Goal: Task Accomplishment & Management: Complete application form

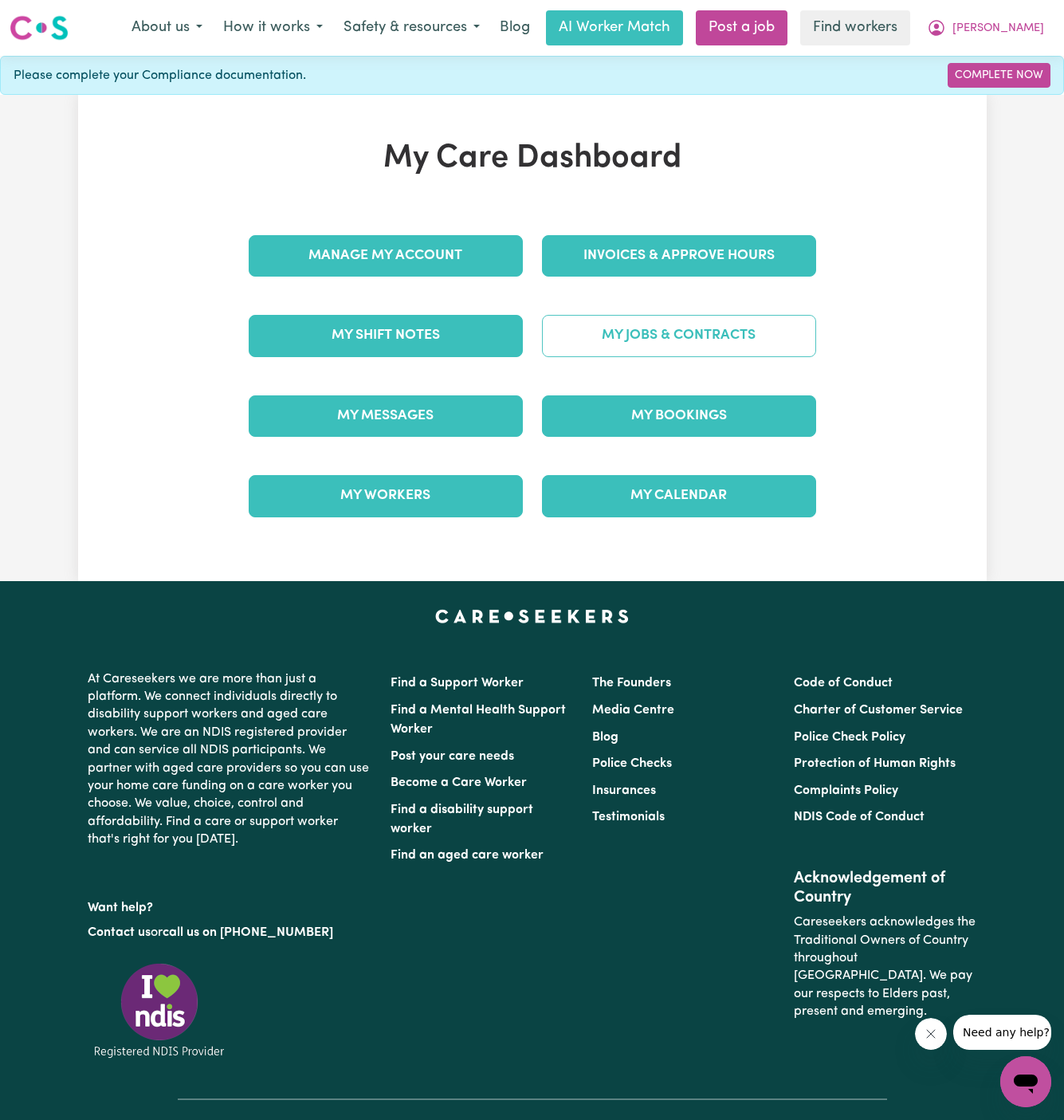
click at [704, 330] on link "My Jobs & Contracts" at bounding box center [678, 335] width 274 height 41
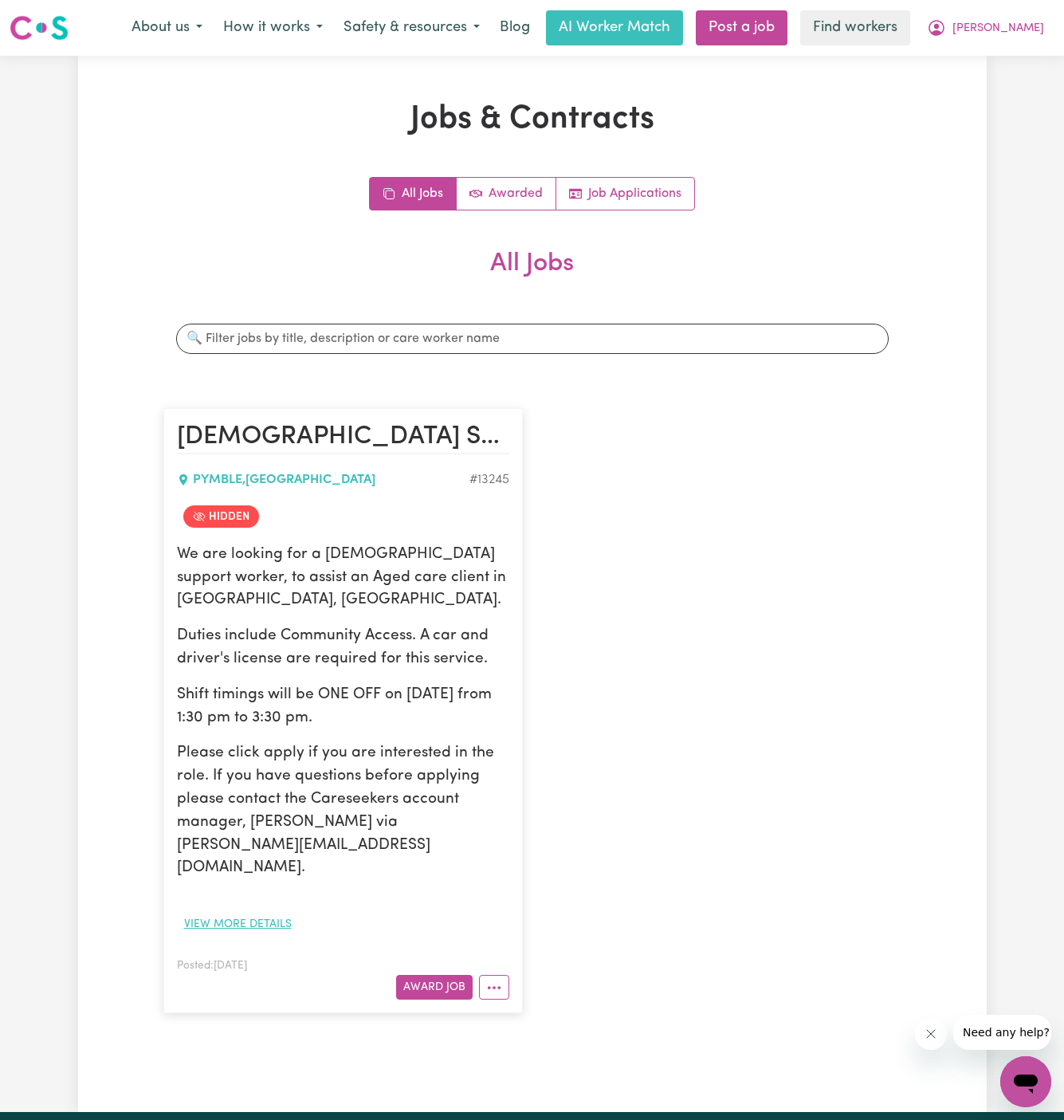
click at [247, 912] on button "View more details" at bounding box center [238, 924] width 122 height 25
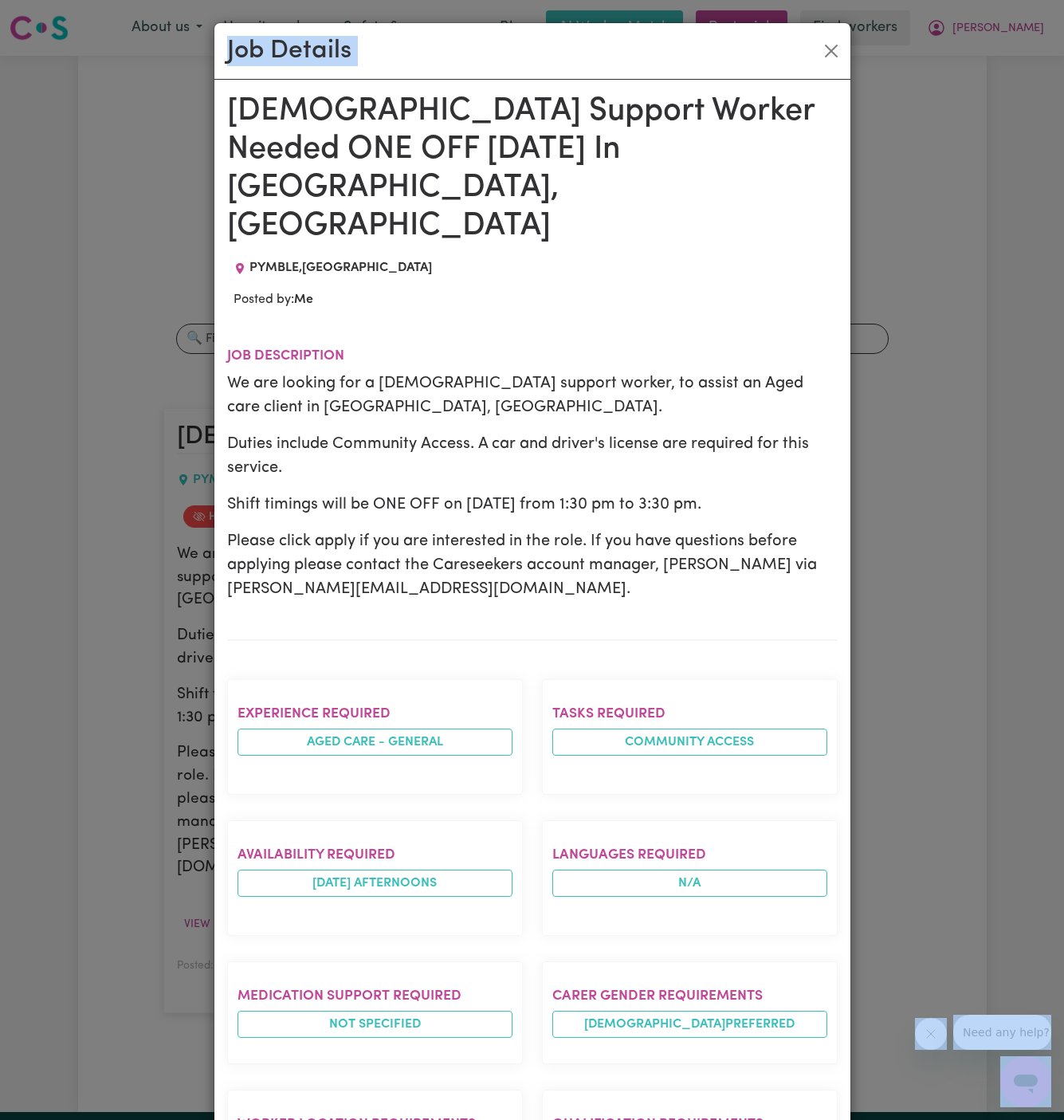
drag, startPoint x: 238, startPoint y: 105, endPoint x: 474, endPoint y: 1121, distance: 1043.0
click at [474, 1119] on html "Menu About us How it works Safety & resources Blog AI Worker Match Post a job F…" at bounding box center [532, 899] width 1064 height 1797
click at [243, 169] on div "[DEMOGRAPHIC_DATA] Support Worker Needed ONE OFF [DATE] In [GEOGRAPHIC_DATA], […" at bounding box center [533, 908] width 611 height 1631
drag, startPoint x: 236, startPoint y: 103, endPoint x: 342, endPoint y: 838, distance: 742.6
click at [342, 838] on div "[DEMOGRAPHIC_DATA] Support Worker Needed ONE OFF [DATE] In [GEOGRAPHIC_DATA], […" at bounding box center [533, 908] width 611 height 1631
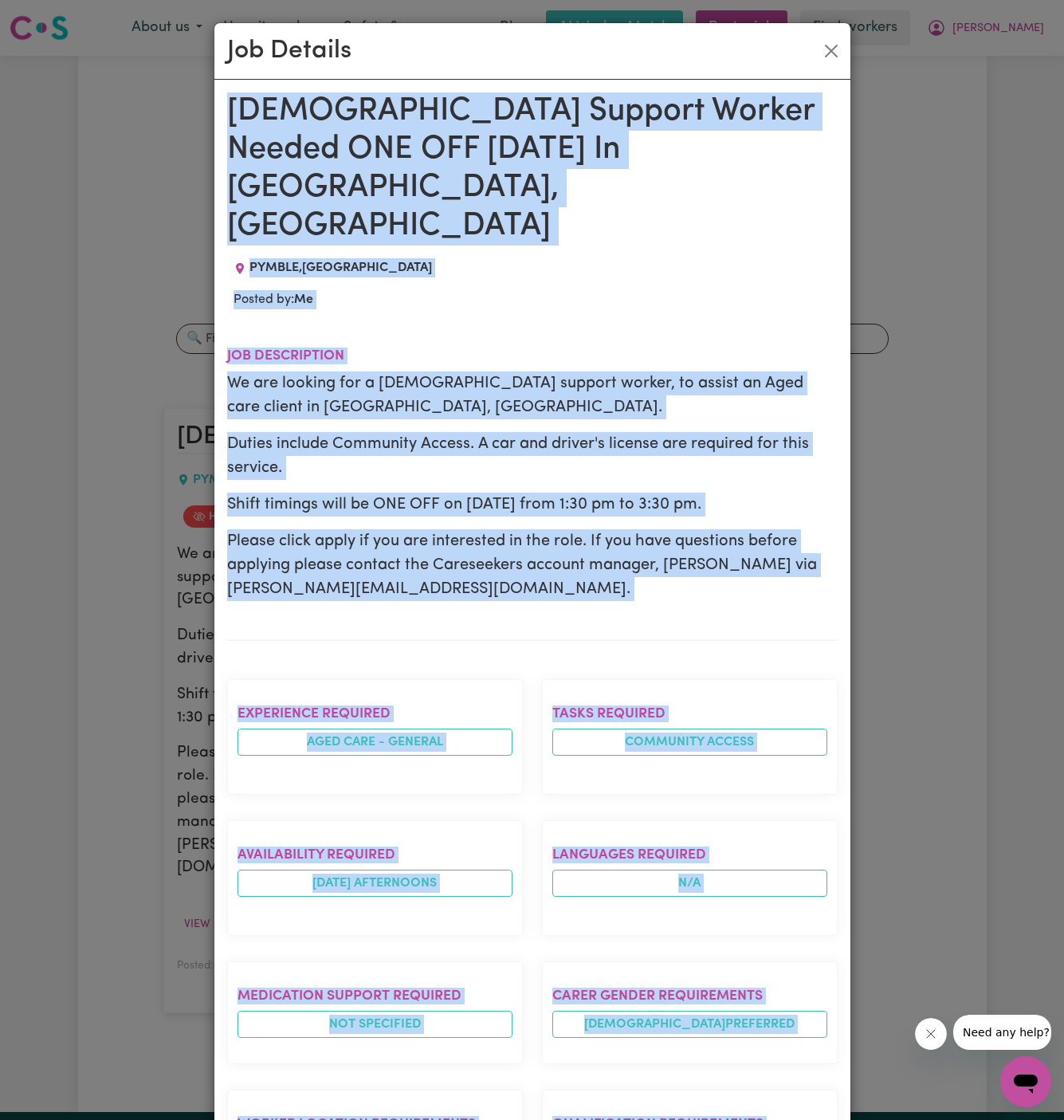
scroll to position [556, 0]
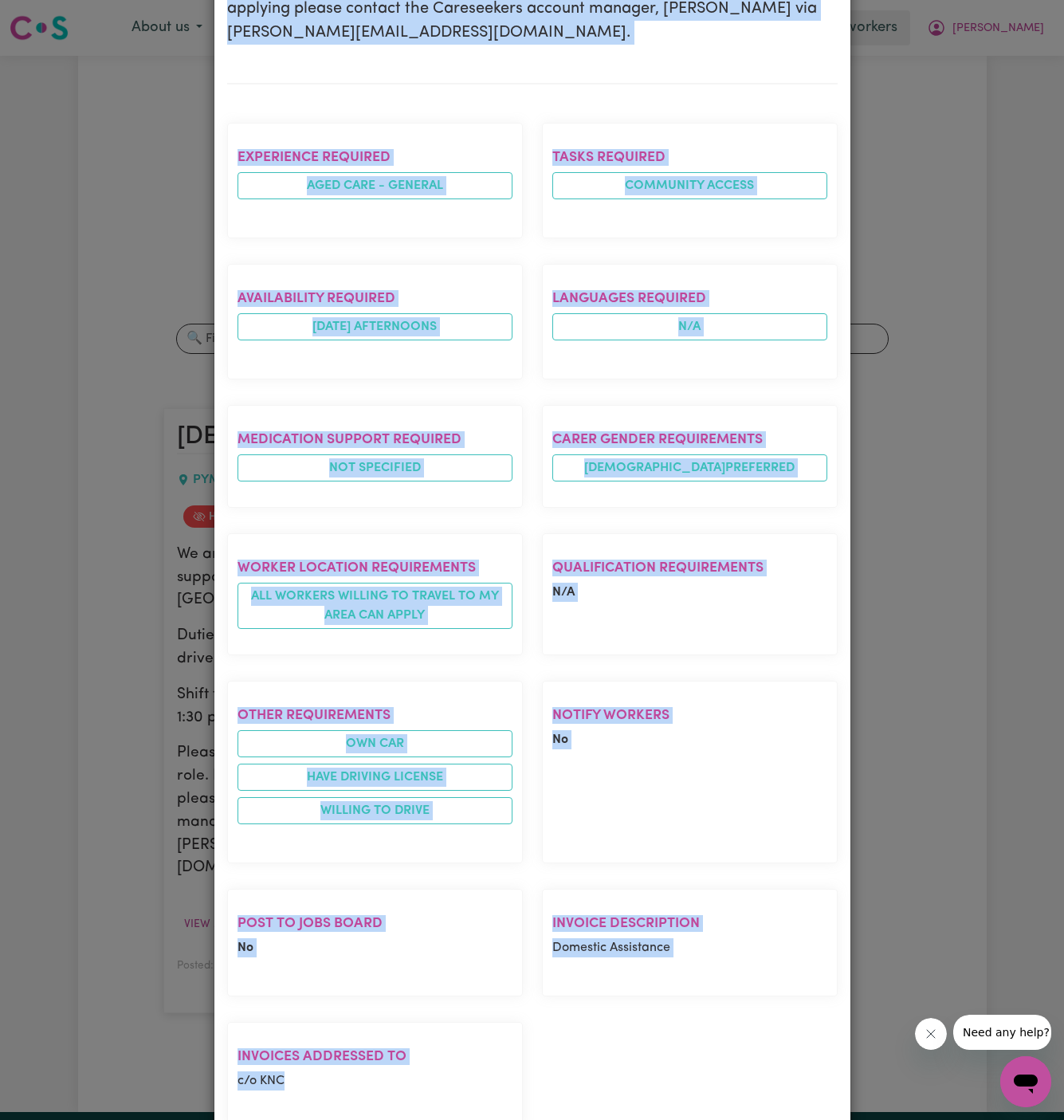
copy div "[DEMOGRAPHIC_DATA] Support Worker Needed ONE OFF [DATE] In [GEOGRAPHIC_DATA], […"
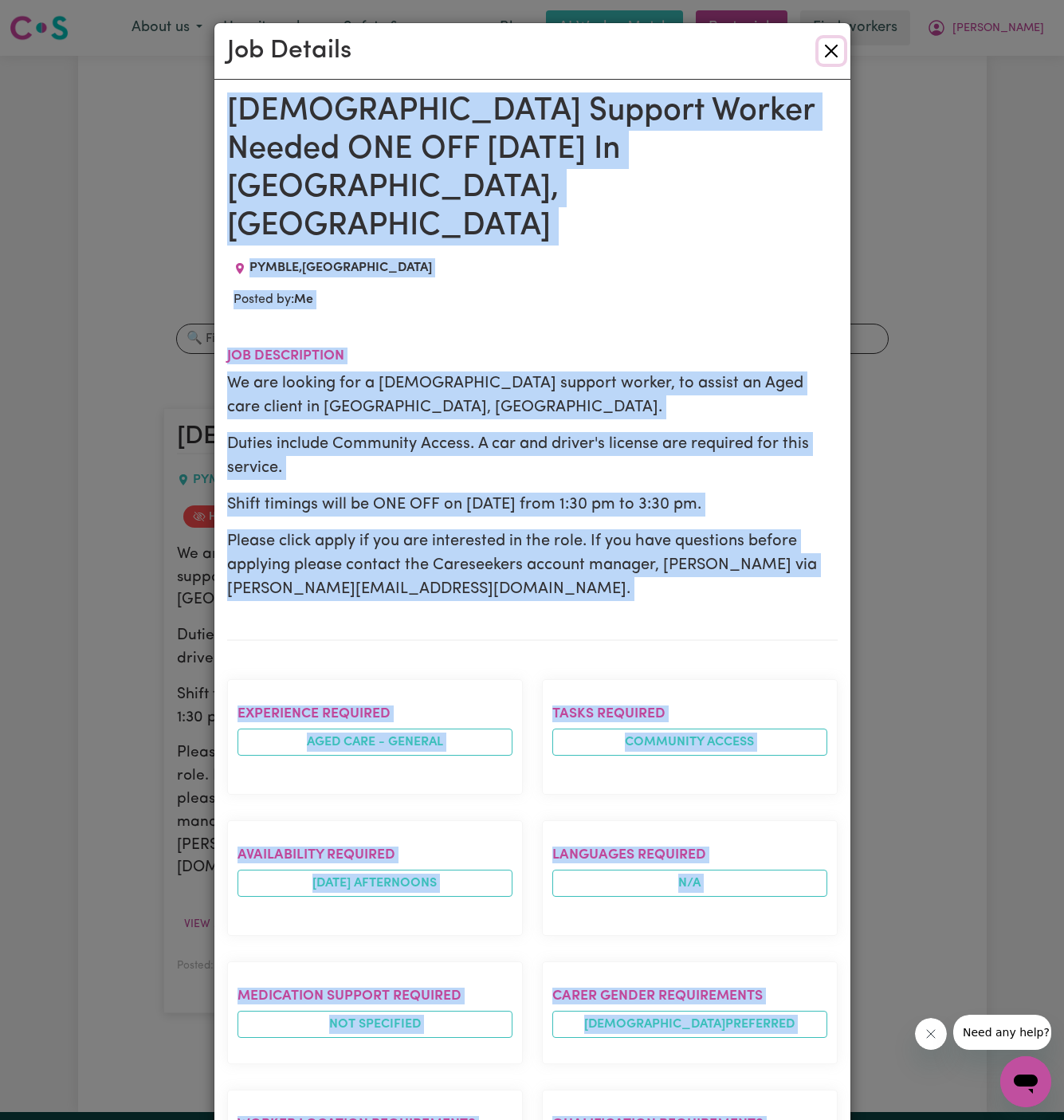
click at [833, 51] on button "Close" at bounding box center [831, 50] width 26 height 26
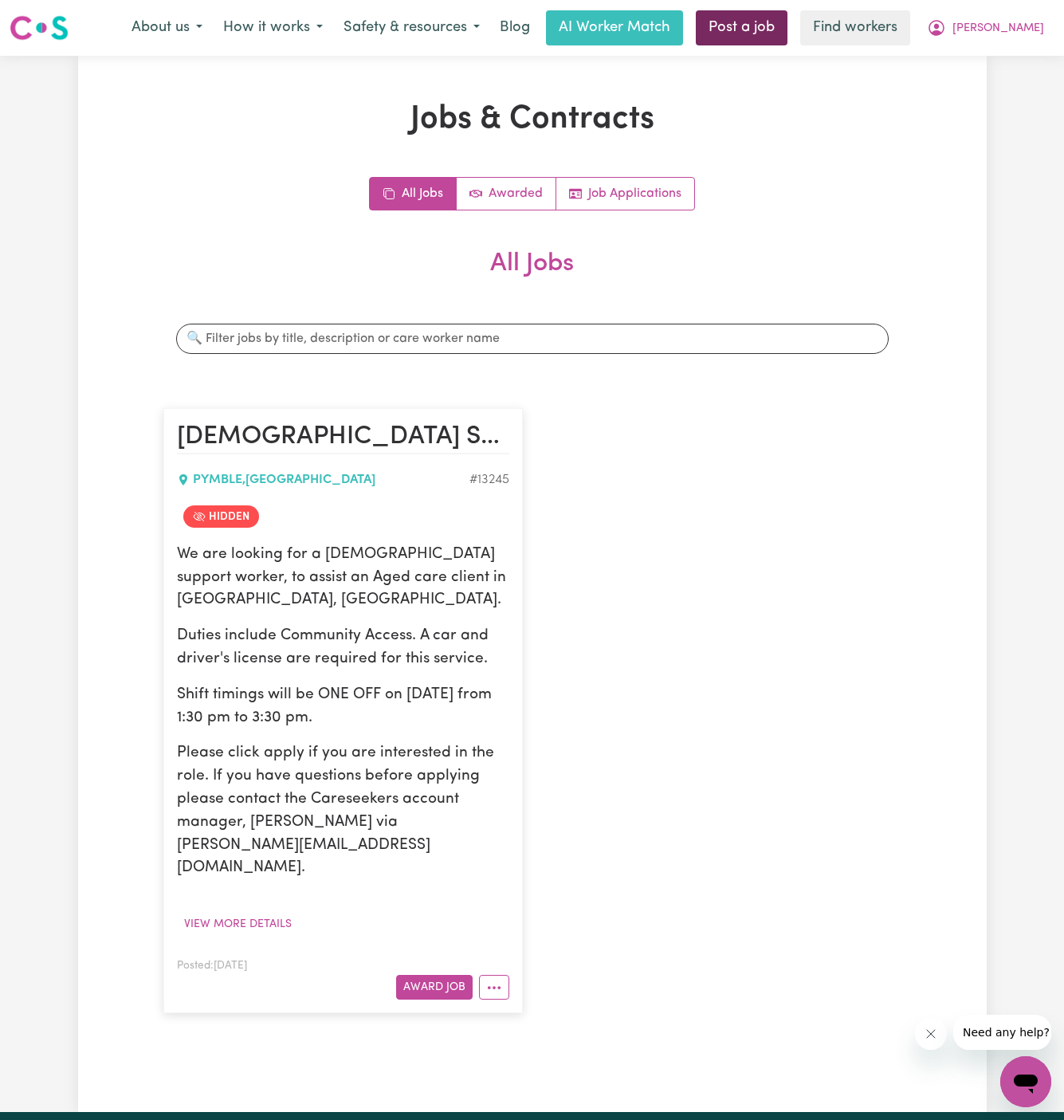
click at [788, 22] on link "Post a job" at bounding box center [742, 28] width 92 height 35
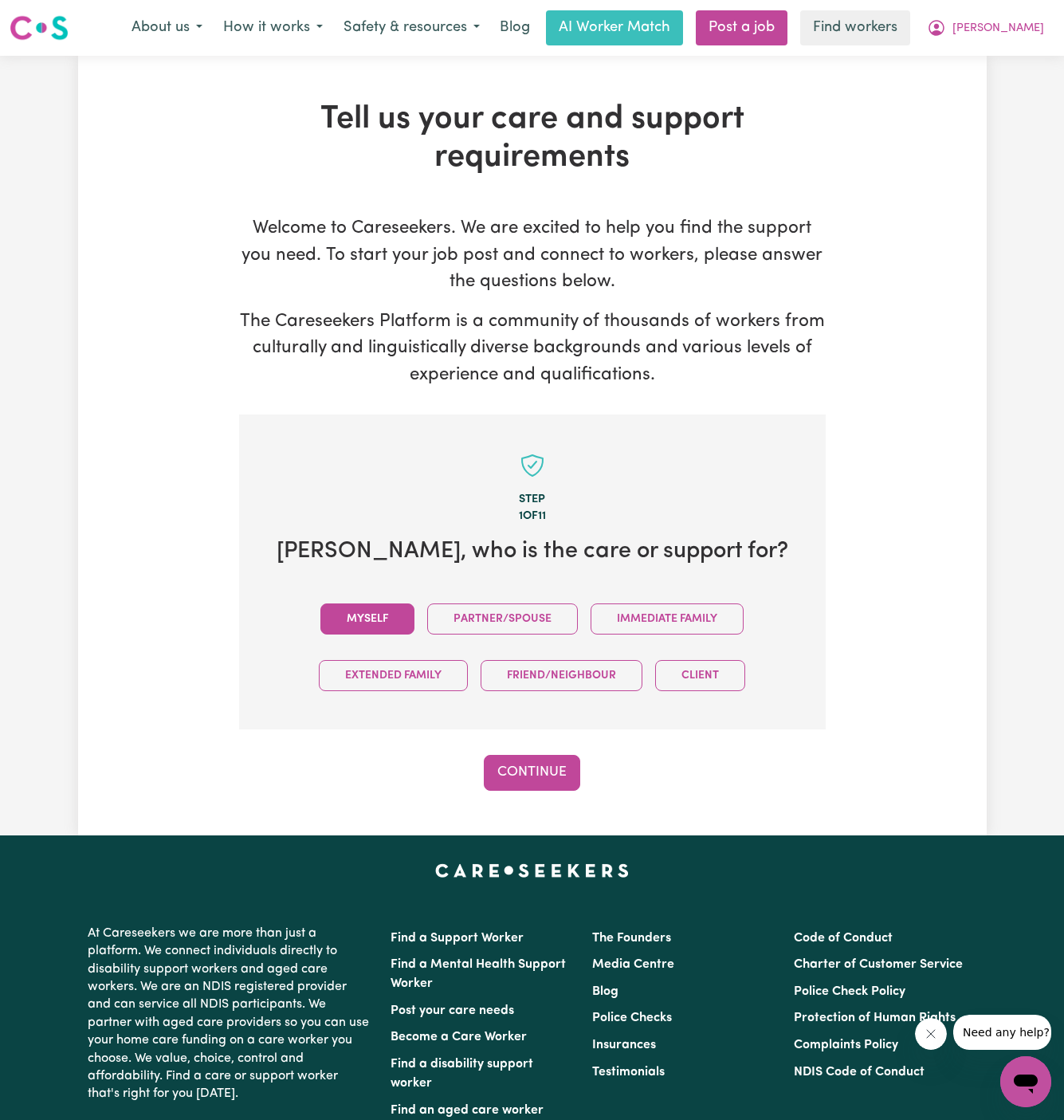
click at [378, 616] on button "Myself" at bounding box center [367, 618] width 94 height 31
click at [527, 767] on button "Continue" at bounding box center [532, 773] width 96 height 35
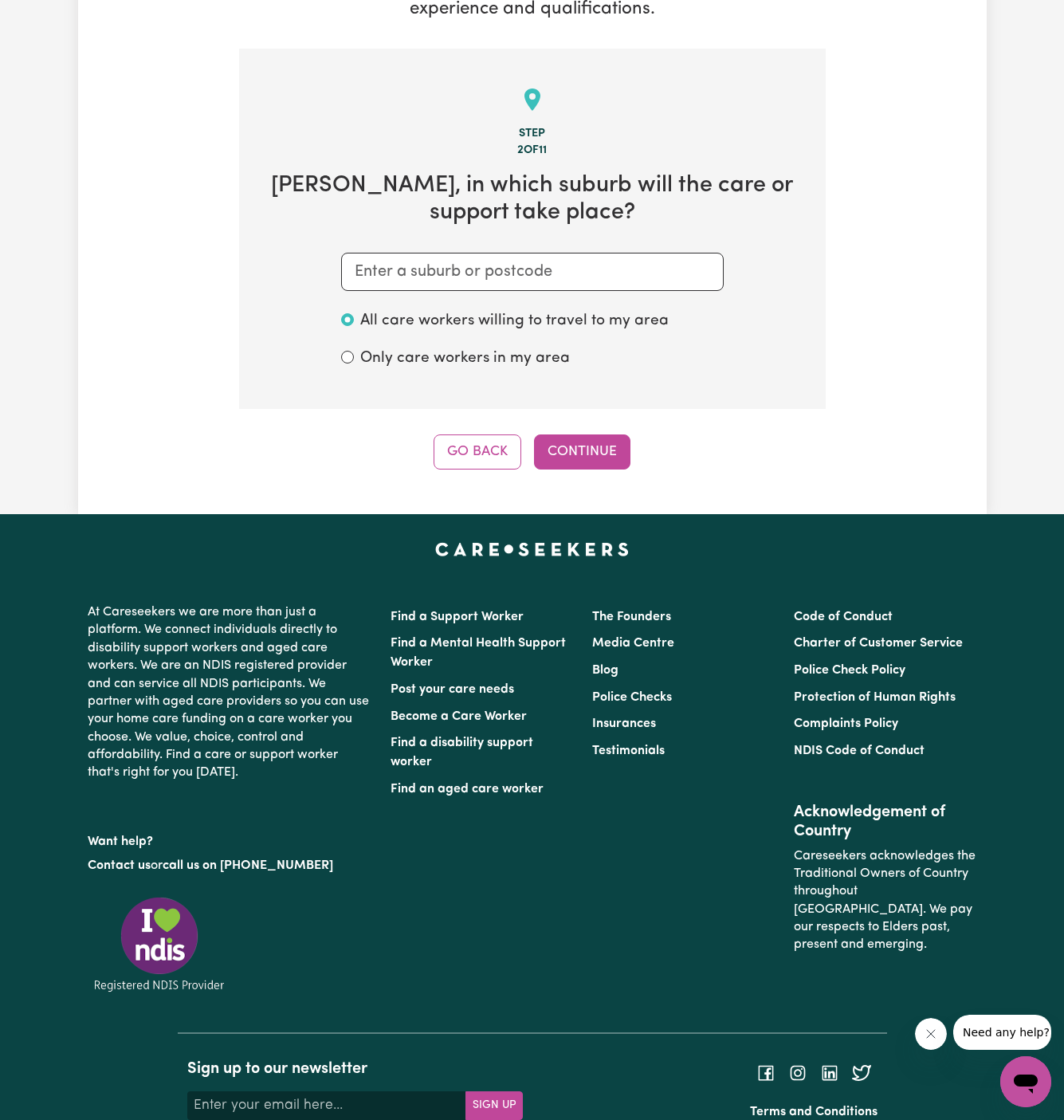
scroll to position [414, 0]
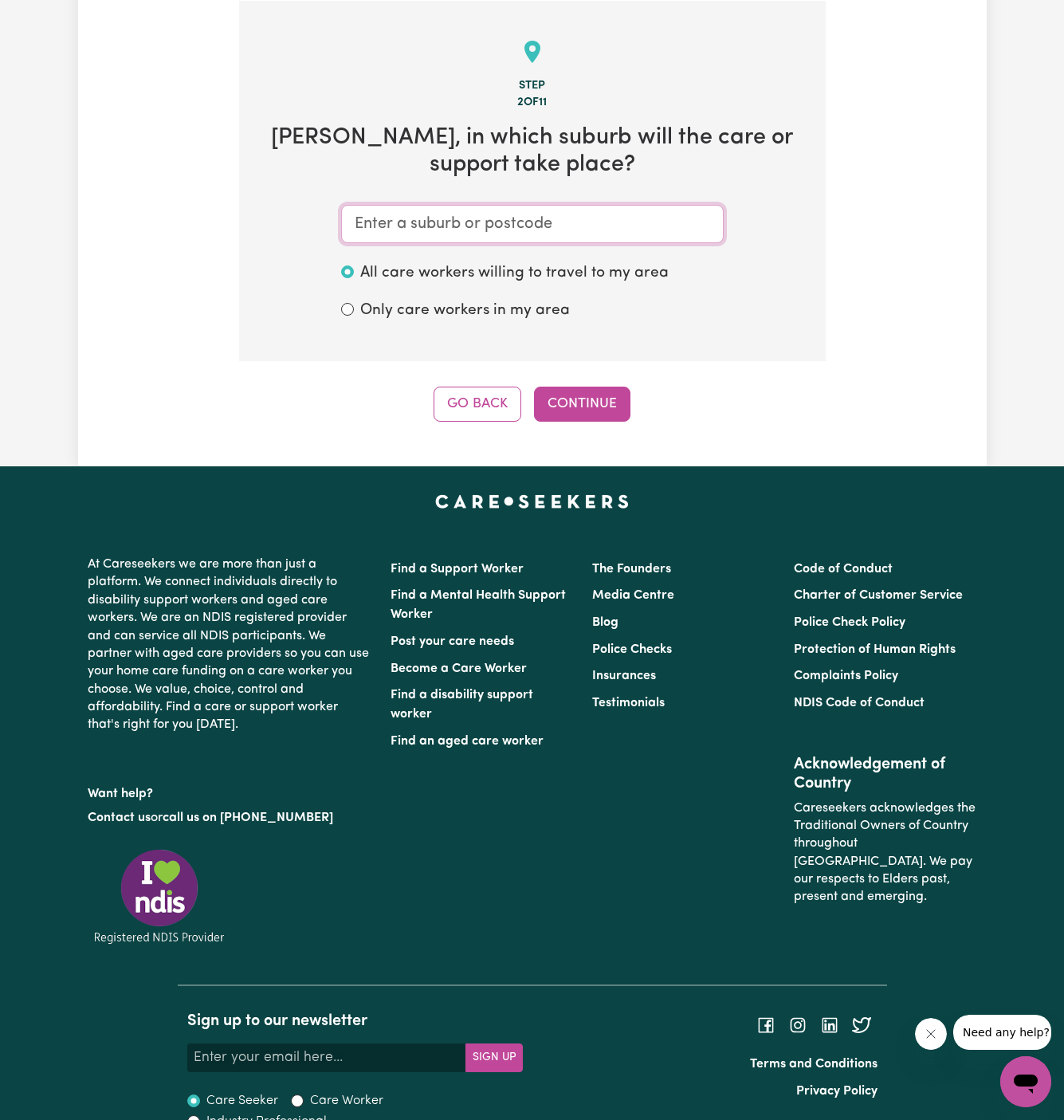
click at [543, 215] on input "text" at bounding box center [533, 223] width 383 height 38
paste input "Pymble"
type input "Pymble"
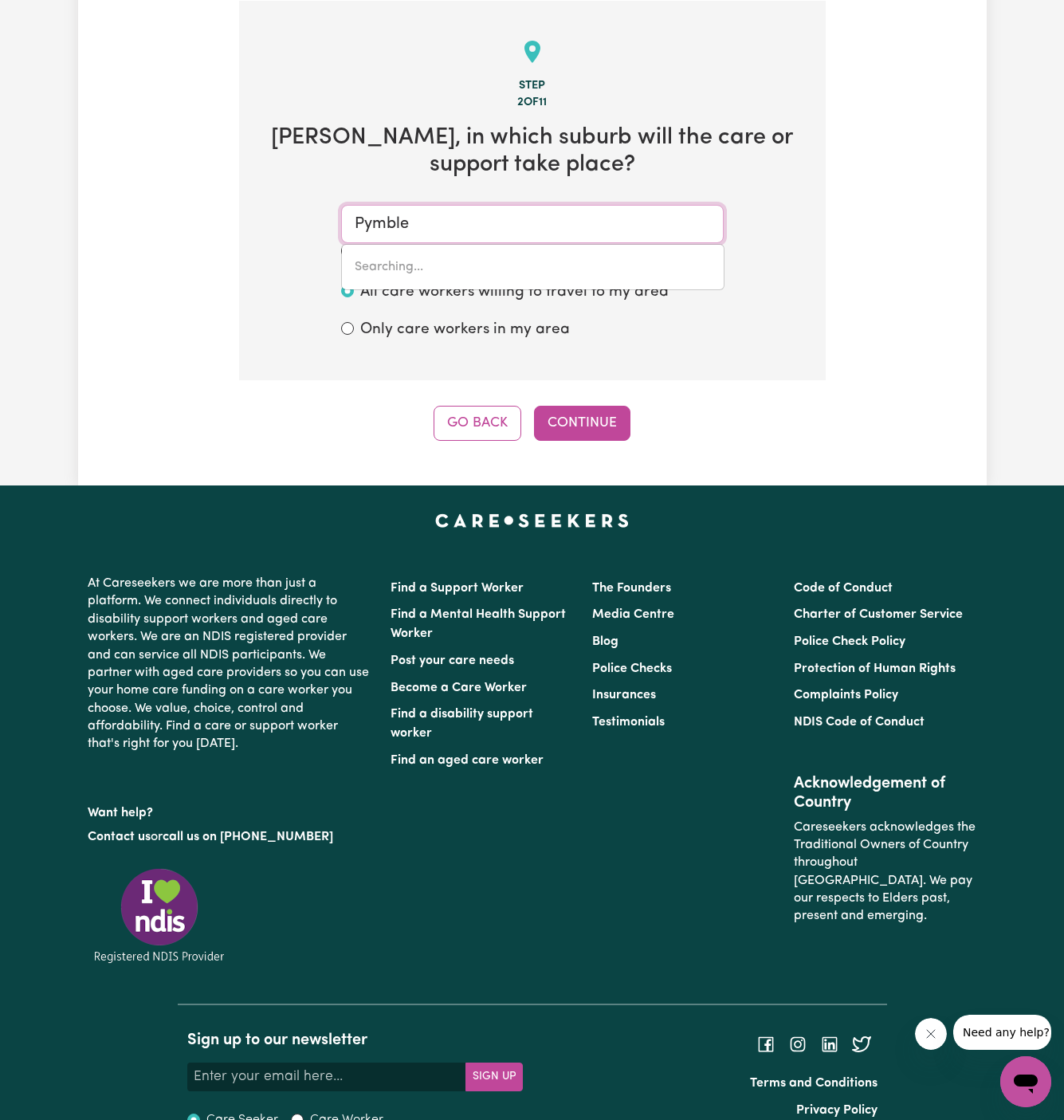
type input "Pymble, [GEOGRAPHIC_DATA], 2073"
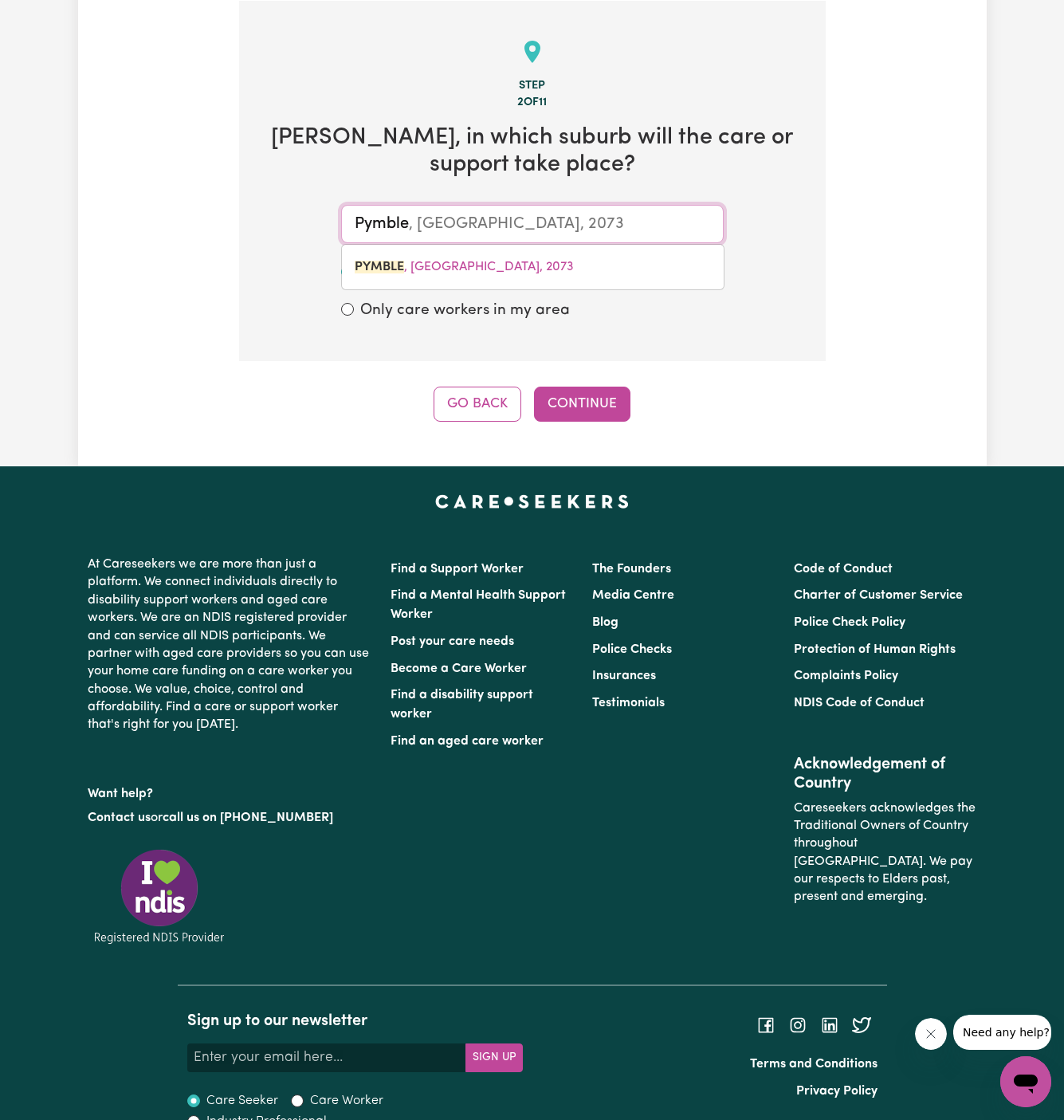
drag, startPoint x: 480, startPoint y: 270, endPoint x: 480, endPoint y: 310, distance: 40.0
click at [480, 270] on span "PYMBLE , [GEOGRAPHIC_DATA], 2073" at bounding box center [464, 266] width 220 height 12
type input "PYMBLE, [GEOGRAPHIC_DATA], 2073"
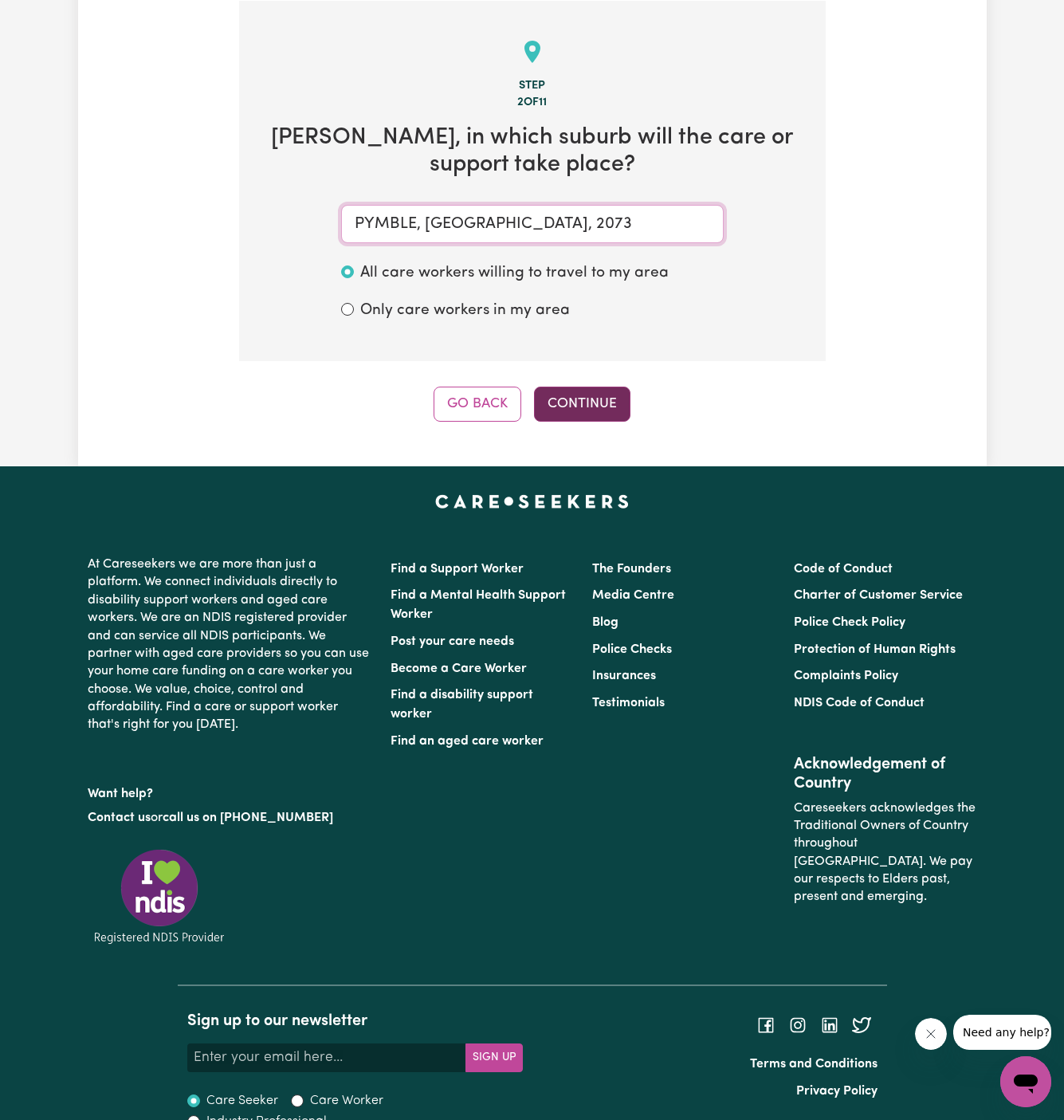
type input "PYMBLE, [GEOGRAPHIC_DATA], 2073"
click at [562, 393] on button "Continue" at bounding box center [581, 404] width 96 height 35
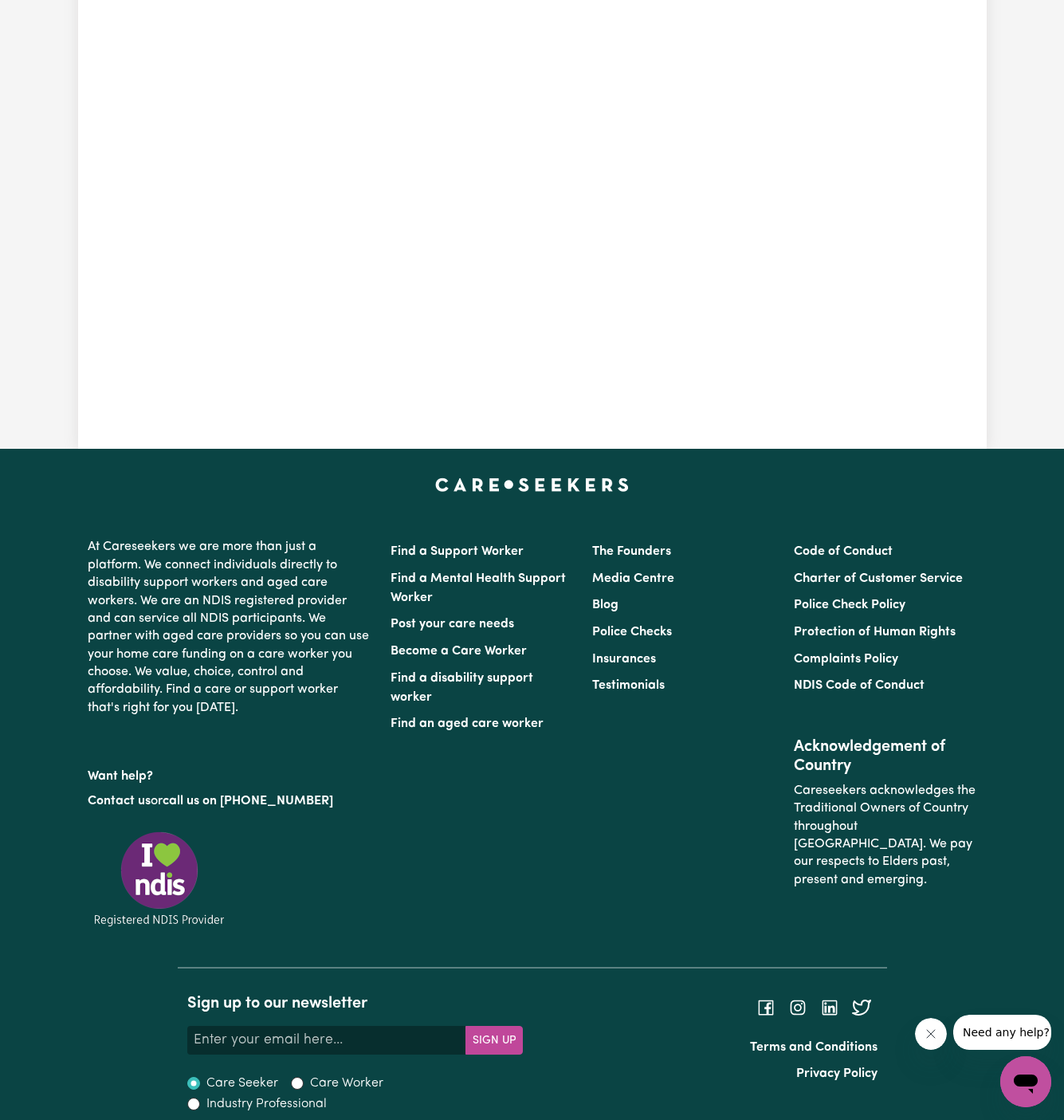
scroll to position [342, 0]
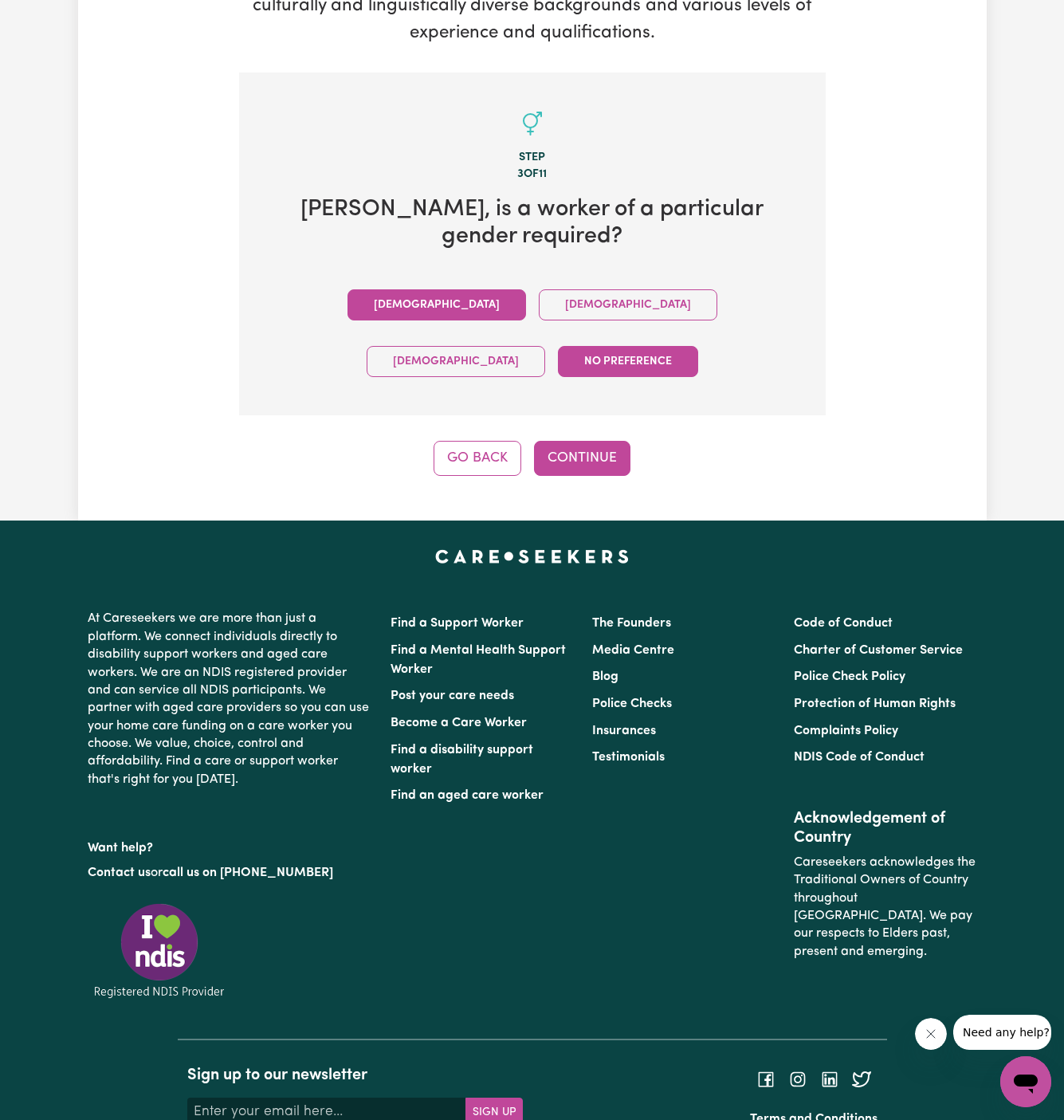
click at [351, 289] on button "[DEMOGRAPHIC_DATA]" at bounding box center [437, 304] width 178 height 31
click at [582, 441] on button "Continue" at bounding box center [581, 459] width 96 height 35
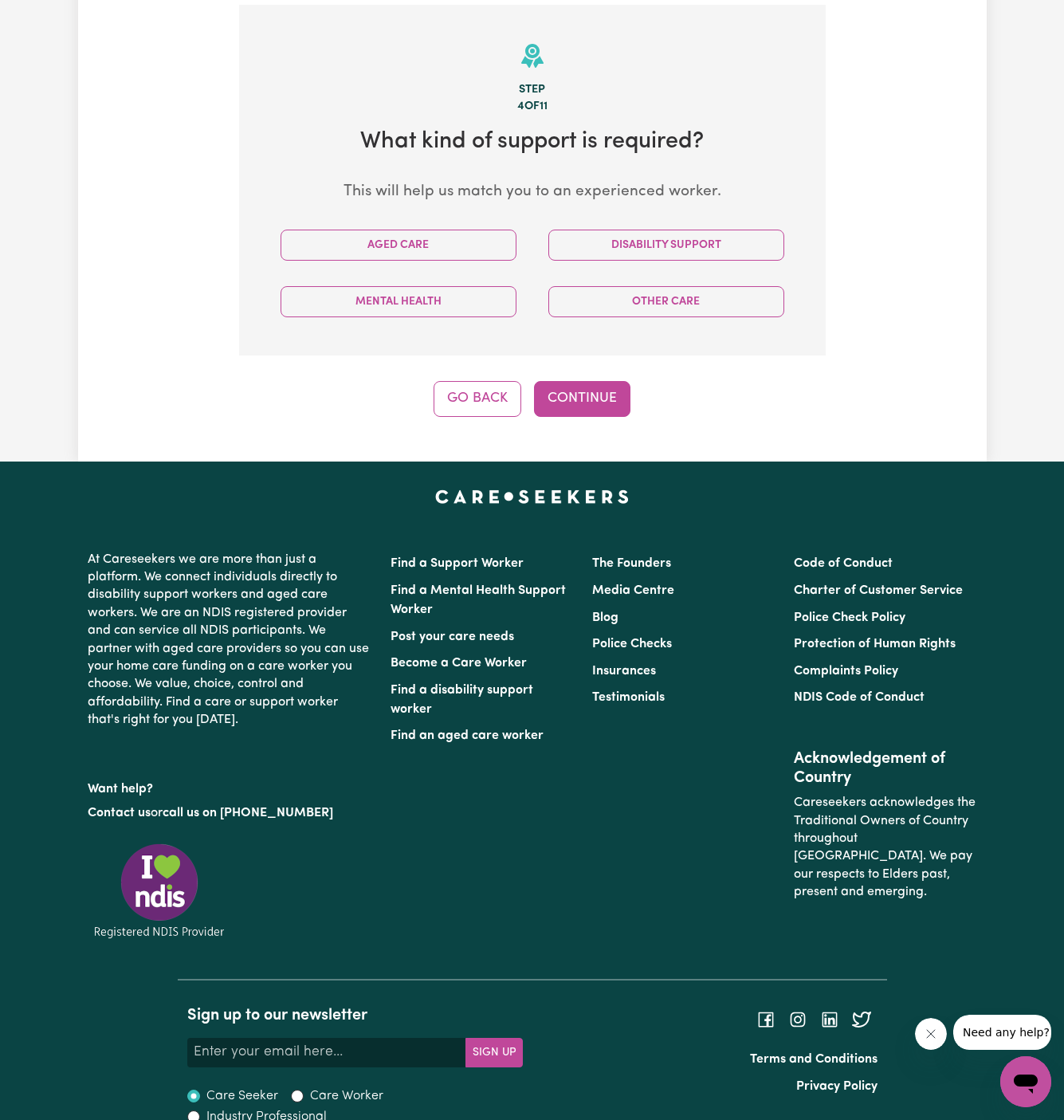
scroll to position [414, 0]
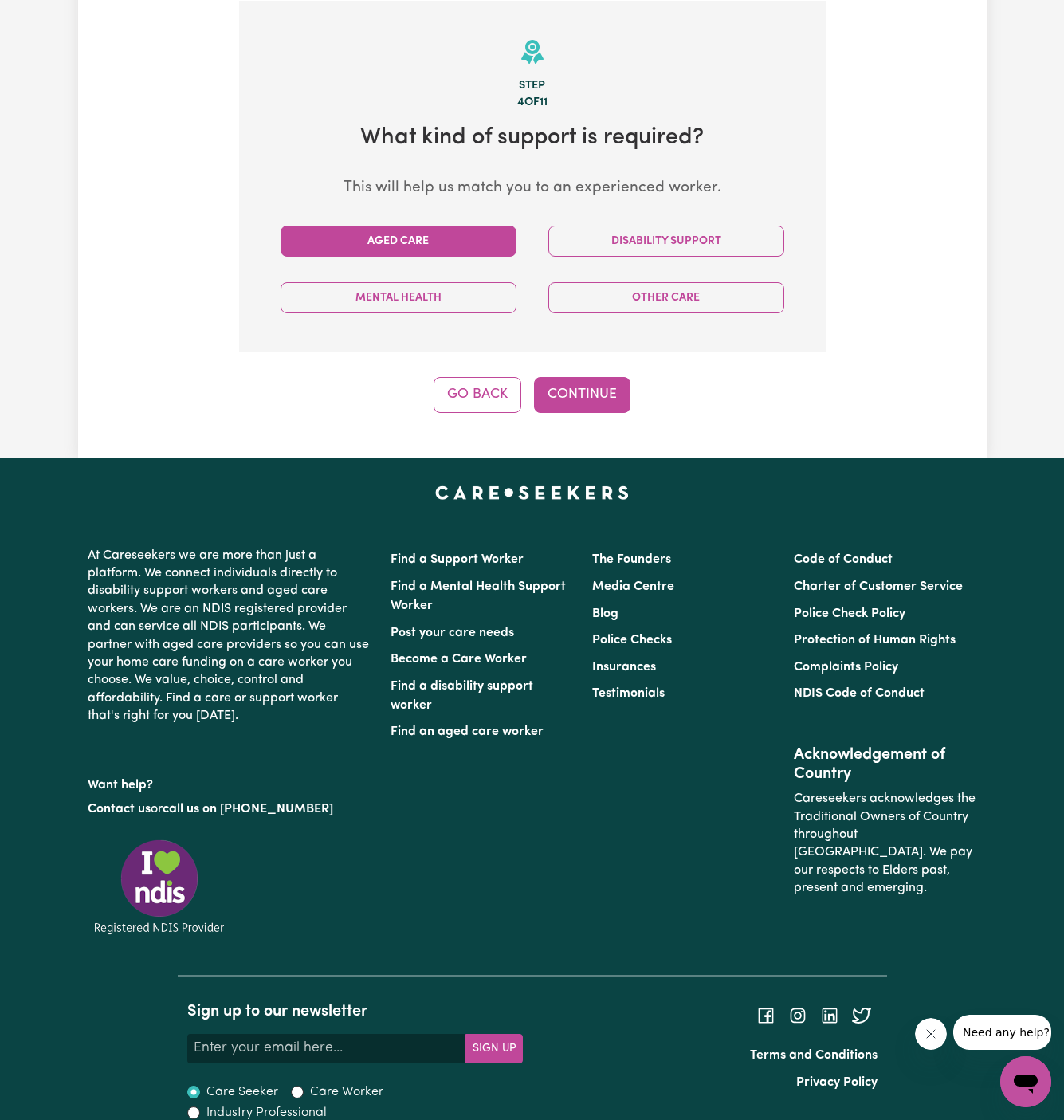
click at [491, 250] on button "Aged Care" at bounding box center [398, 241] width 236 height 31
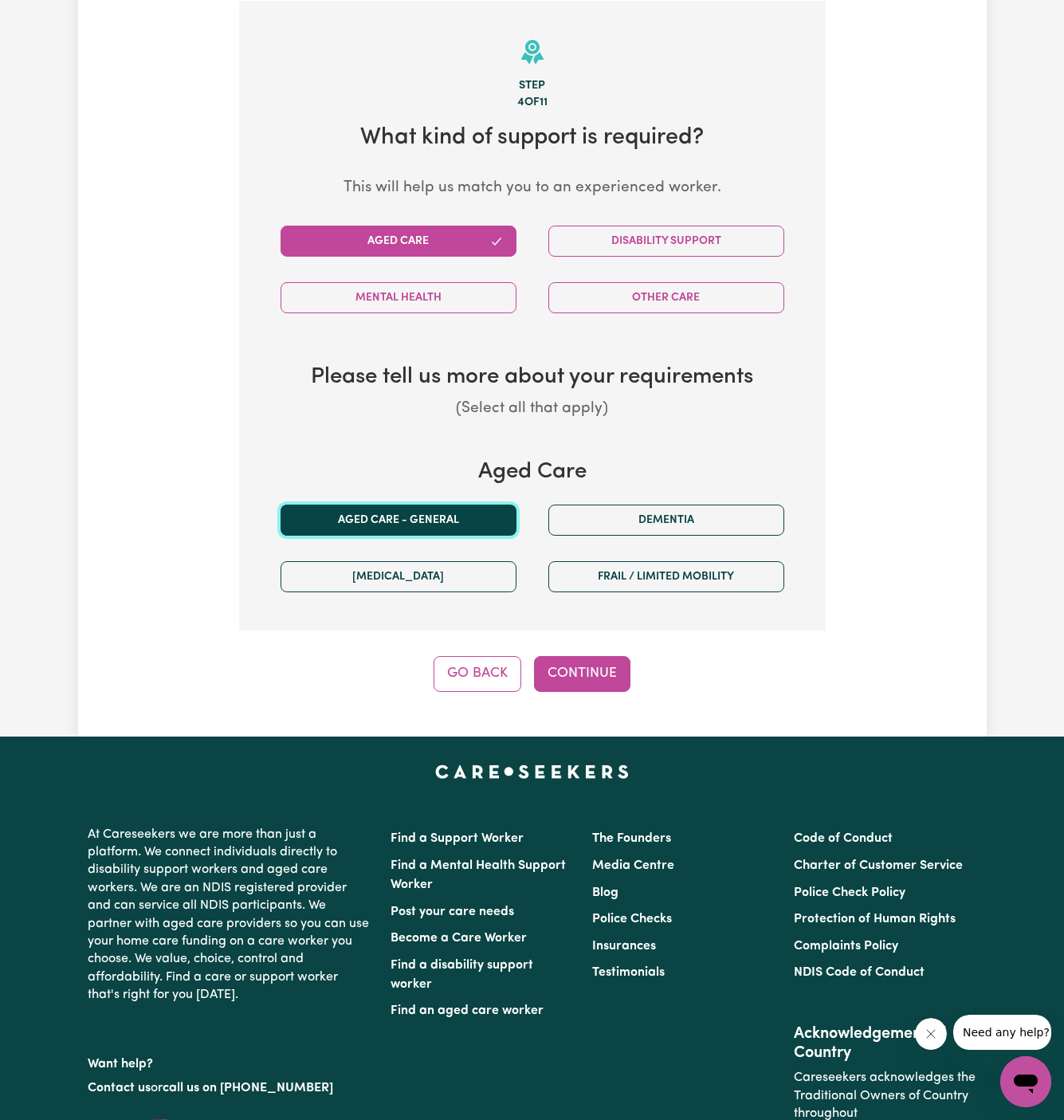
click at [396, 524] on button "Aged care - General" at bounding box center [398, 519] width 236 height 31
click at [581, 669] on button "Continue" at bounding box center [581, 674] width 96 height 35
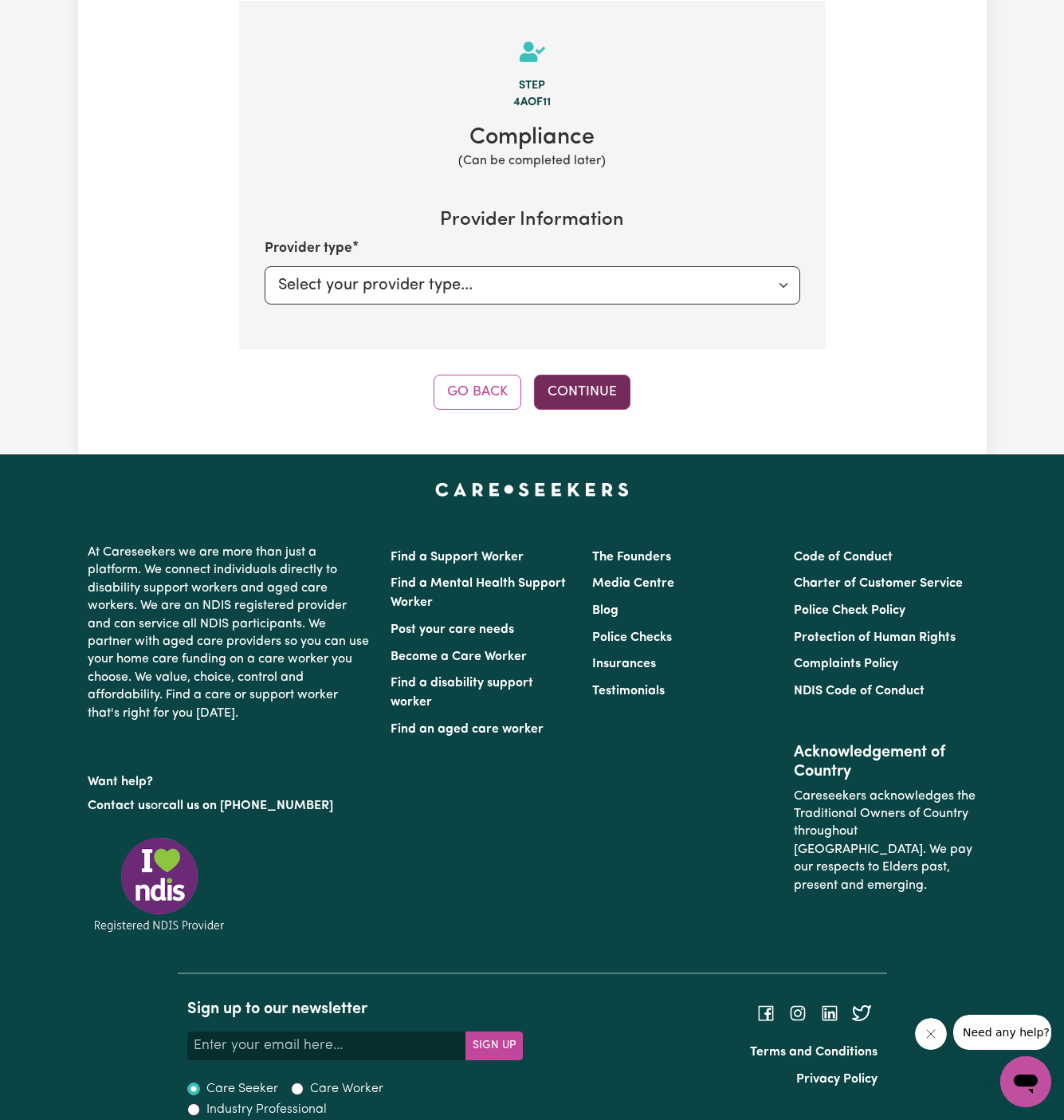
click at [592, 401] on button "Continue" at bounding box center [581, 392] width 96 height 35
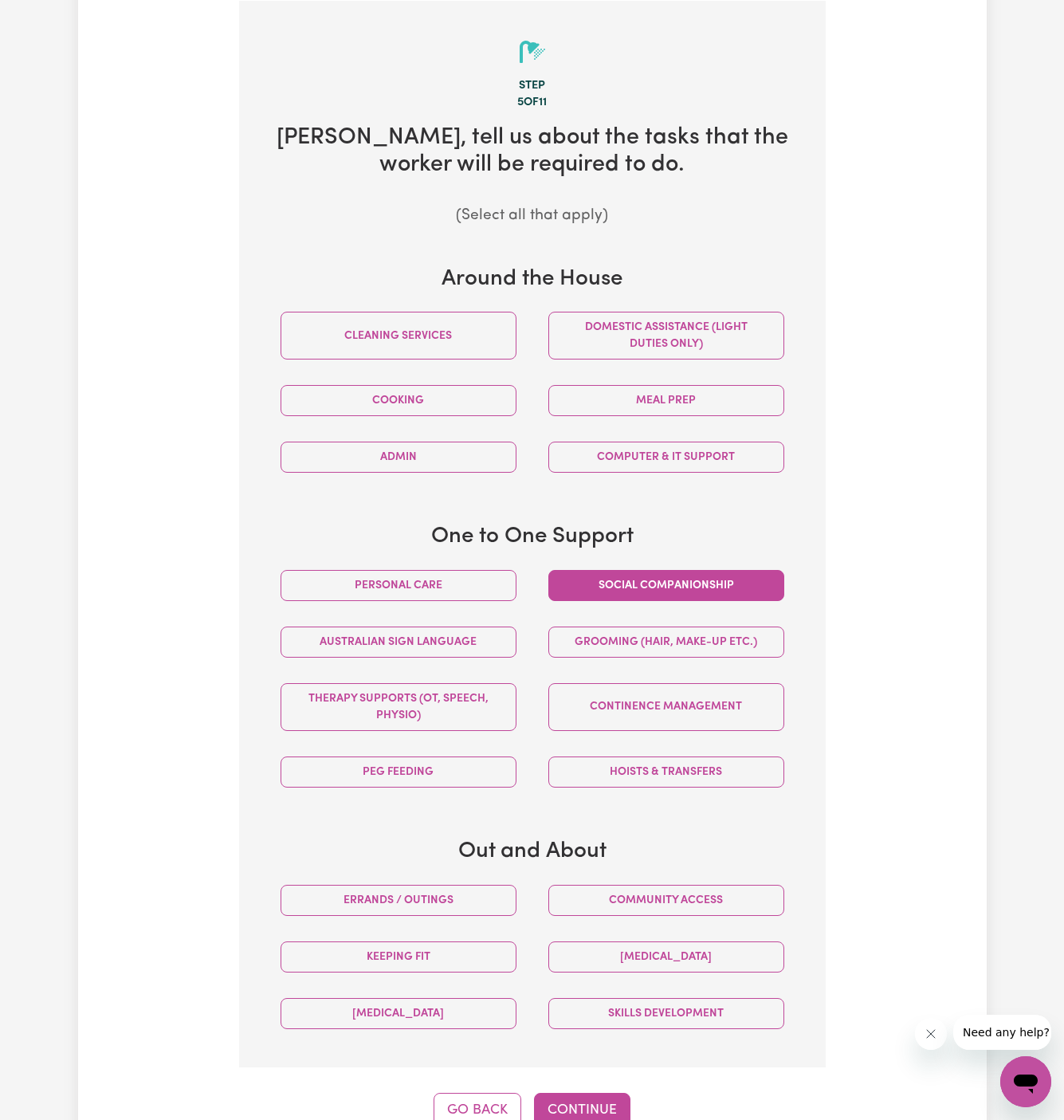
click at [724, 587] on button "Social companionship" at bounding box center [666, 585] width 236 height 31
click at [681, 899] on button "Community access" at bounding box center [666, 900] width 236 height 31
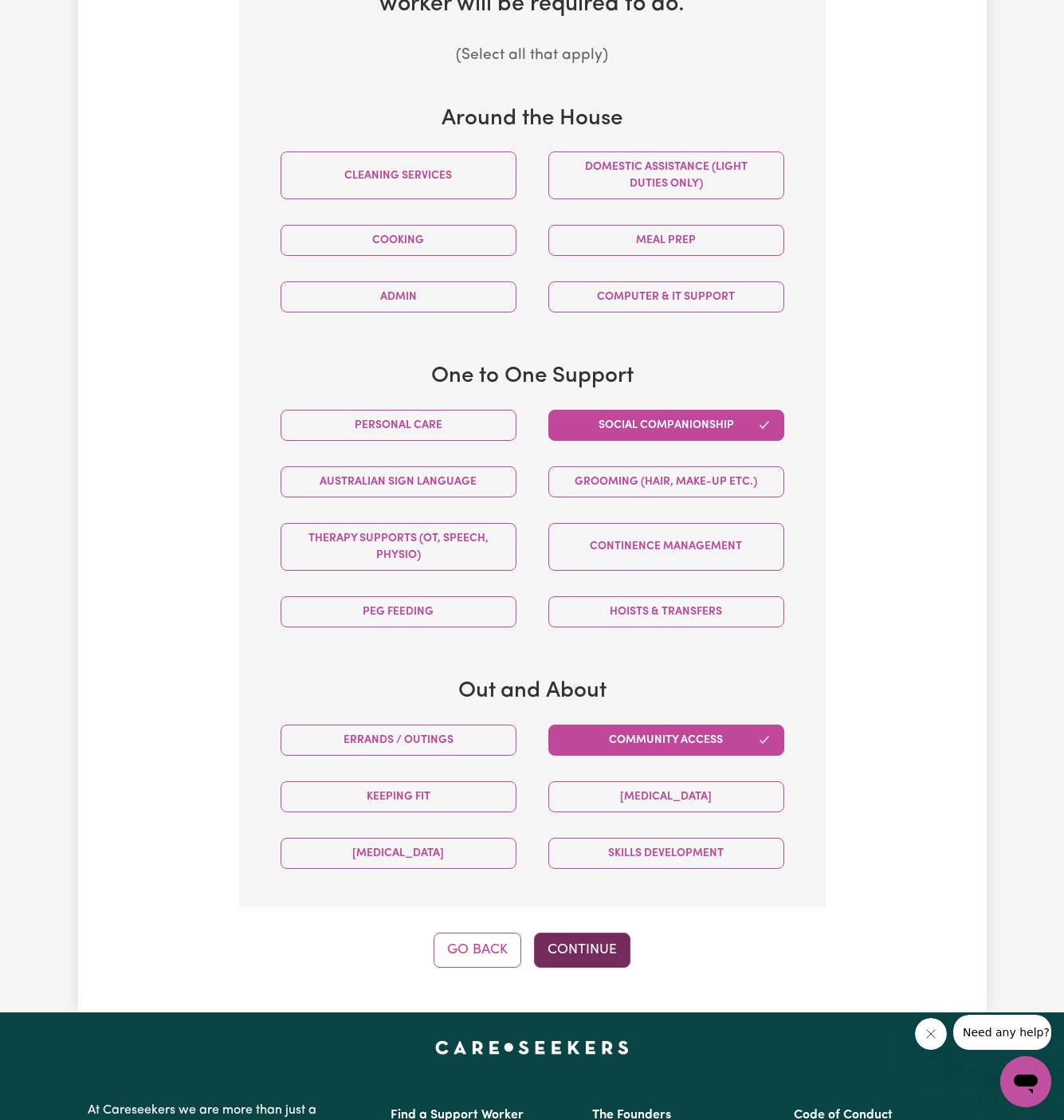
click at [593, 939] on button "Continue" at bounding box center [581, 950] width 96 height 35
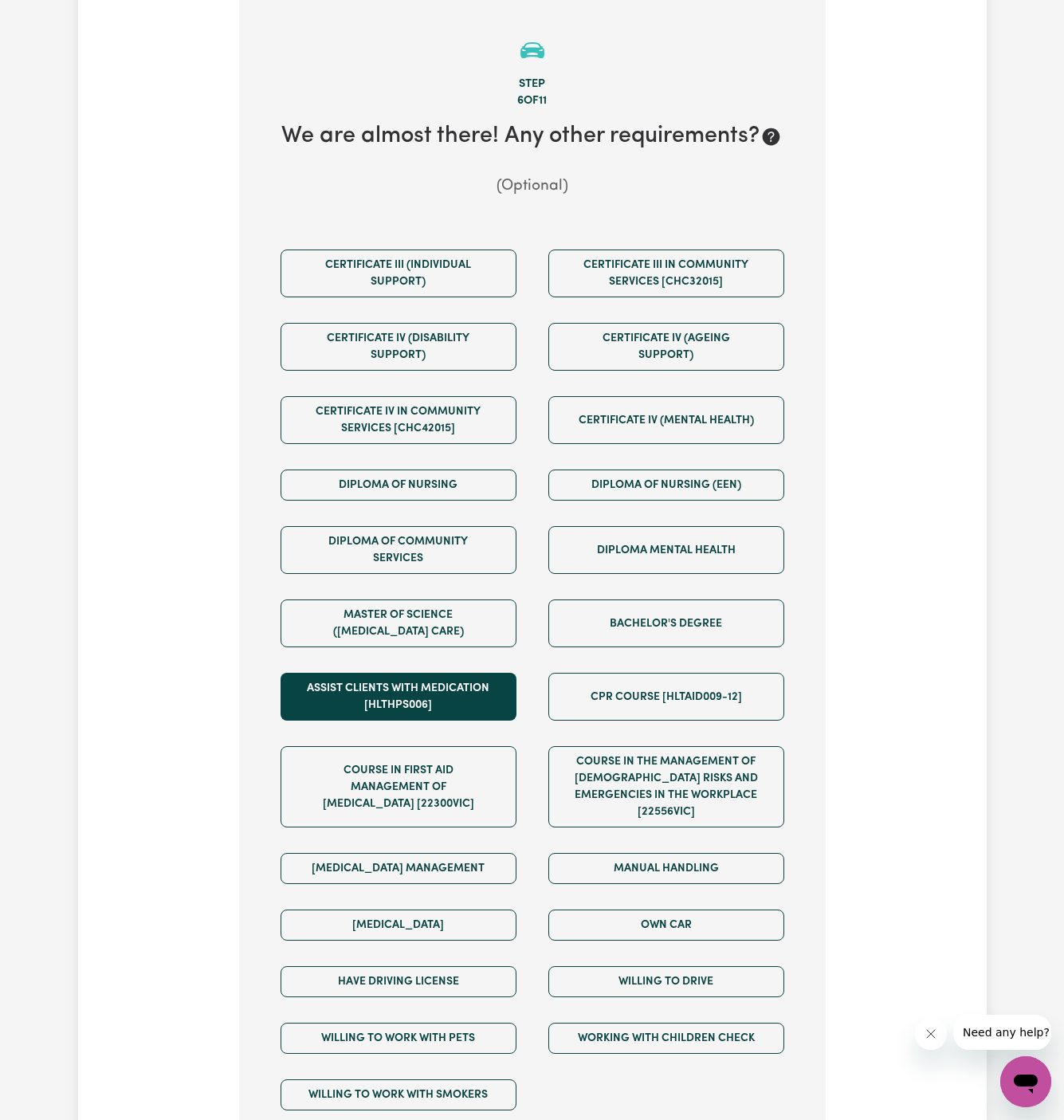
scroll to position [414, 0]
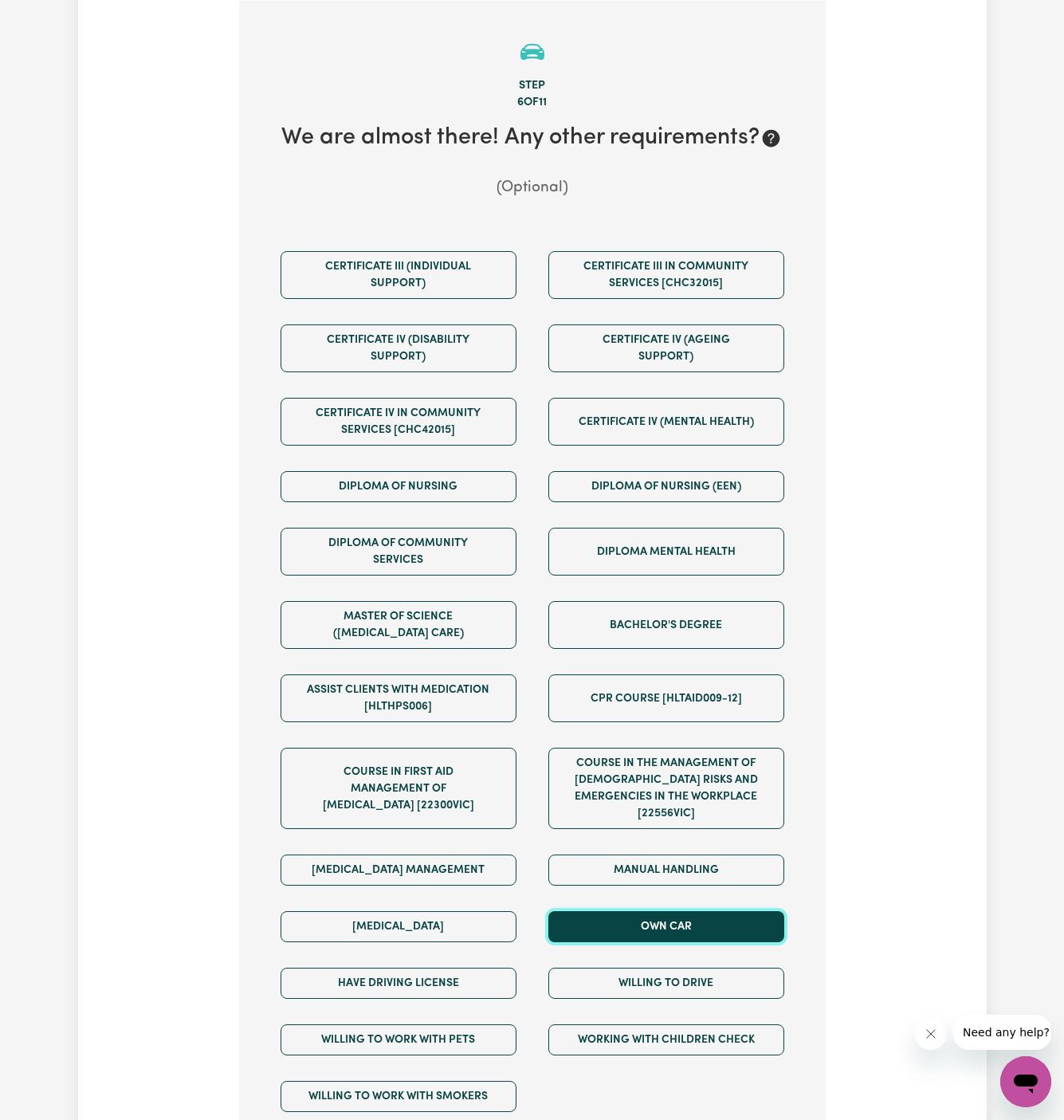
click at [662, 911] on button "Own Car" at bounding box center [666, 926] width 236 height 31
click at [662, 955] on div "Willing to drive" at bounding box center [667, 983] width 268 height 56
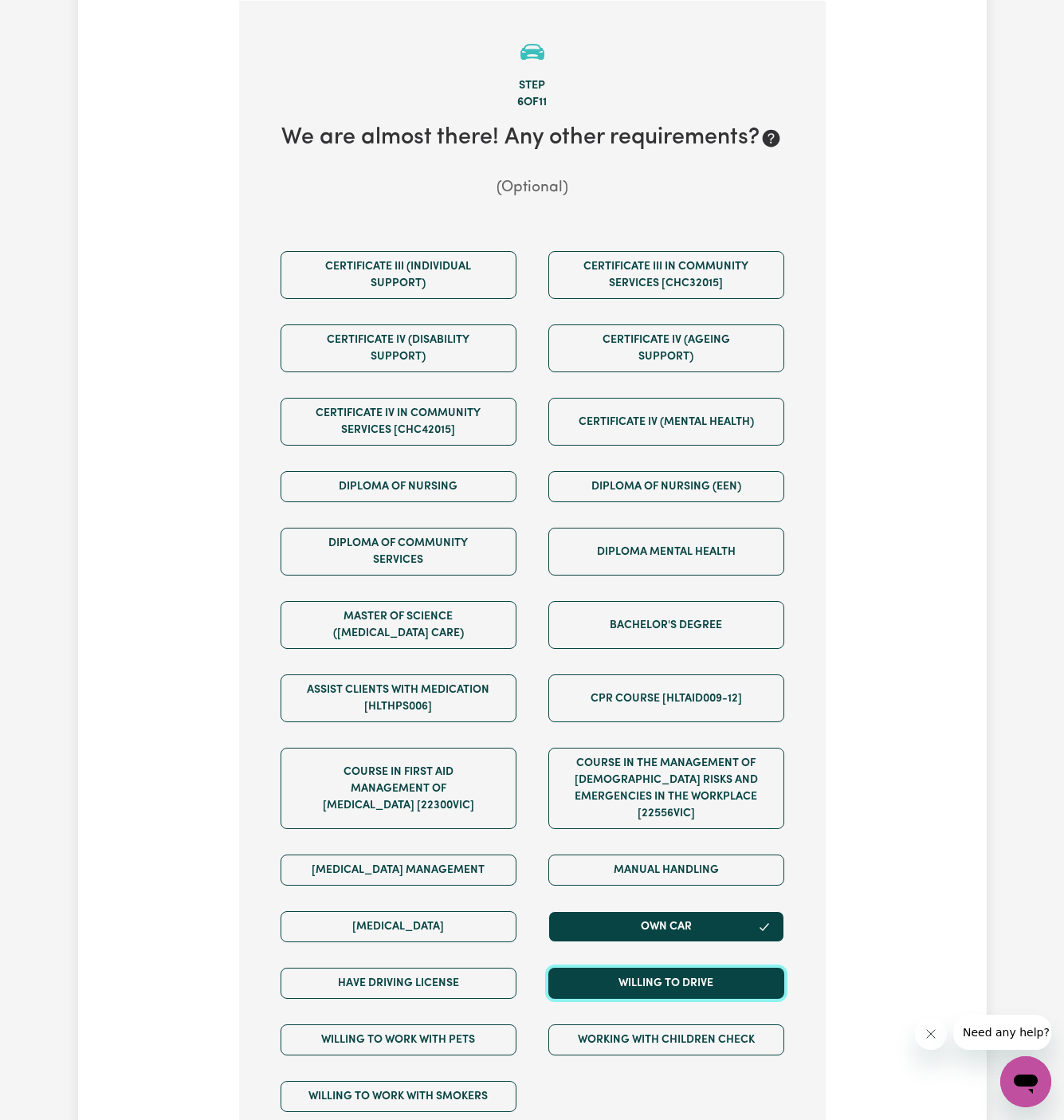
click at [660, 967] on button "Willing to drive" at bounding box center [666, 982] width 236 height 31
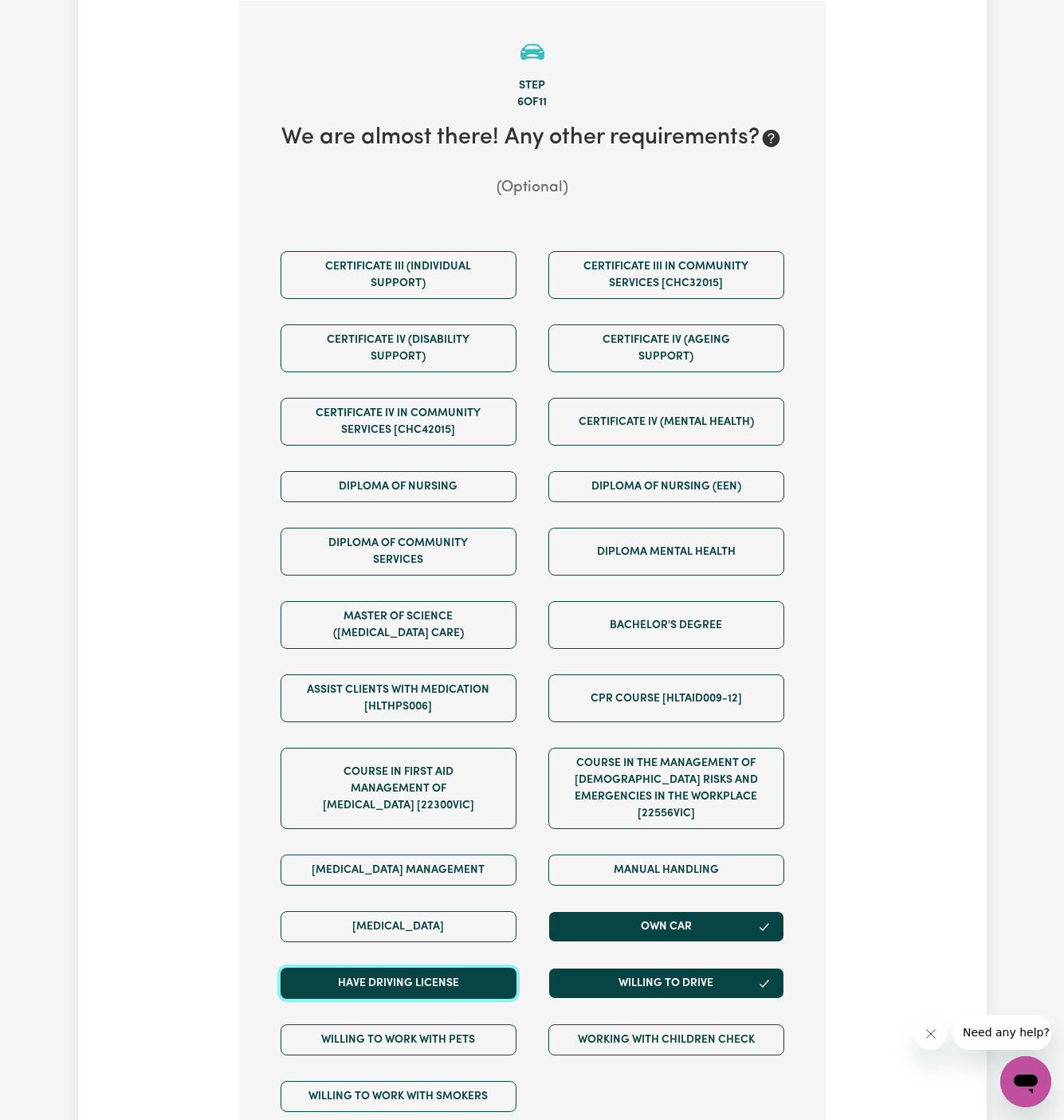
click at [460, 968] on button "Have driving license" at bounding box center [398, 982] width 236 height 31
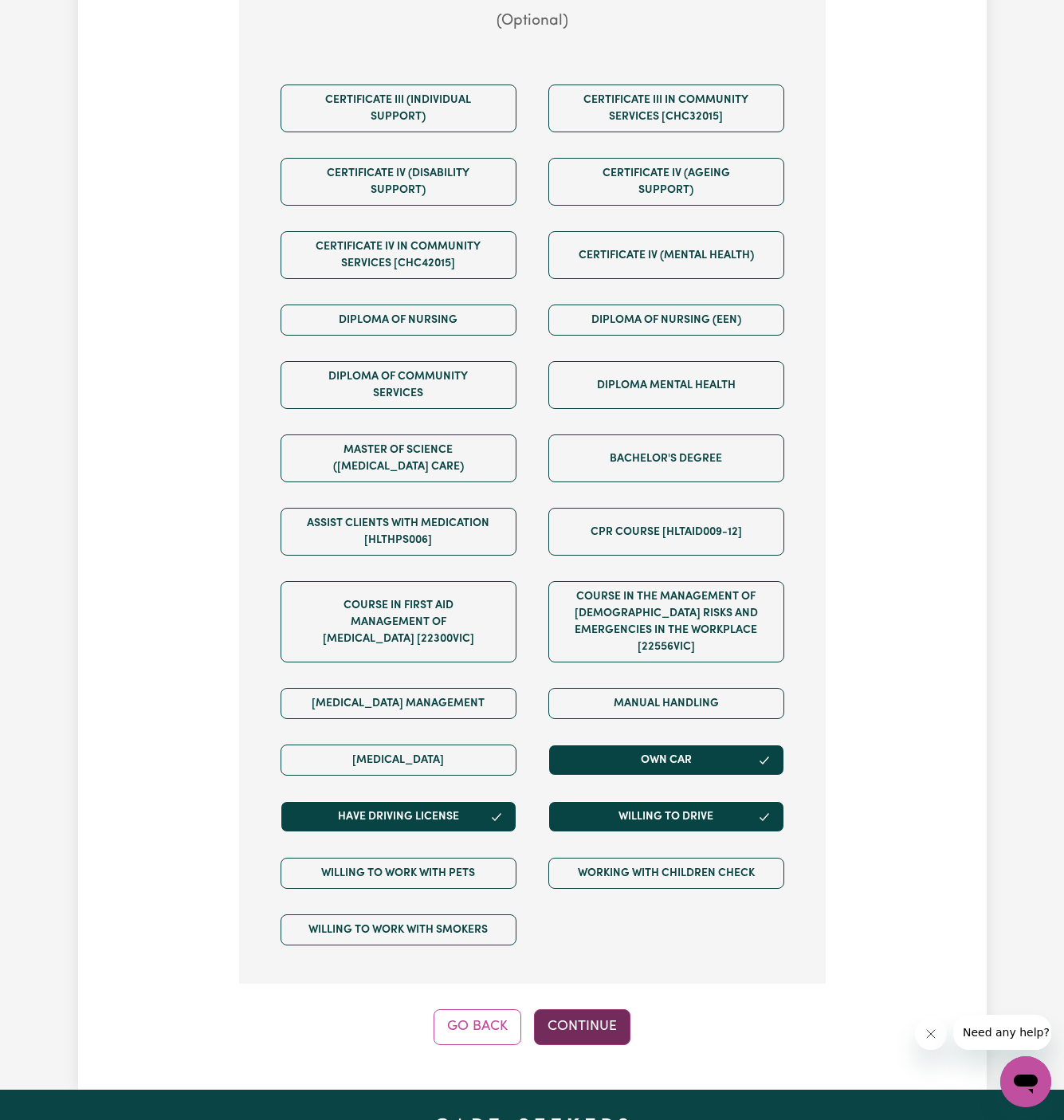
click at [575, 1009] on button "Continue" at bounding box center [581, 1027] width 96 height 35
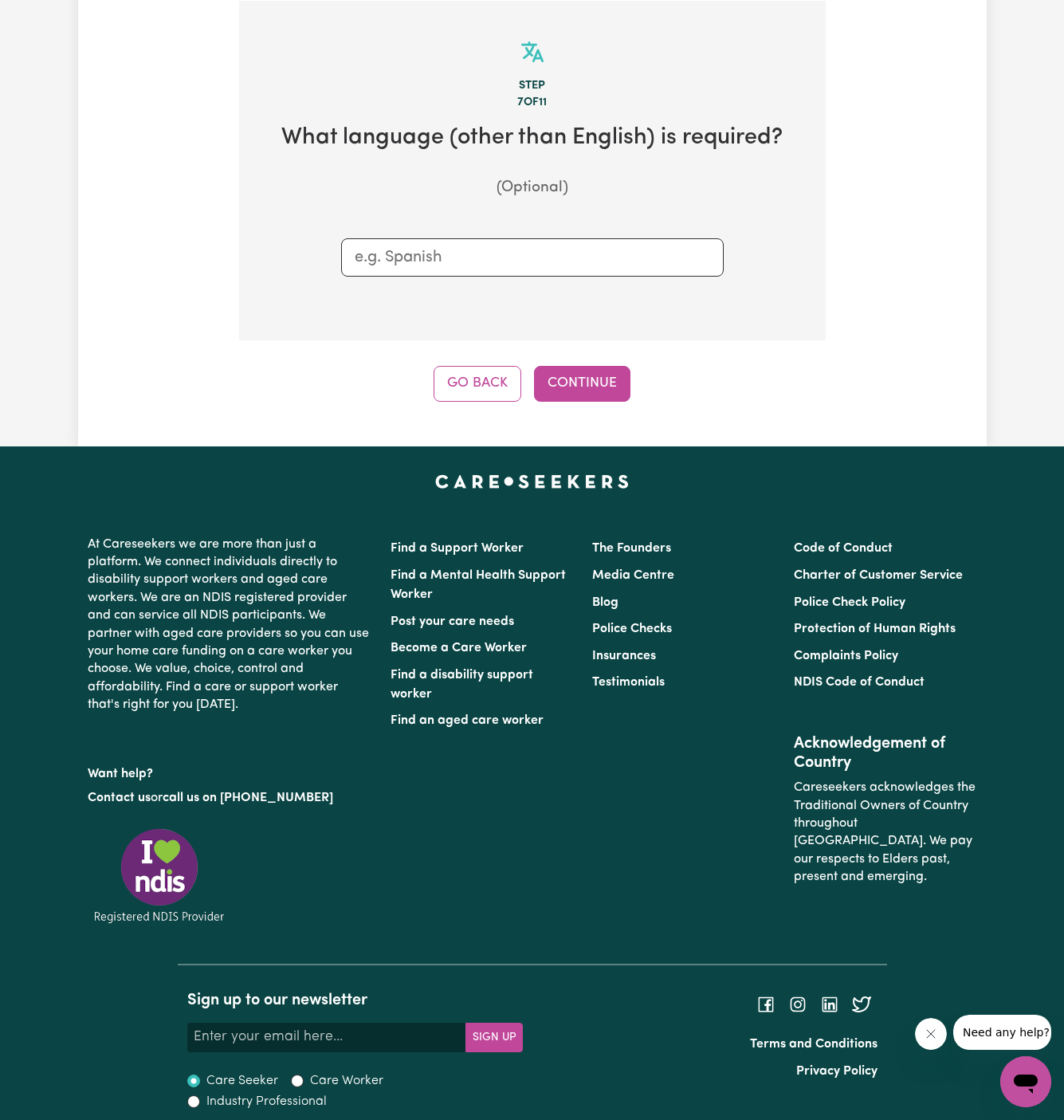
click at [594, 402] on div "Tell us your care and support requirements Welcome to Careseekers. We are excit…" at bounding box center [533, 44] width 909 height 804
click at [593, 394] on button "Continue" at bounding box center [581, 384] width 96 height 35
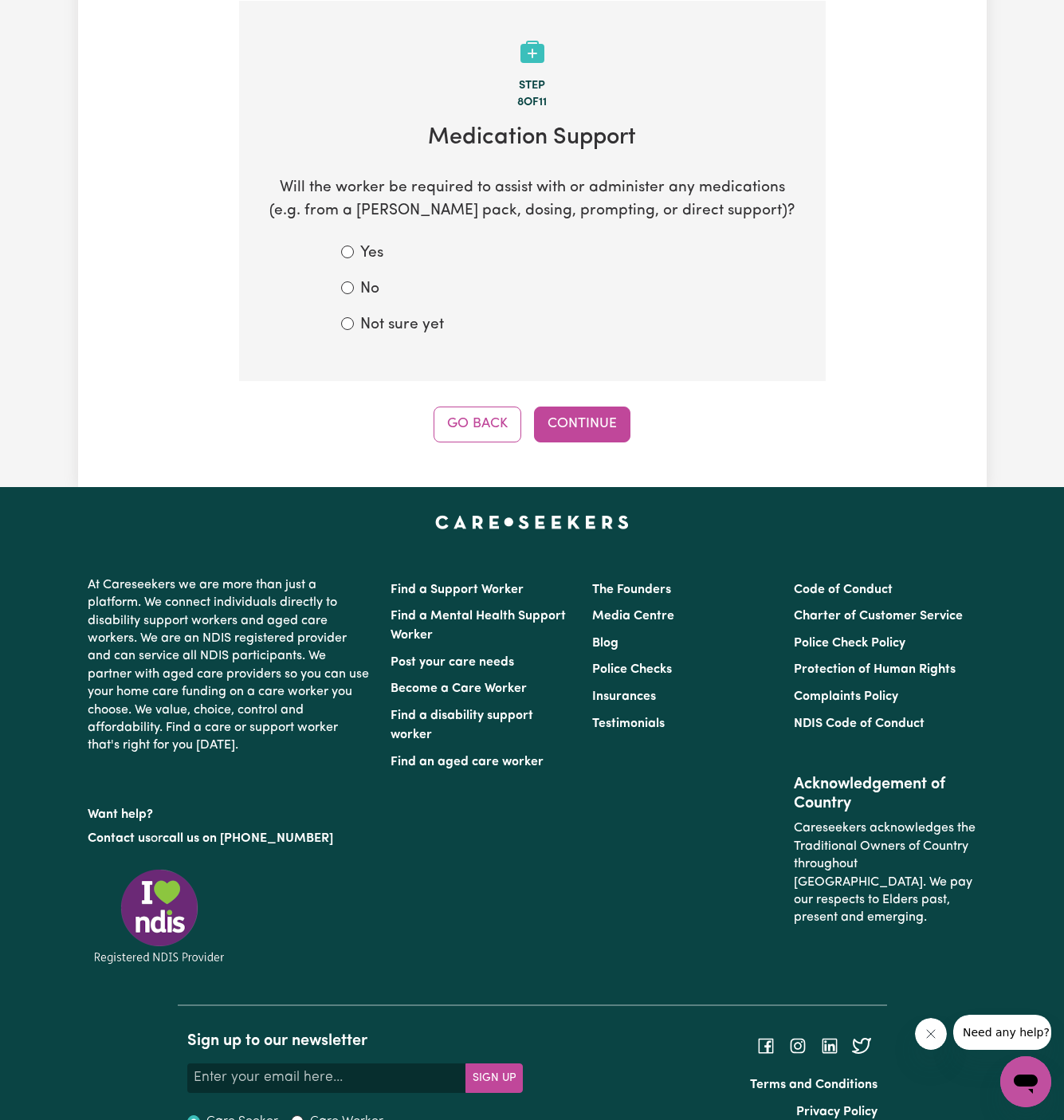
click at [379, 287] on div "No" at bounding box center [533, 289] width 383 height 23
click at [368, 289] on label "No" at bounding box center [370, 289] width 19 height 23
click at [354, 289] on input "No" at bounding box center [348, 287] width 12 height 12
radio input "true"
click at [595, 418] on button "Continue" at bounding box center [581, 424] width 96 height 35
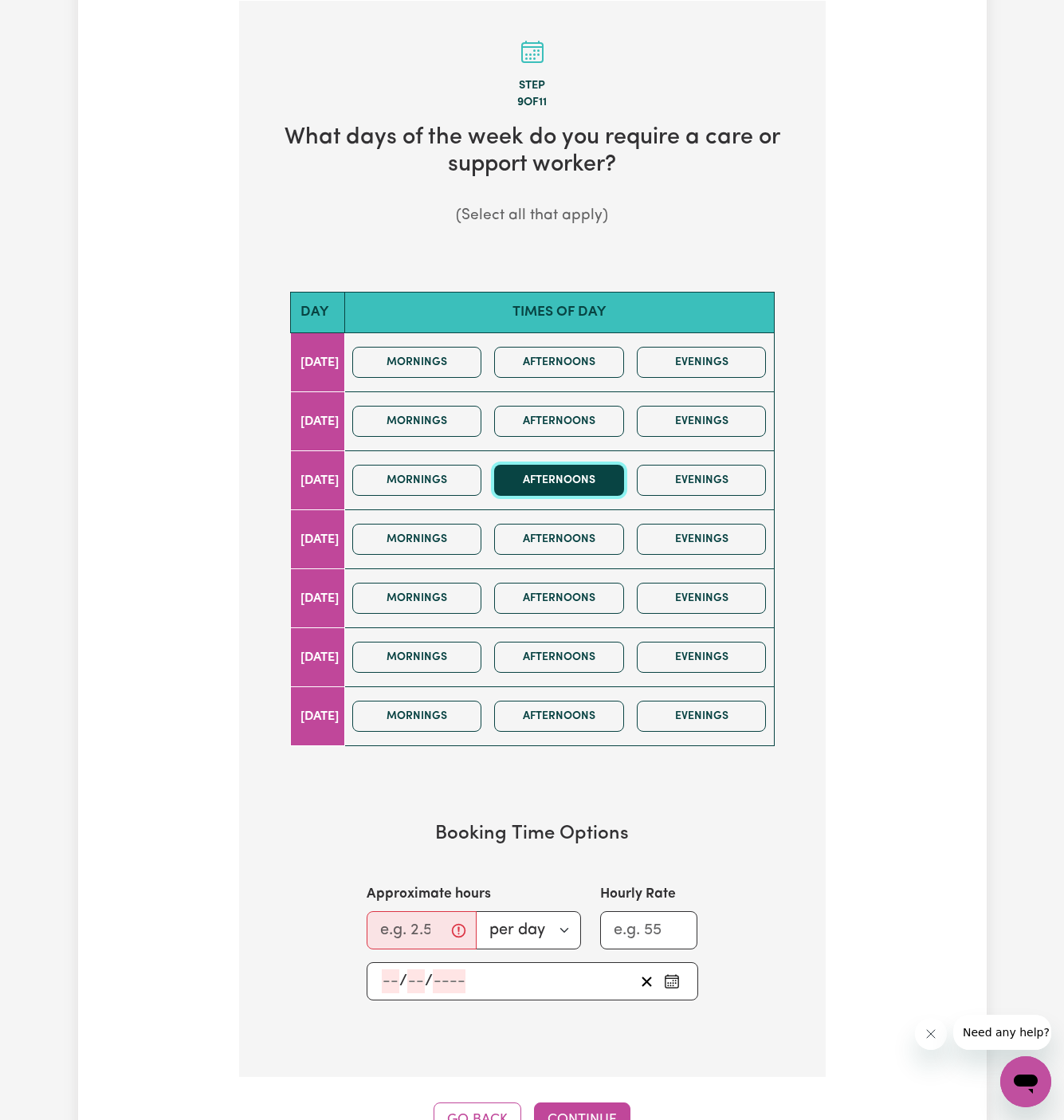
click at [584, 482] on button "Afternoons" at bounding box center [558, 480] width 130 height 31
click at [395, 924] on input "Approximate hours" at bounding box center [422, 930] width 110 height 38
click at [401, 915] on input "Approximate hours" at bounding box center [422, 930] width 110 height 38
click at [397, 936] on input "Approximate hours" at bounding box center [422, 930] width 110 height 38
type input "2"
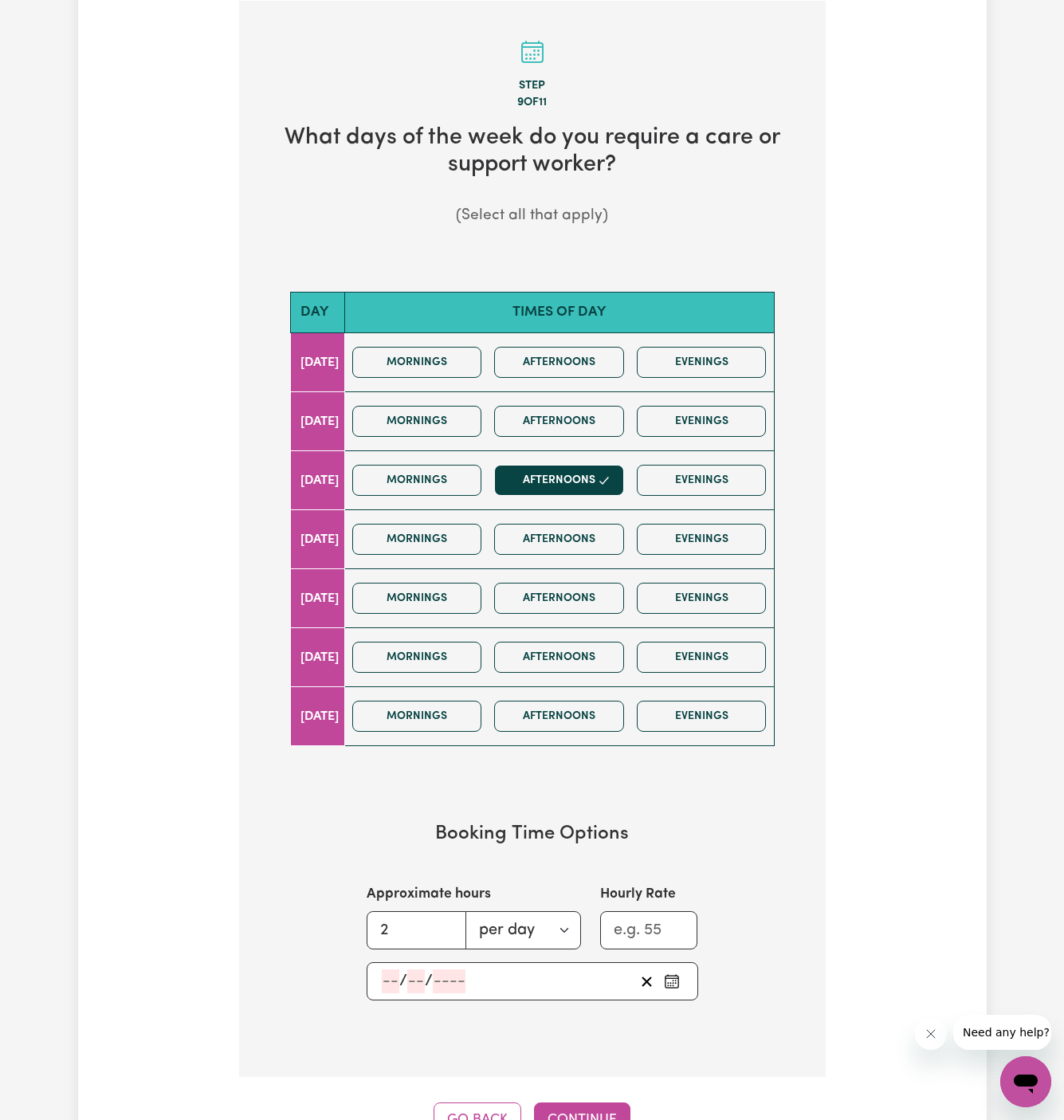
click at [386, 976] on input "number" at bounding box center [391, 981] width 18 height 24
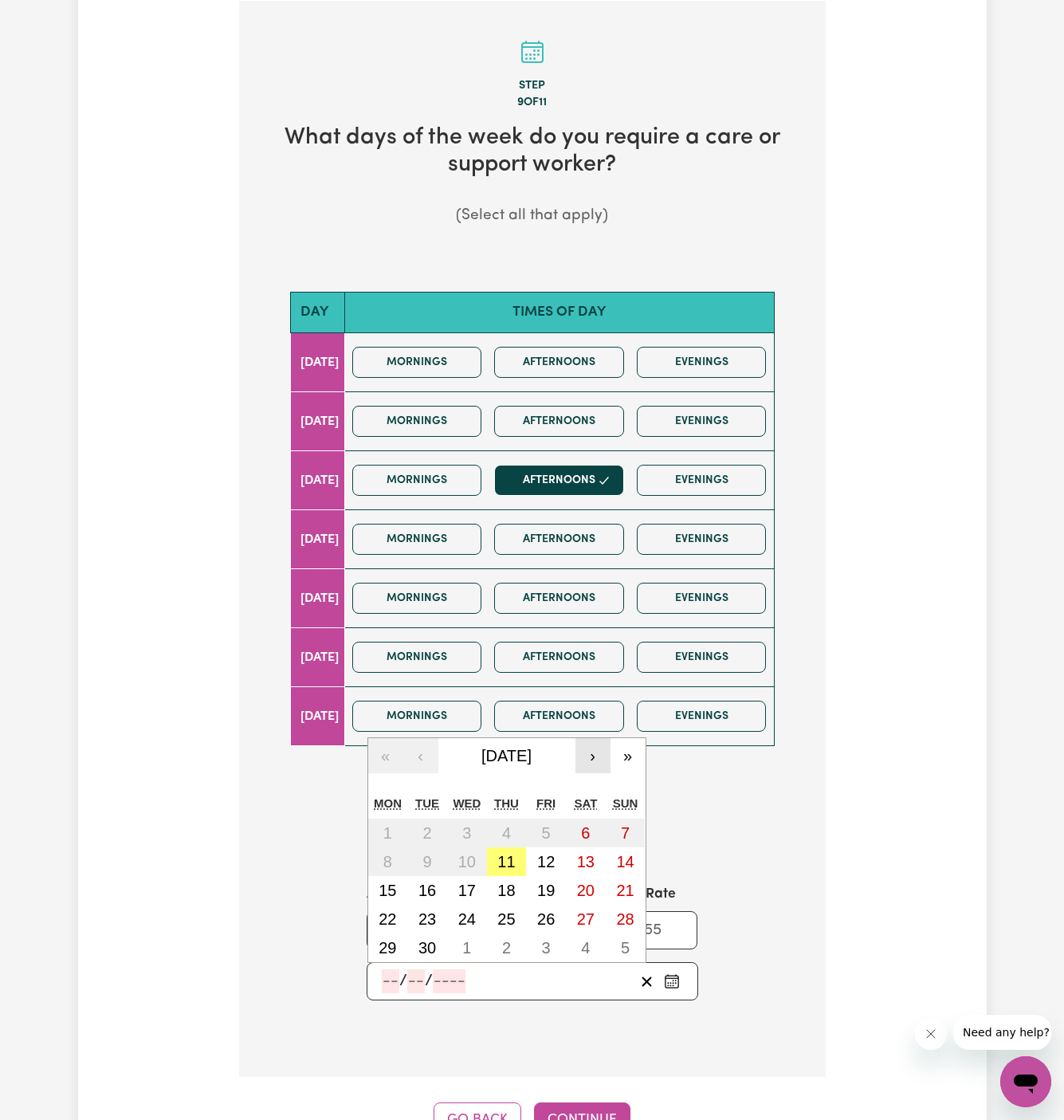
click at [596, 750] on button "›" at bounding box center [593, 756] width 35 height 35
click at [466, 881] on abbr "15" at bounding box center [468, 890] width 18 height 18
type input "[DATE]"
type input "15"
type input "10"
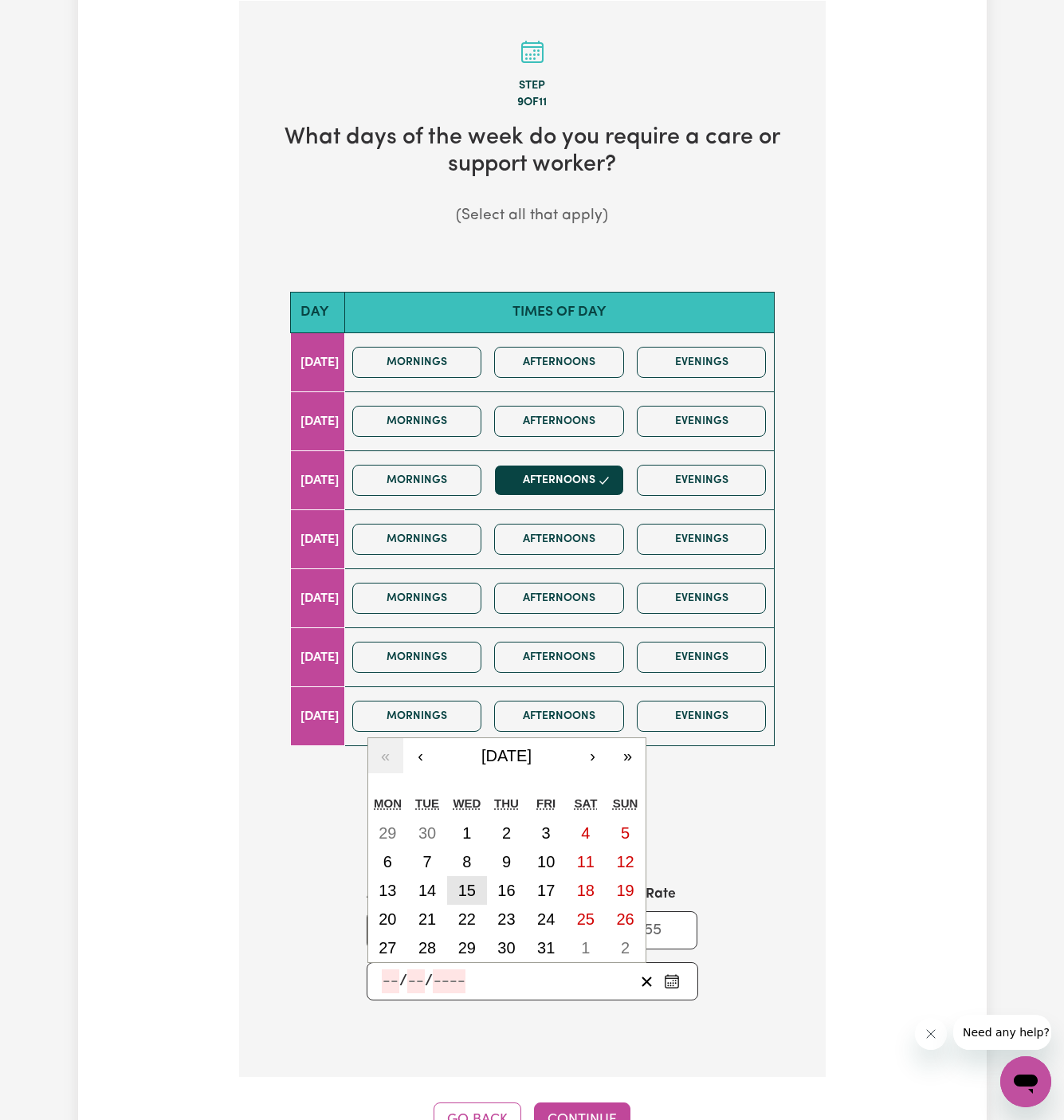
type input "2025"
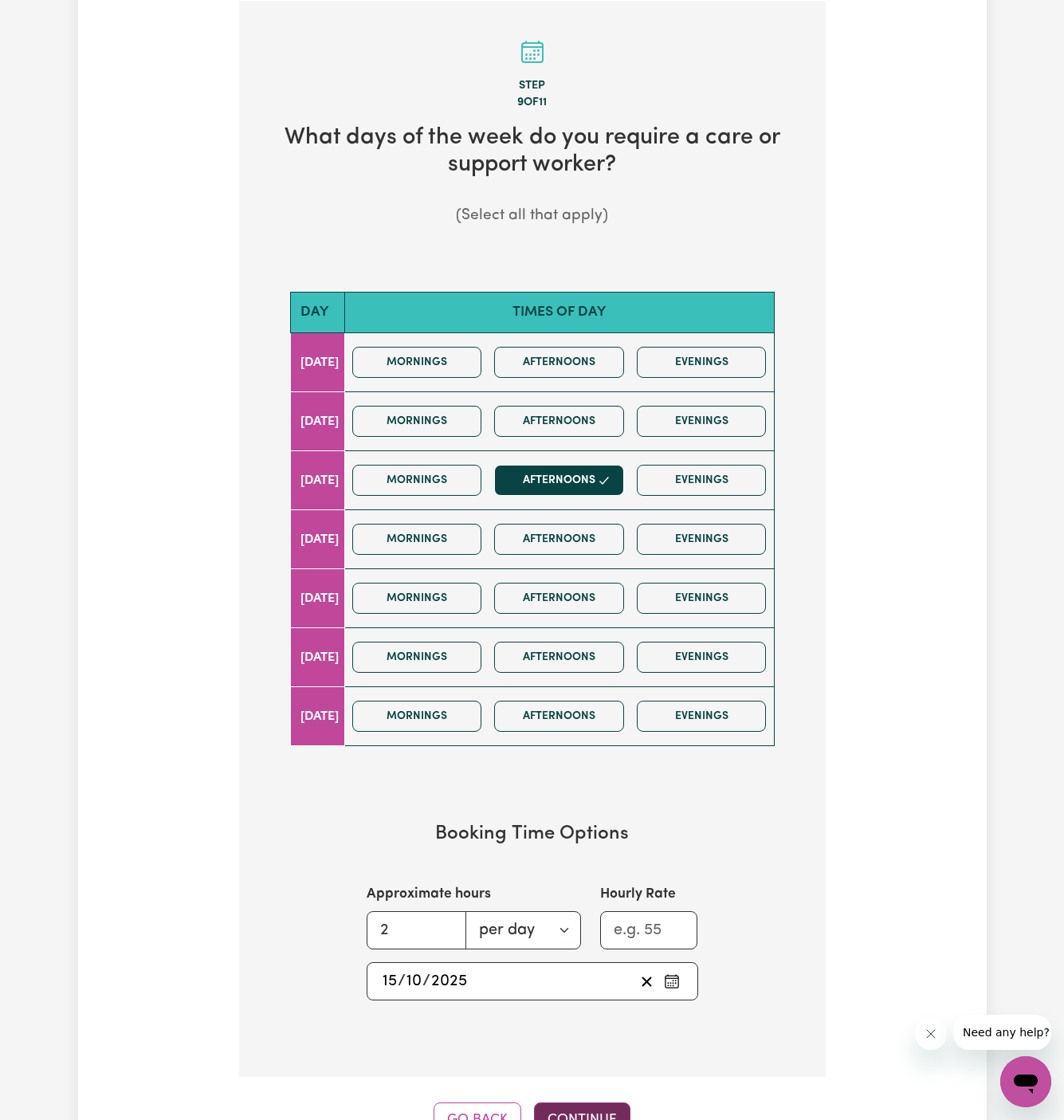
click at [583, 1113] on button "Continue" at bounding box center [581, 1120] width 96 height 35
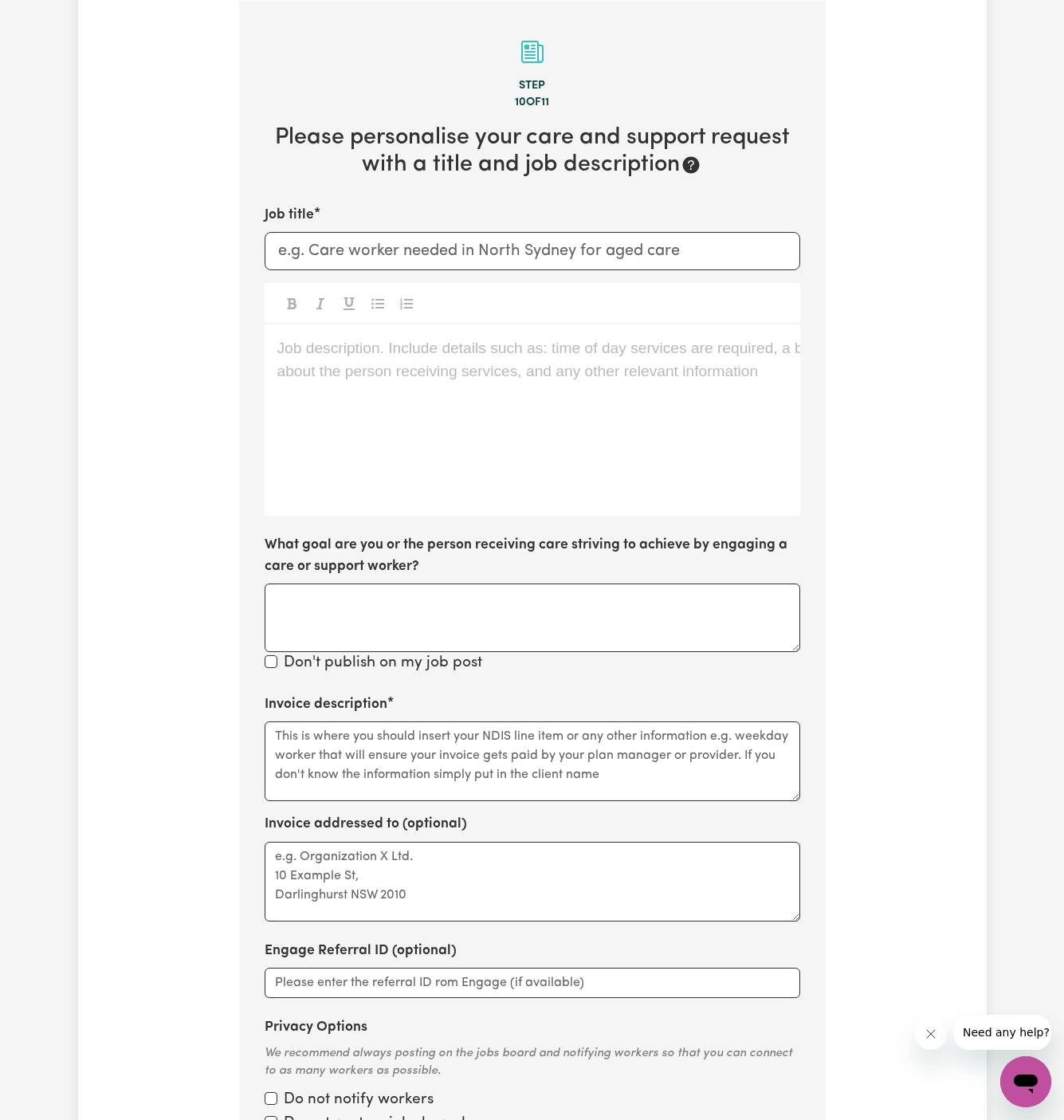
click at [444, 445] on div "Job description. Include details such as: time of day services are required, a …" at bounding box center [532, 420] width 536 height 191
click at [407, 386] on div "Job description. Include details such as: time of day services are required, a …" at bounding box center [532, 420] width 536 height 191
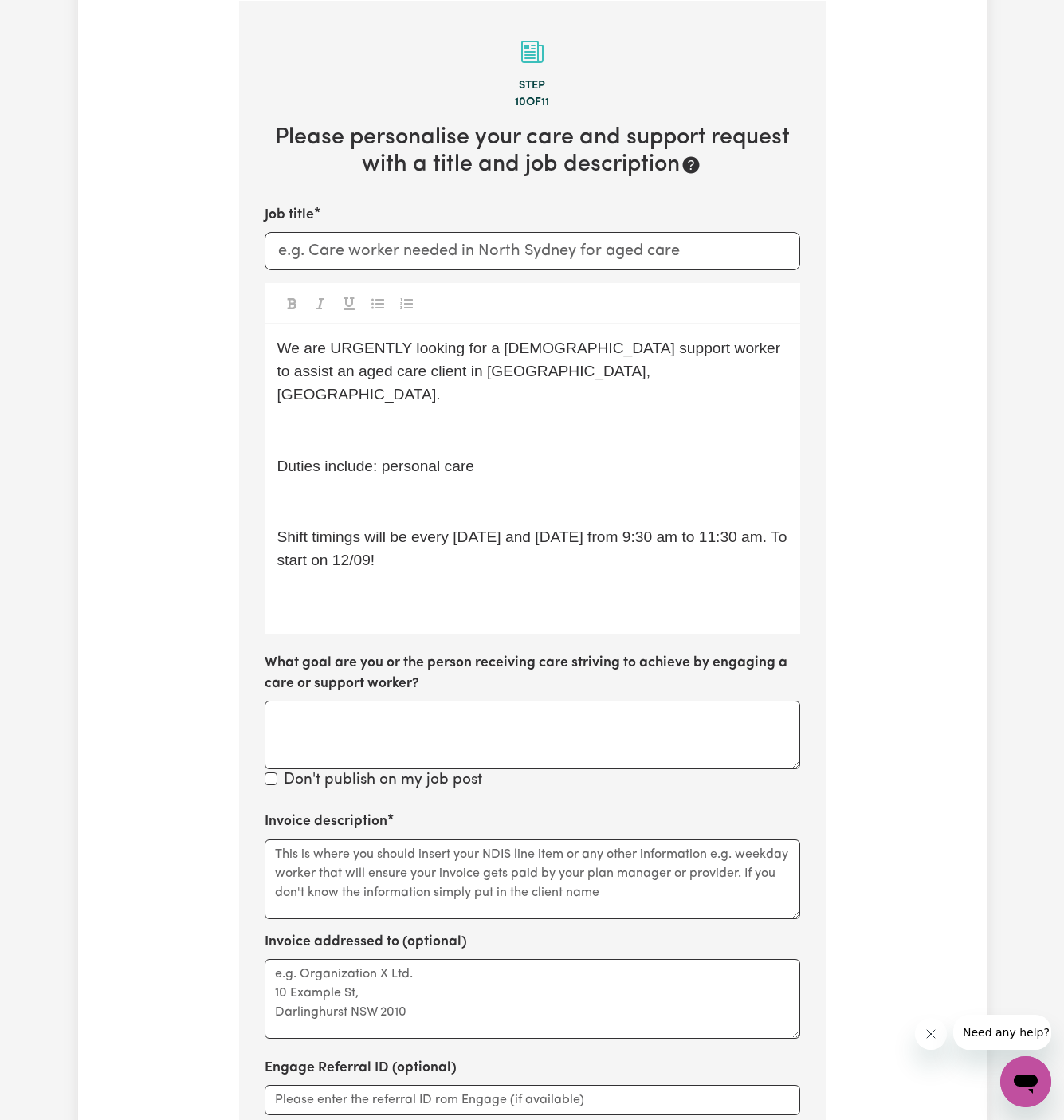
click at [392, 419] on p "﻿" at bounding box center [532, 430] width 510 height 23
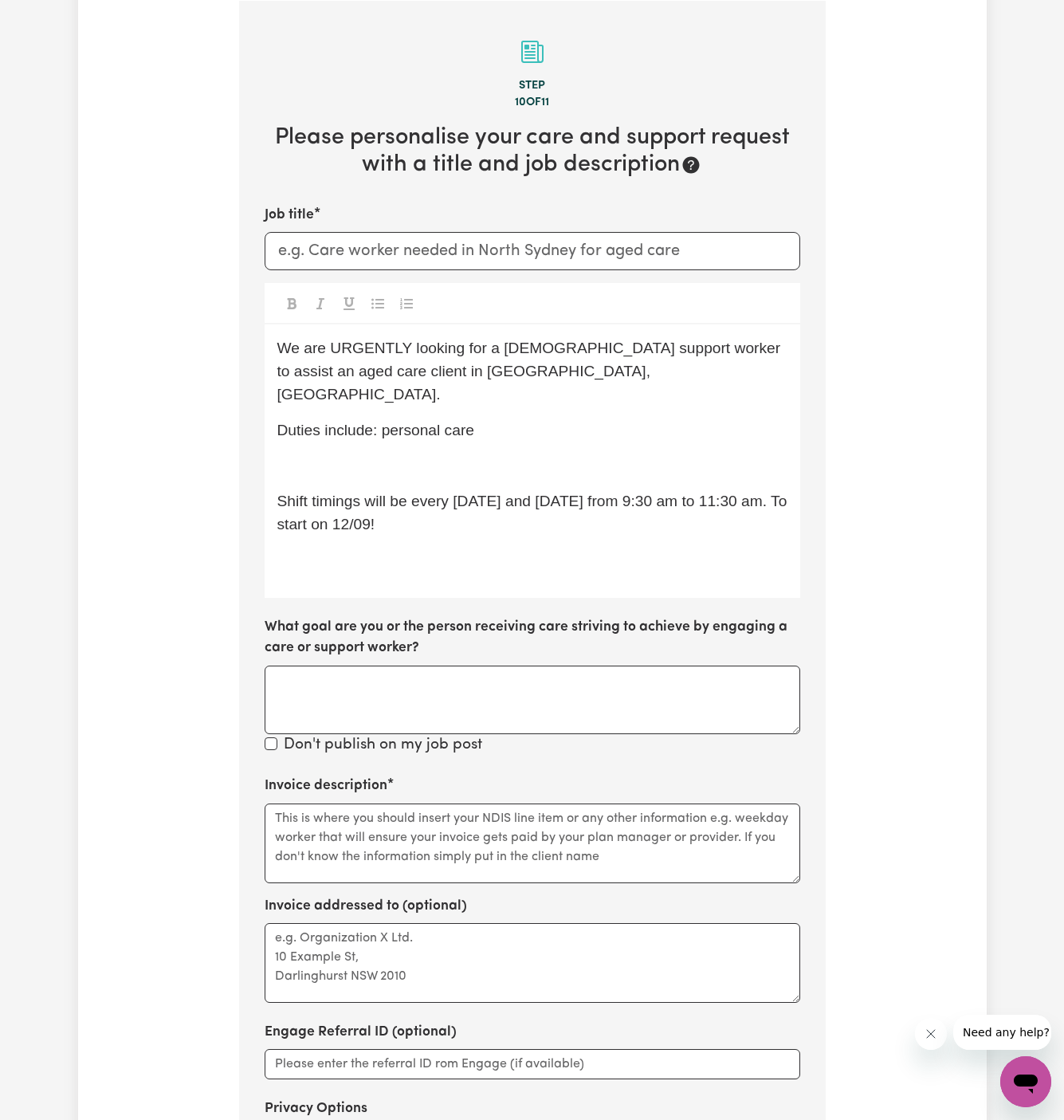
click at [394, 429] on div "We are URGENTLY looking for a [DEMOGRAPHIC_DATA] support worker to assist an ag…" at bounding box center [532, 460] width 536 height 273
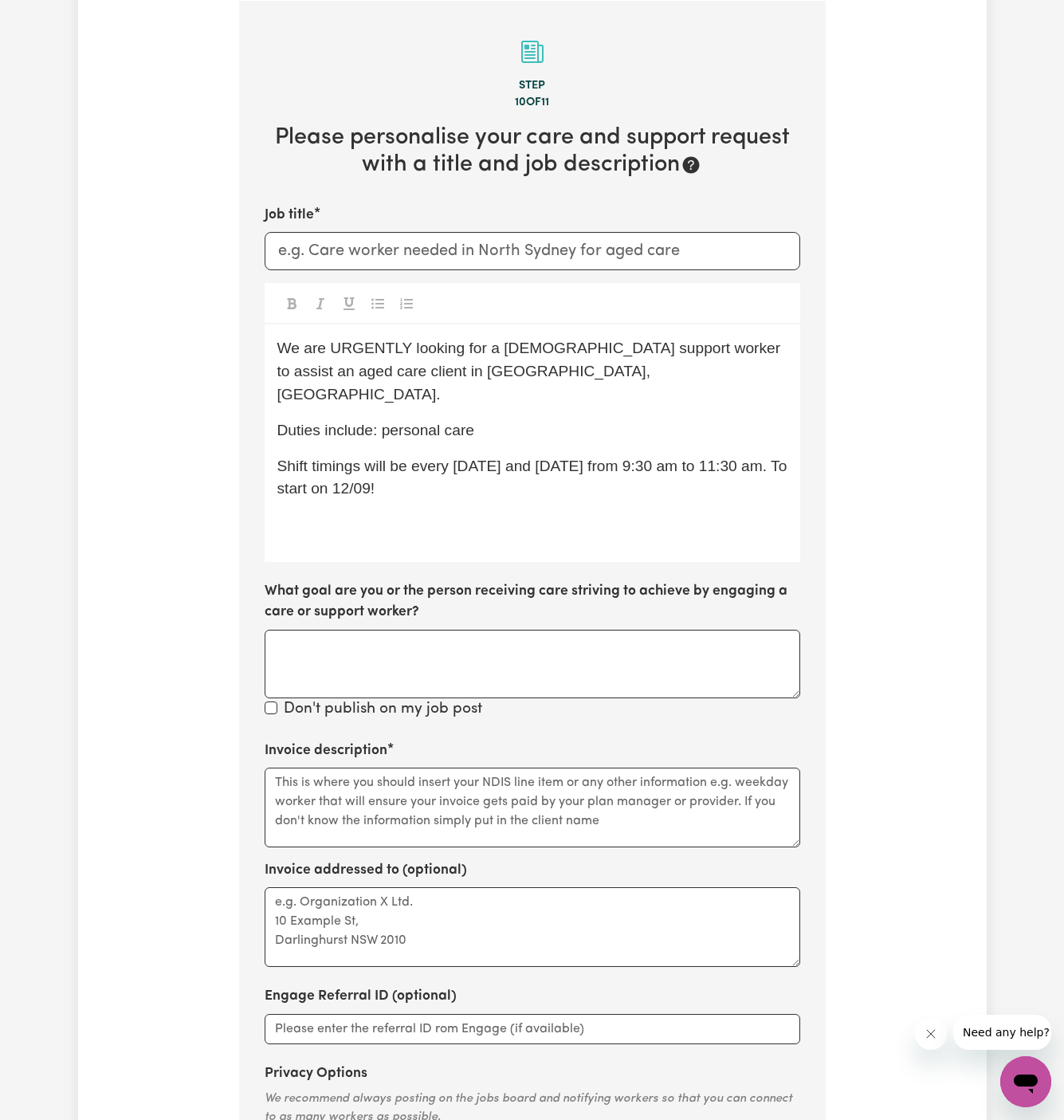
click at [383, 356] on span "We are URGENTLY looking for a [DEMOGRAPHIC_DATA] support worker to assist an ag…" at bounding box center [531, 370] width 508 height 63
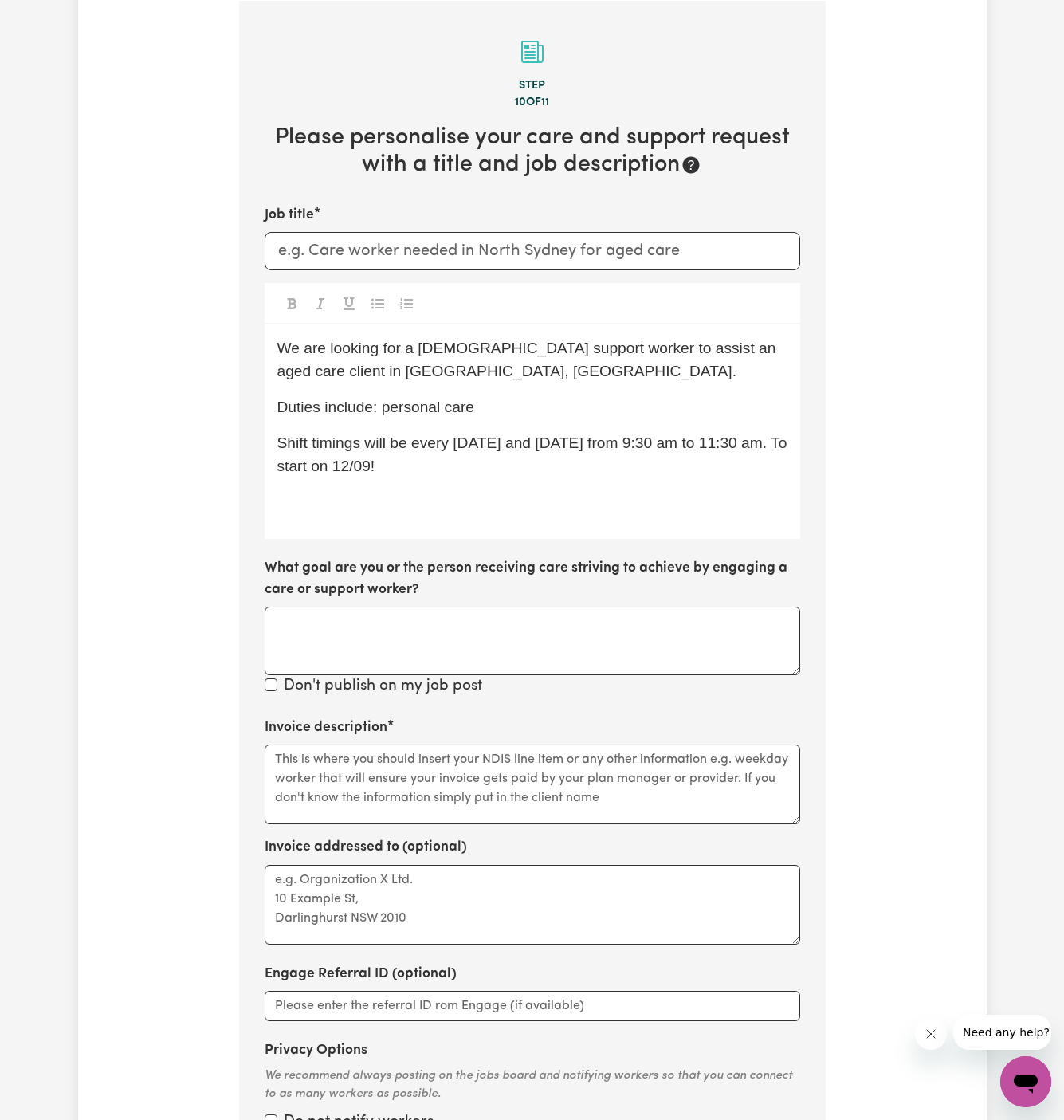
click at [590, 379] on p "We are looking for a [DEMOGRAPHIC_DATA] support worker to assist an aged care c…" at bounding box center [532, 360] width 510 height 46
drag, startPoint x: 380, startPoint y: 377, endPoint x: 251, endPoint y: 379, distance: 129.0
click at [251, 379] on section "Step 10 of 11 Please personalise your care and support request with a title and…" at bounding box center [532, 599] width 587 height 1196
drag, startPoint x: 383, startPoint y: 414, endPoint x: 611, endPoint y: 414, distance: 228.0
click at [611, 414] on p "Duties include: personal care" at bounding box center [532, 407] width 510 height 23
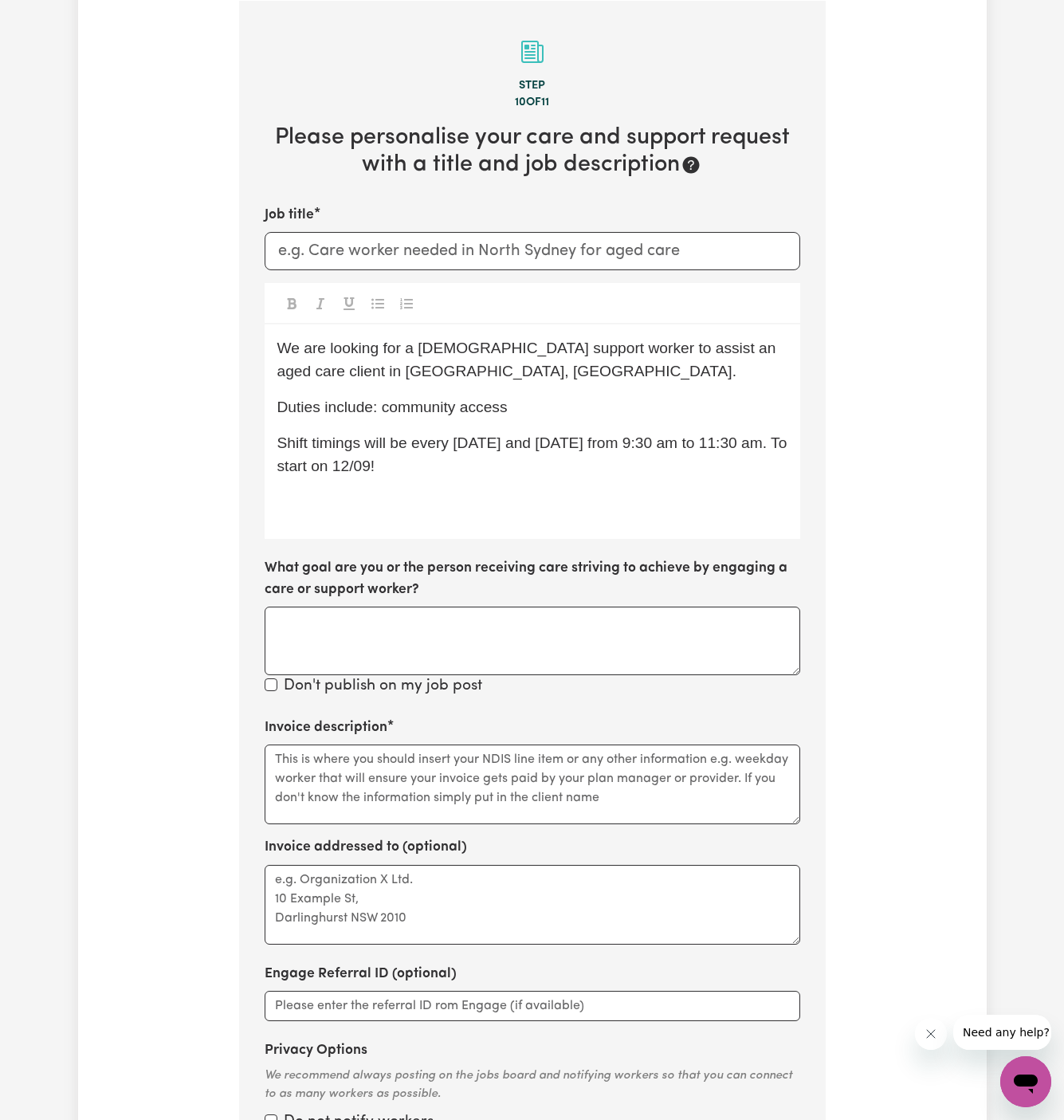
click at [643, 425] on div "We are looking for a [DEMOGRAPHIC_DATA] support worker to assist an aged care c…" at bounding box center [532, 431] width 536 height 214
click at [613, 455] on p "Shift timings will be every [DATE] and [DATE] from 9:30 am to 11:30 am. To star…" at bounding box center [532, 455] width 510 height 46
drag, startPoint x: 411, startPoint y: 443, endPoint x: 443, endPoint y: 474, distance: 44.6
click at [443, 474] on p "Shift timings will be every [DATE] and [DATE] from 9:30 am to 11:30 am. To star…" at bounding box center [532, 455] width 510 height 46
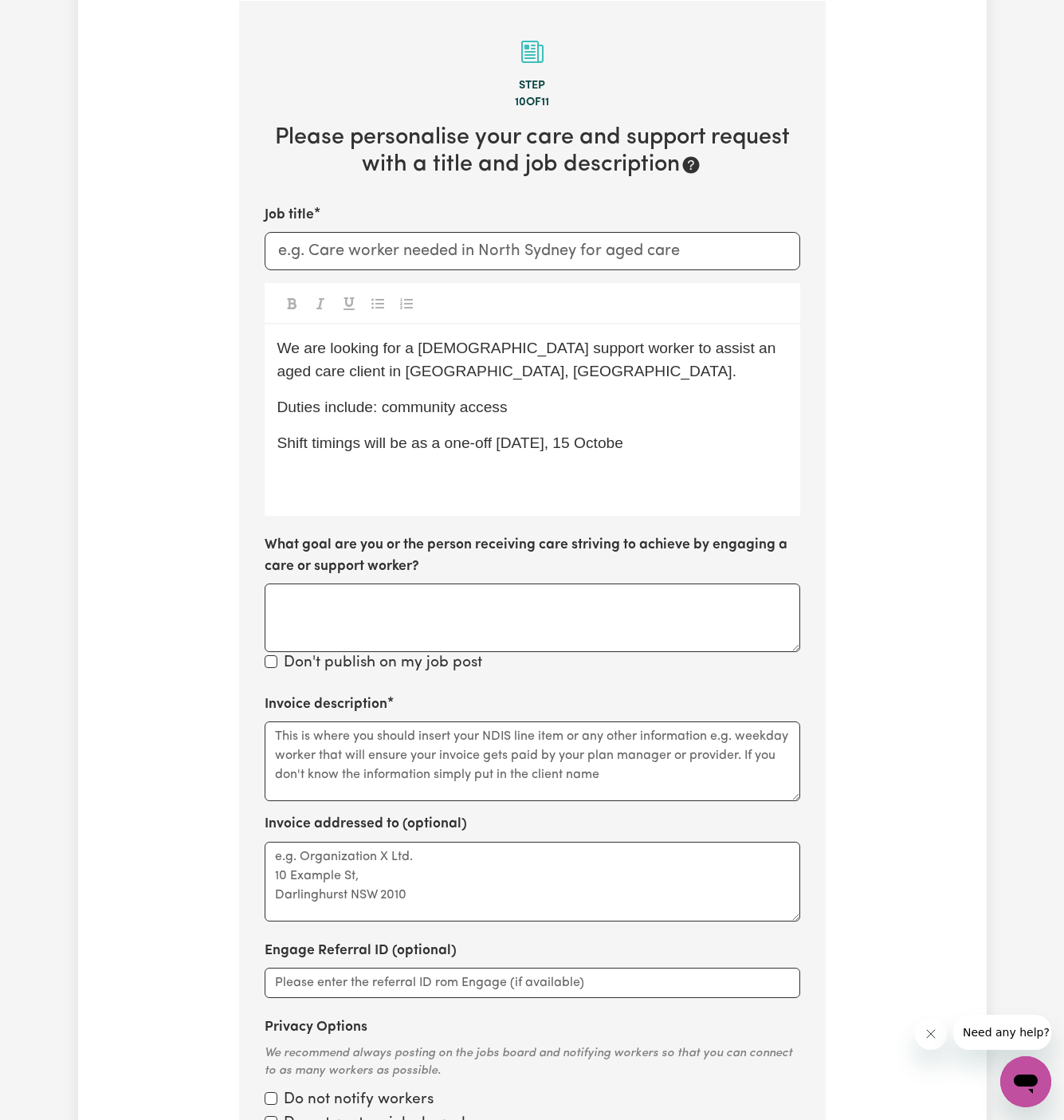
drag, startPoint x: 626, startPoint y: 444, endPoint x: 759, endPoint y: 443, distance: 133.0
click at [759, 443] on p "Shift timings will be as a one-off [DATE], 15 Octobe" at bounding box center [532, 444] width 510 height 23
click at [531, 516] on div "We are looking for a [DEMOGRAPHIC_DATA] support worker to assist an aged care c…" at bounding box center [532, 420] width 536 height 191
click at [687, 483] on div "We are looking for a [DEMOGRAPHIC_DATA] support worker to assist an aged care c…" at bounding box center [532, 420] width 536 height 191
click at [409, 254] on input "Job title" at bounding box center [532, 250] width 536 height 38
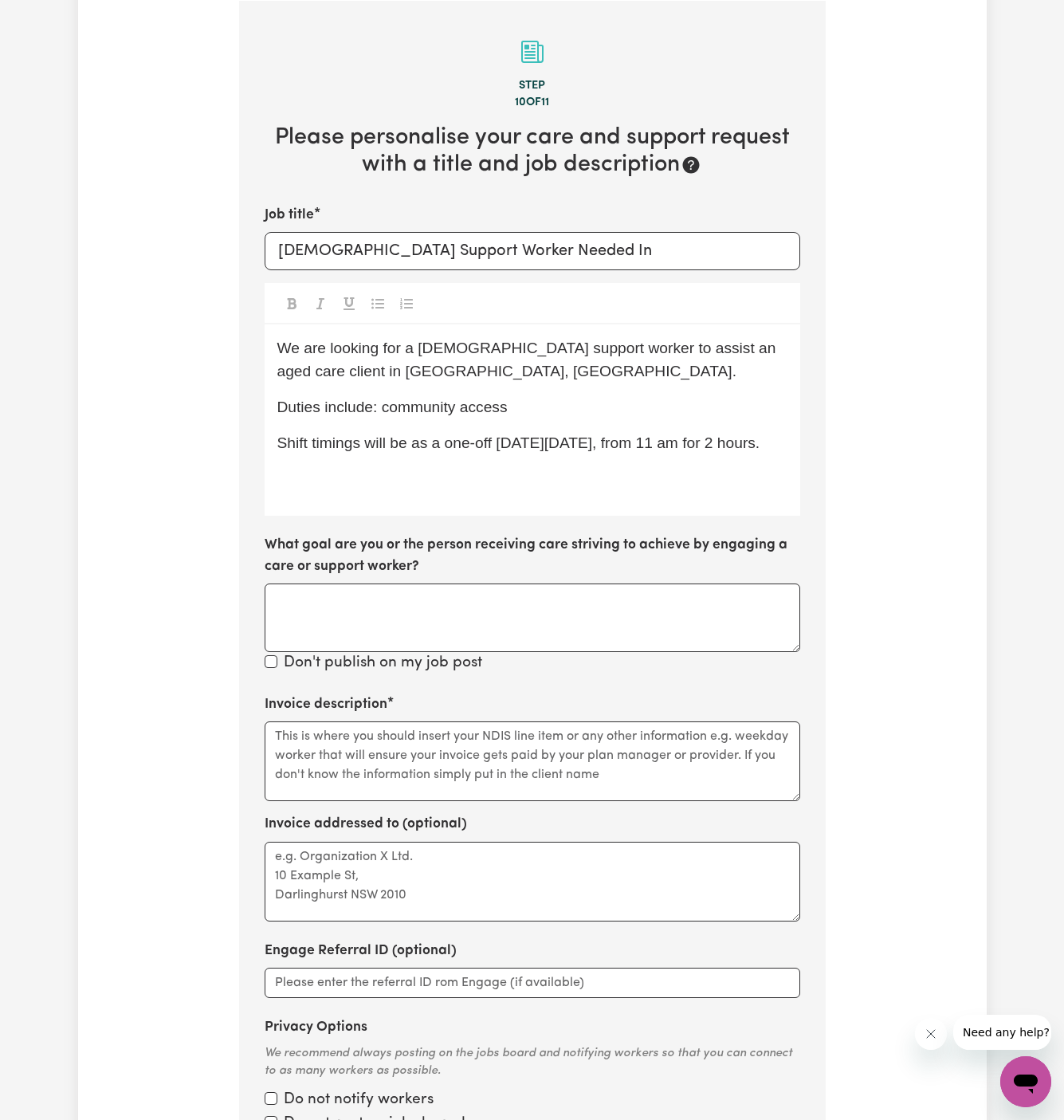
click at [461, 379] on p "We are looking for a [DEMOGRAPHIC_DATA] support worker to assist an aged care c…" at bounding box center [532, 360] width 510 height 46
drag, startPoint x: 371, startPoint y: 369, endPoint x: 281, endPoint y: 369, distance: 90.0
click at [281, 369] on span "We are looking for a [DEMOGRAPHIC_DATA] support worker to assist an aged care c…" at bounding box center [528, 359] width 503 height 40
copy span "[GEOGRAPHIC_DATA], [GEOGRAPHIC_DATA]."
click at [620, 239] on input "[DEMOGRAPHIC_DATA] Support Worker Needed In" at bounding box center [532, 250] width 536 height 38
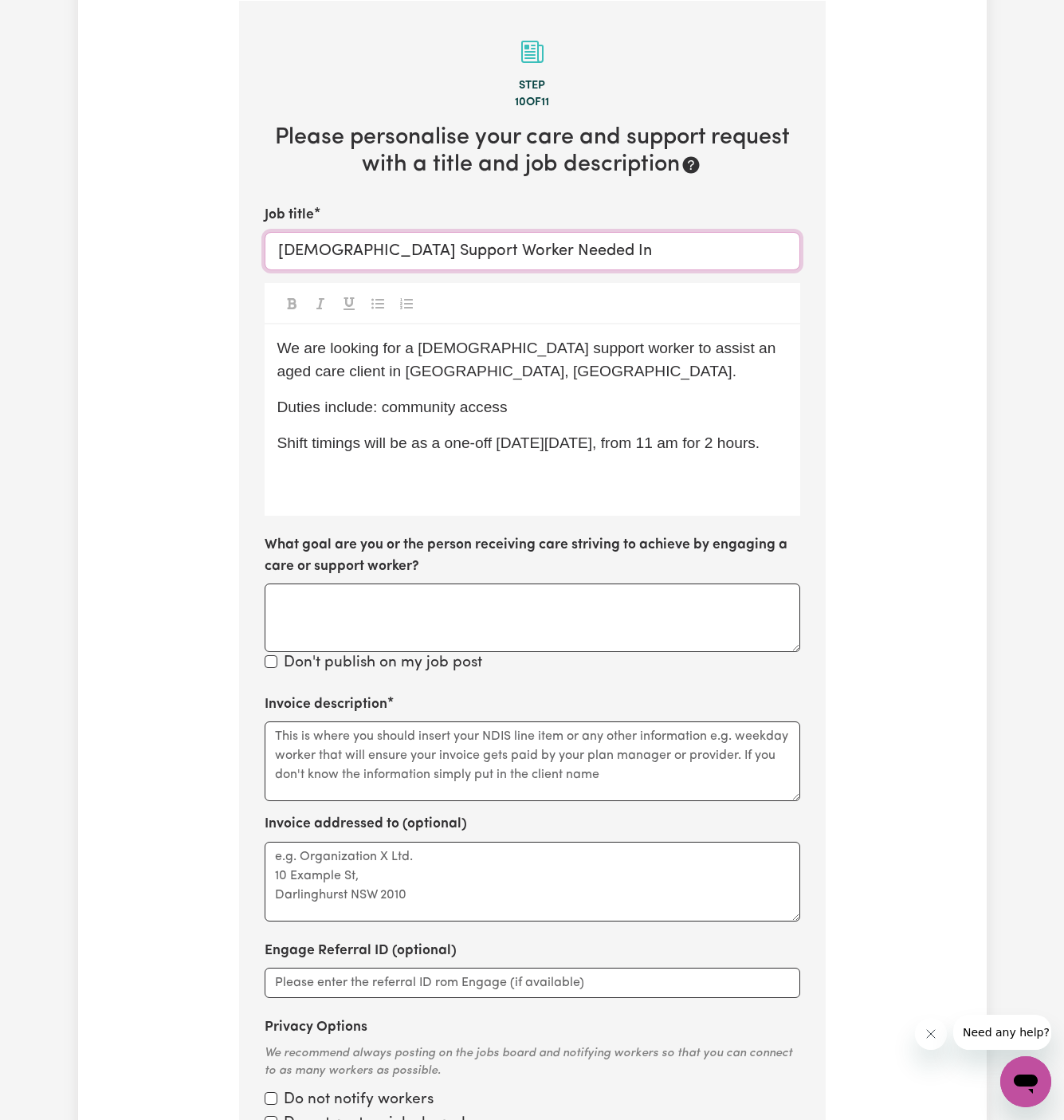
paste input "[GEOGRAPHIC_DATA], [GEOGRAPHIC_DATA]."
type input "[DEMOGRAPHIC_DATA] Support Worker Needed In [GEOGRAPHIC_DATA], [GEOGRAPHIC_DATA]"
click at [537, 389] on div "We are looking for a [DEMOGRAPHIC_DATA] support worker to assist an aged care c…" at bounding box center [532, 420] width 536 height 191
click at [537, 411] on p "Duties include: community access" at bounding box center [532, 407] width 510 height 23
click at [430, 484] on div "We are looking for a [DEMOGRAPHIC_DATA] support worker to assist an aged care c…" at bounding box center [532, 420] width 536 height 191
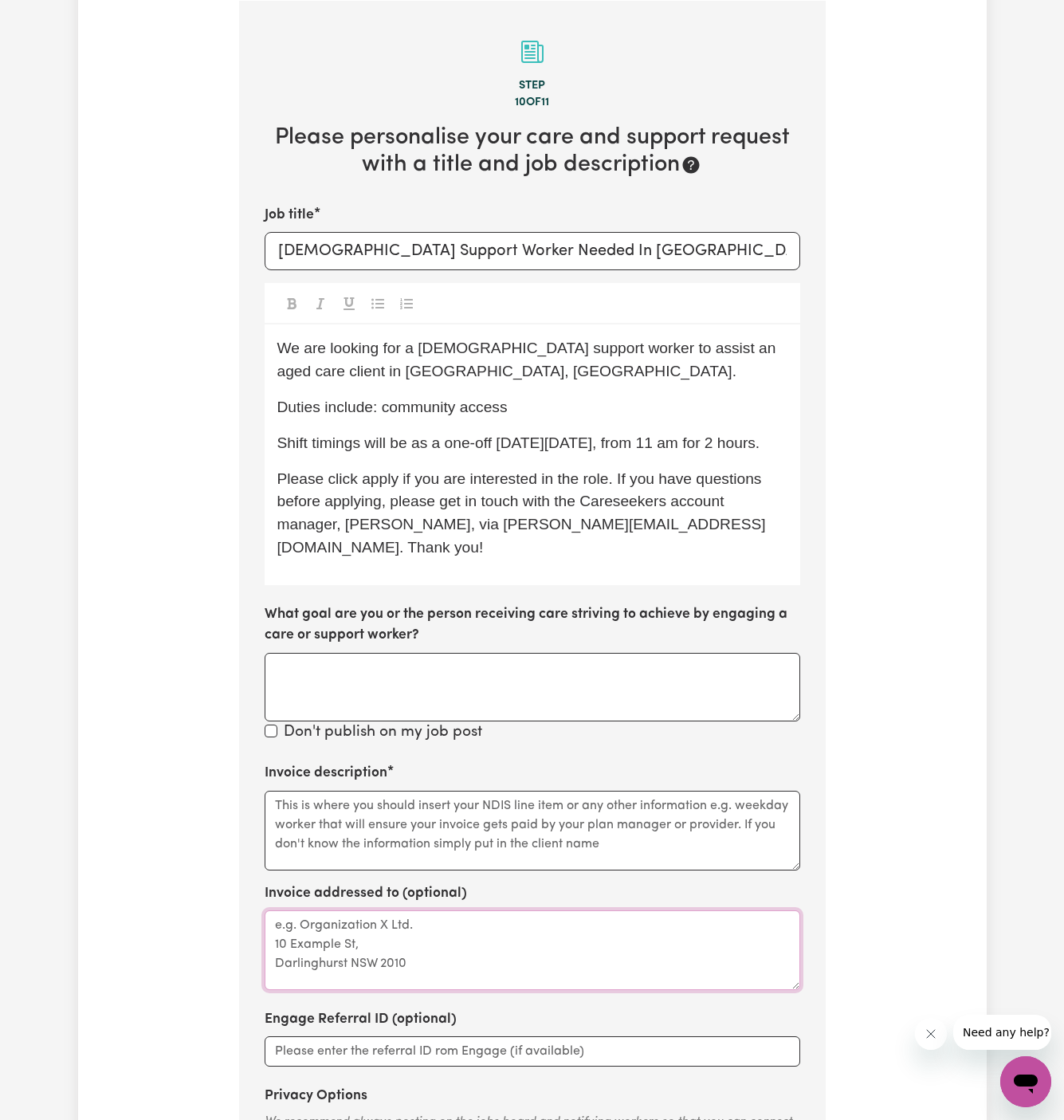
click at [391, 955] on textarea "Invoice addressed to (optional)" at bounding box center [532, 950] width 536 height 79
type textarea "c/o KNC"
click at [419, 816] on textarea "Invoice description" at bounding box center [532, 830] width 536 height 79
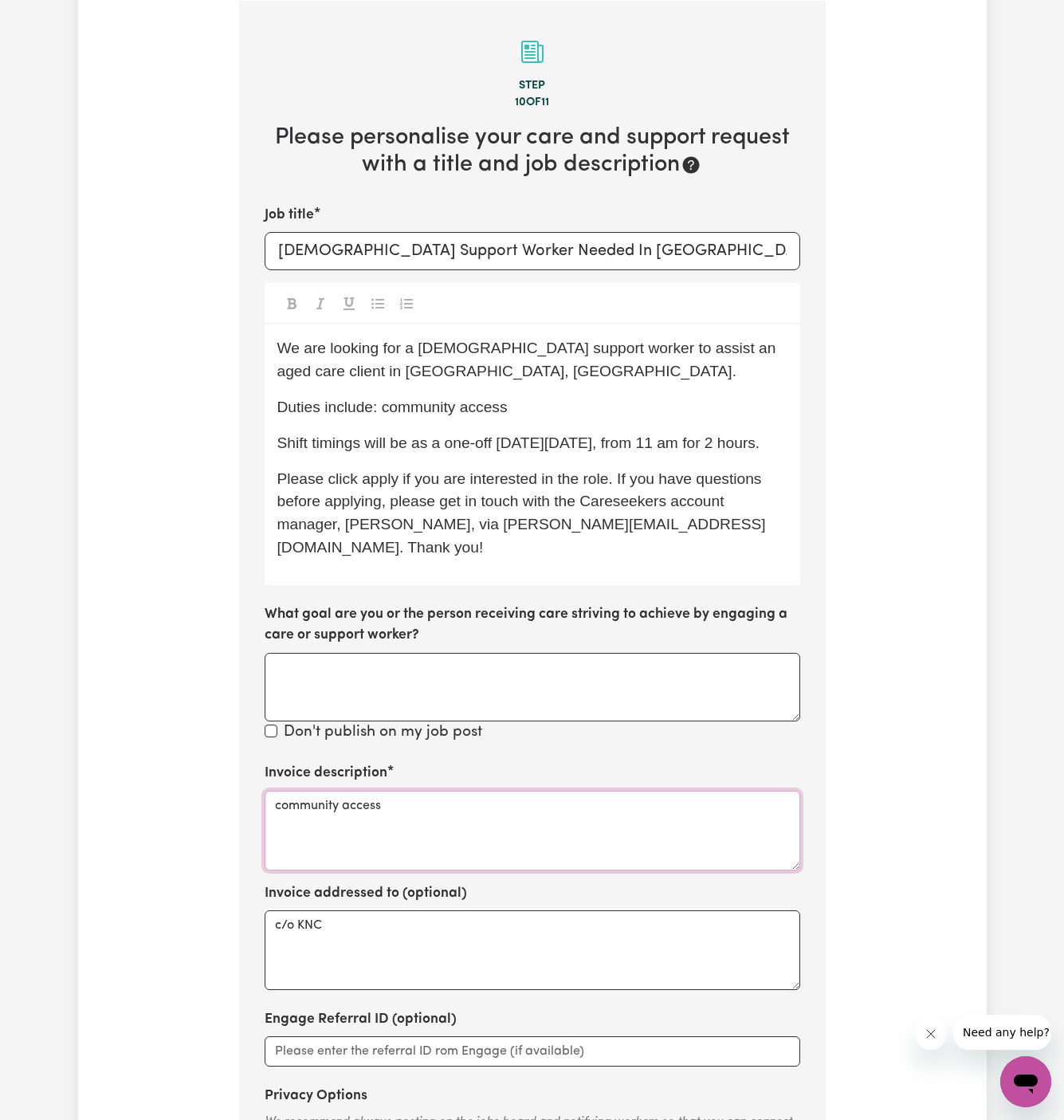
click at [551, 793] on textarea "community access" at bounding box center [532, 830] width 536 height 79
type textarea "community access"
click at [583, 246] on input "[DEMOGRAPHIC_DATA] Support Worker Needed In [GEOGRAPHIC_DATA], [GEOGRAPHIC_DATA]" at bounding box center [532, 250] width 536 height 38
click at [641, 422] on div "We are looking for a [DEMOGRAPHIC_DATA] support worker to assist an aged care c…" at bounding box center [532, 454] width 536 height 260
click at [385, 488] on div "We are looking for a [DEMOGRAPHIC_DATA] support worker to assist an aged care c…" at bounding box center [532, 454] width 536 height 260
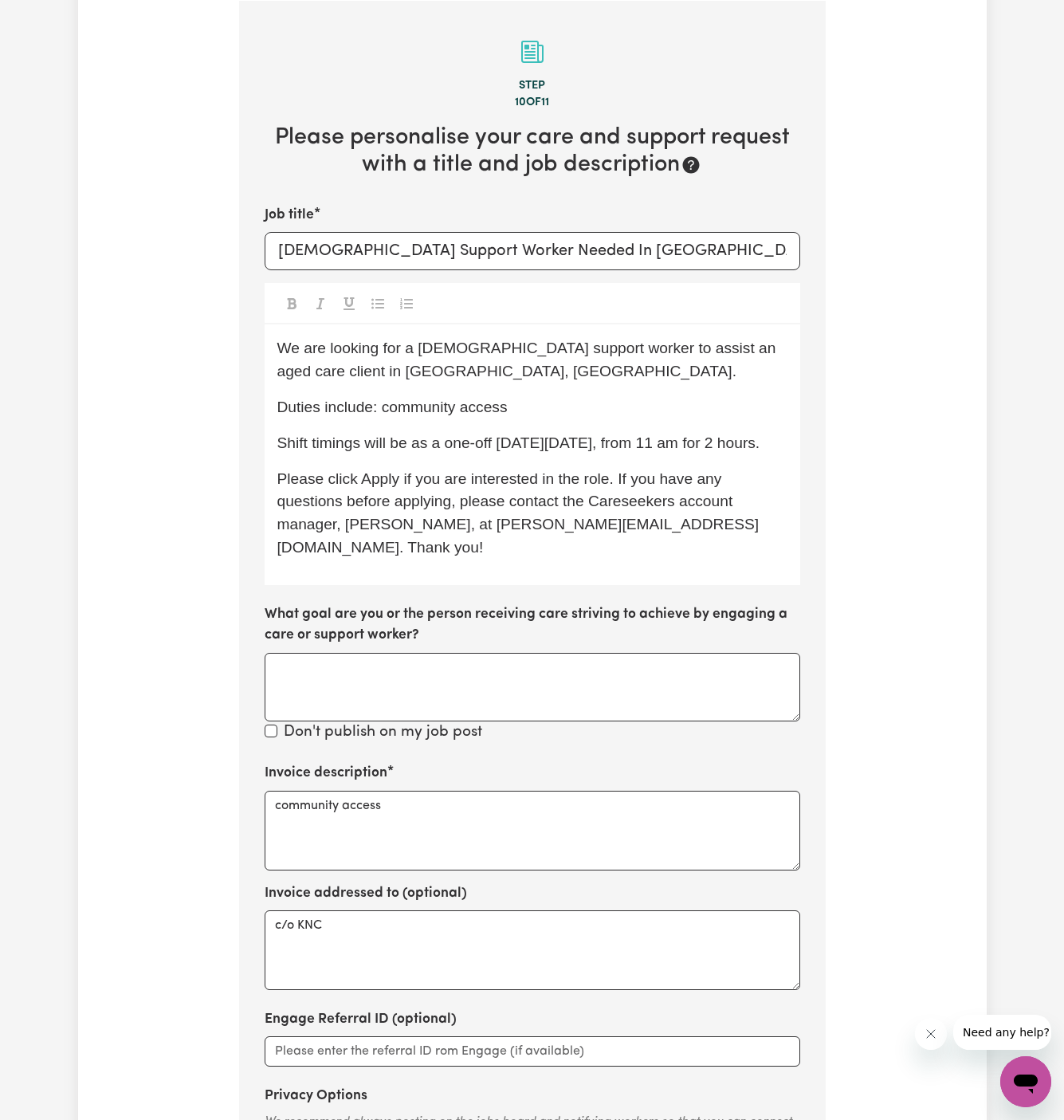
click at [610, 448] on span "Shift timings will be as a one-off [DATE][DATE], from 11 am for 2 hours." at bounding box center [519, 442] width 483 height 17
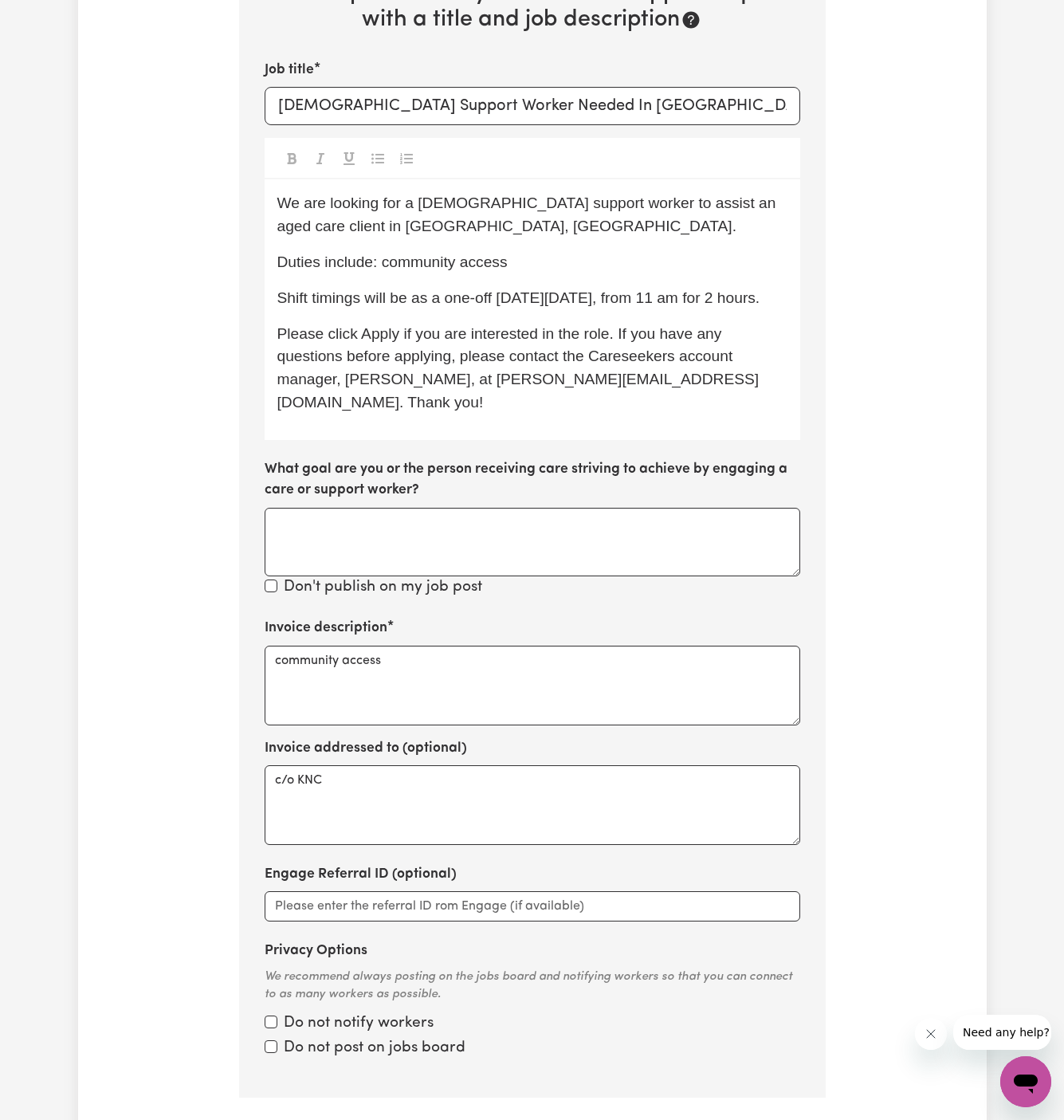
scroll to position [569, 0]
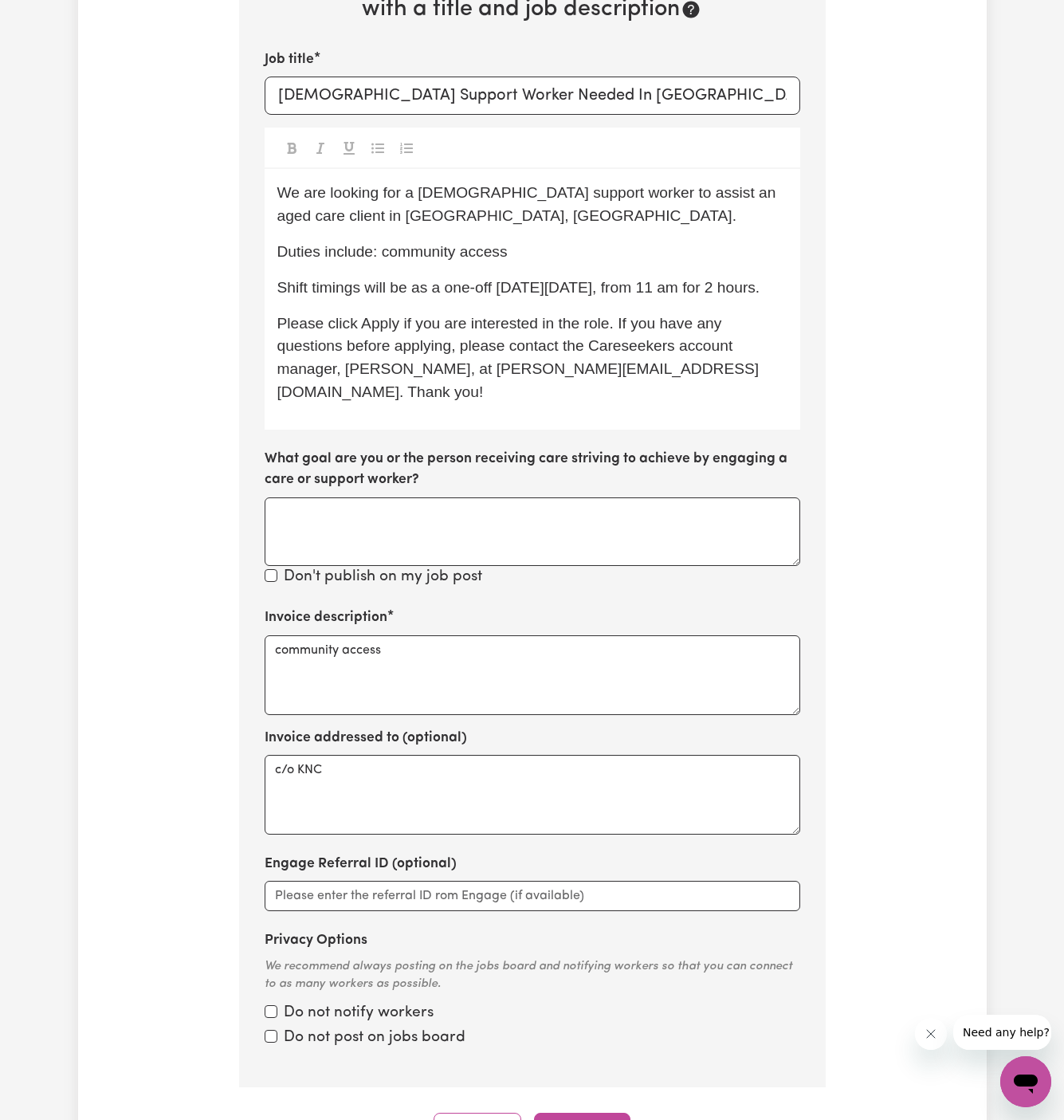
click at [273, 1021] on div "Do not notify workers" at bounding box center [532, 1013] width 536 height 23
click at [273, 1013] on input "Privacy Options" at bounding box center [271, 1012] width 12 height 12
checkbox input "true"
click at [273, 1030] on input "Privacy Options" at bounding box center [271, 1036] width 12 height 12
checkbox input "true"
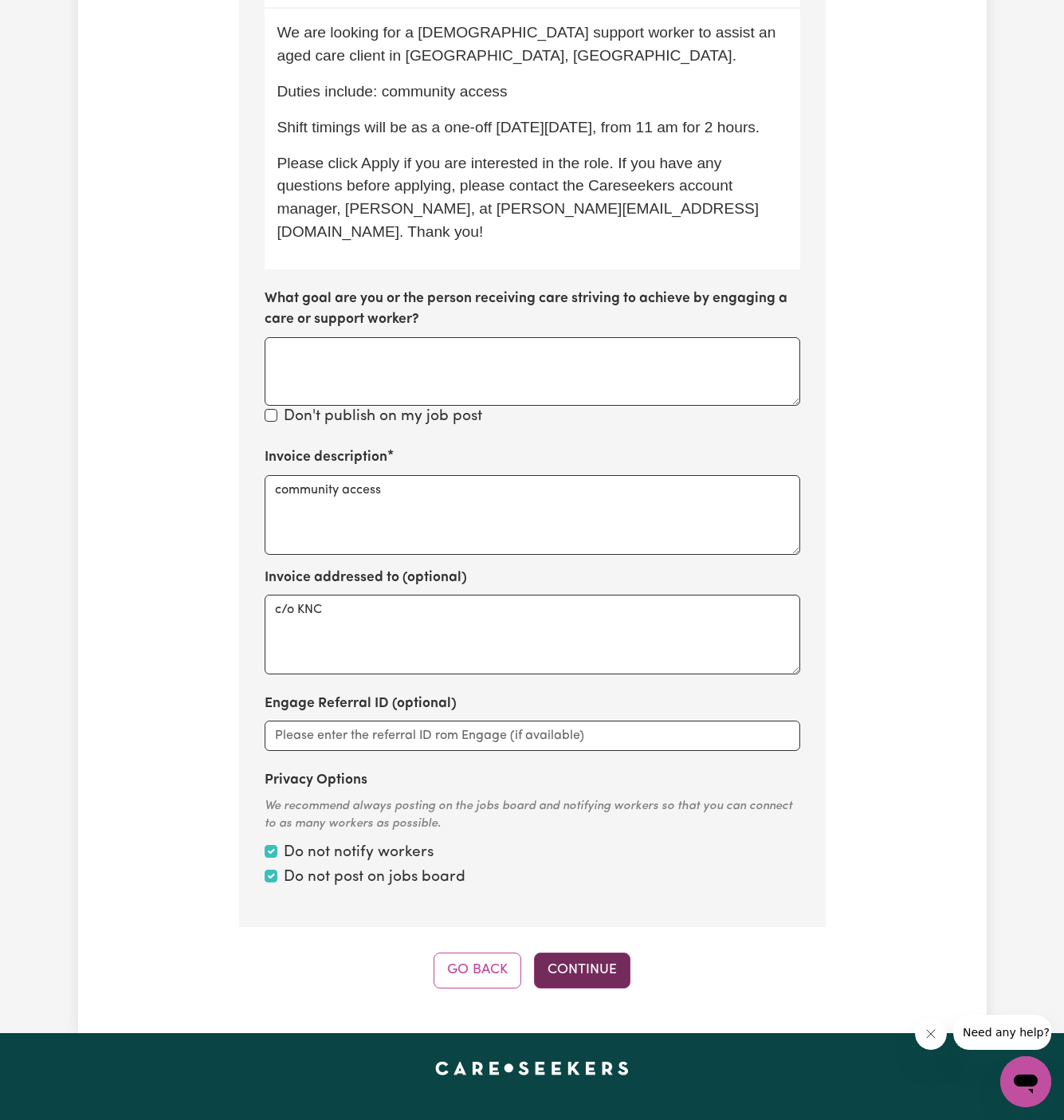
click at [586, 967] on button "Continue" at bounding box center [581, 970] width 96 height 35
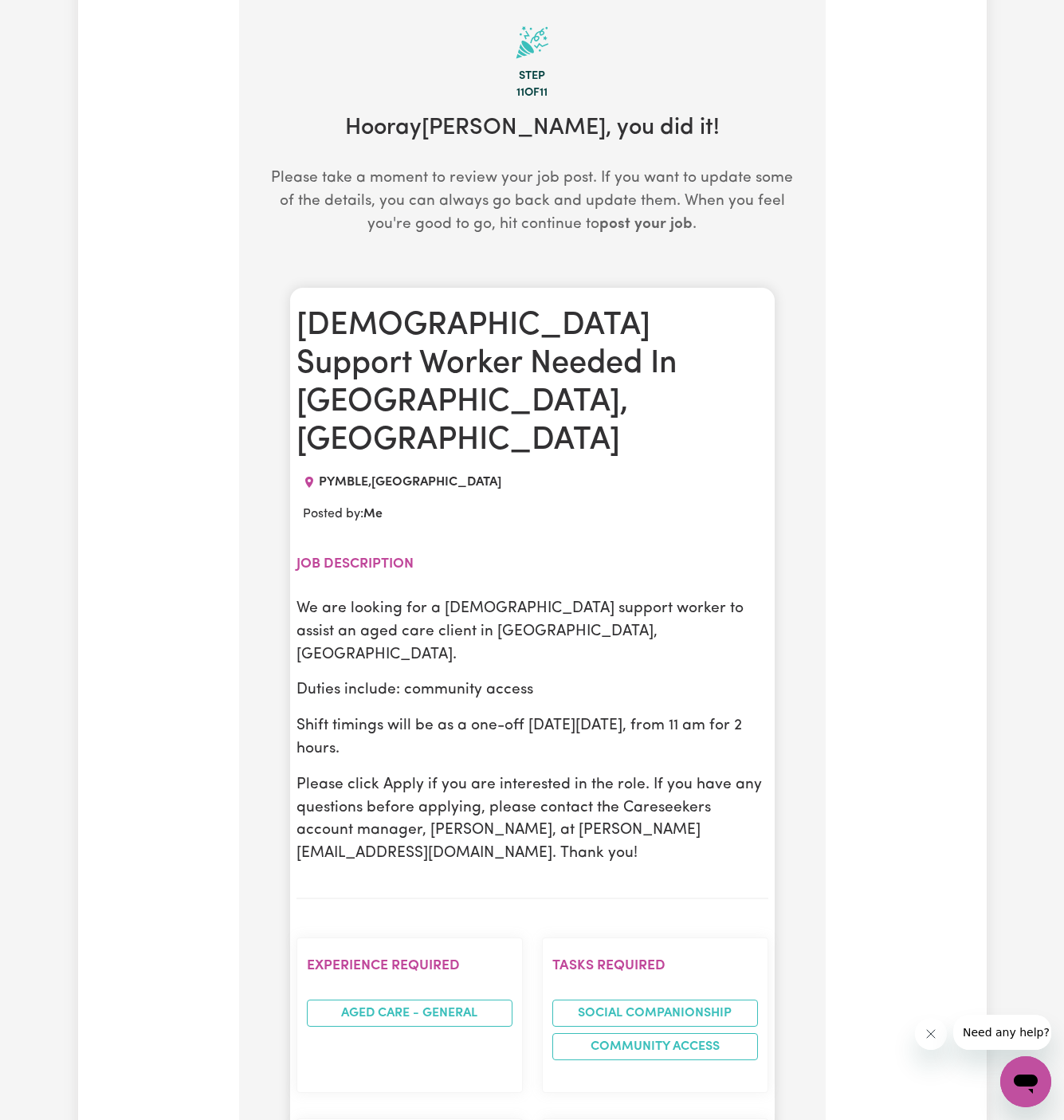
scroll to position [414, 0]
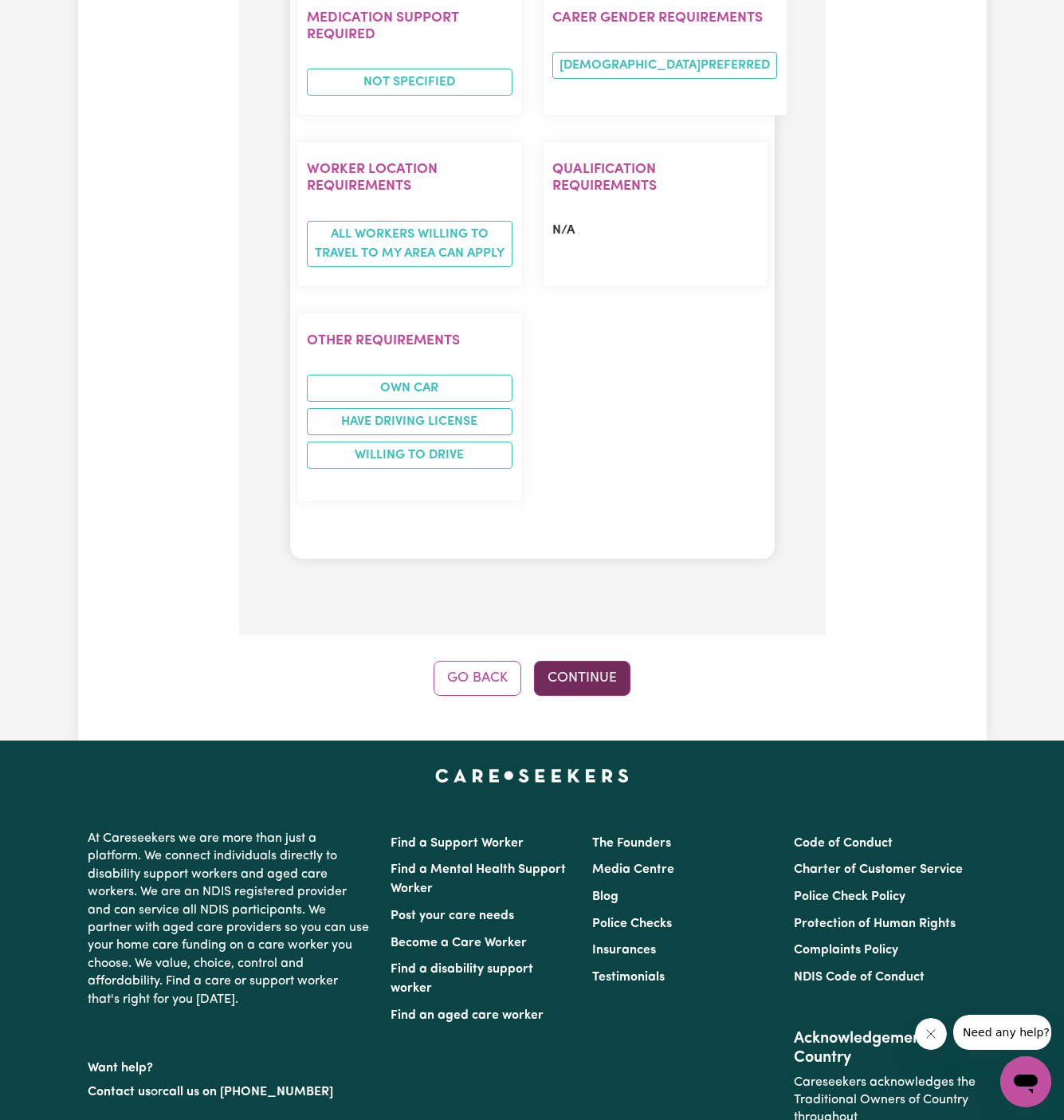
click at [588, 661] on button "Continue" at bounding box center [581, 678] width 96 height 35
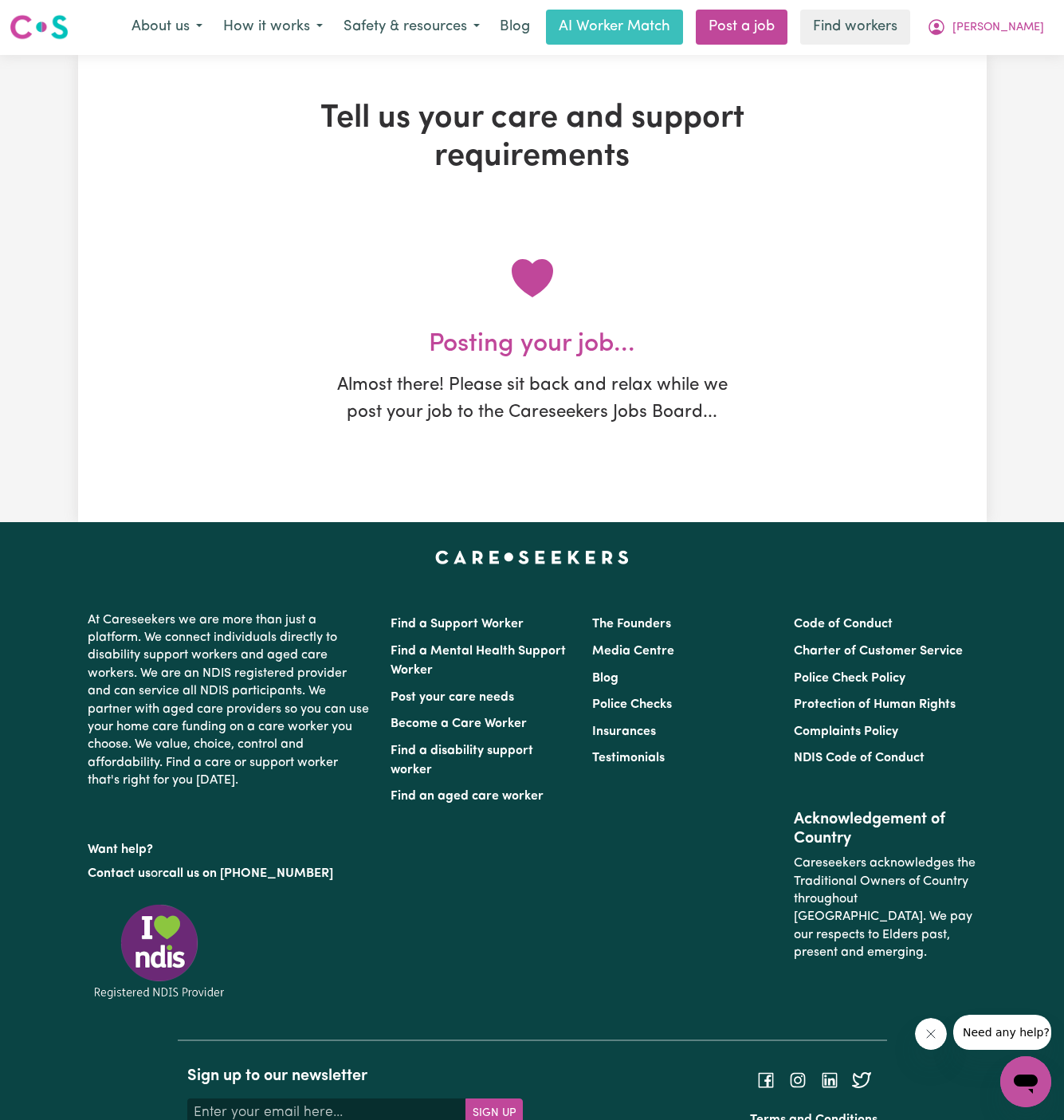
scroll to position [0, 0]
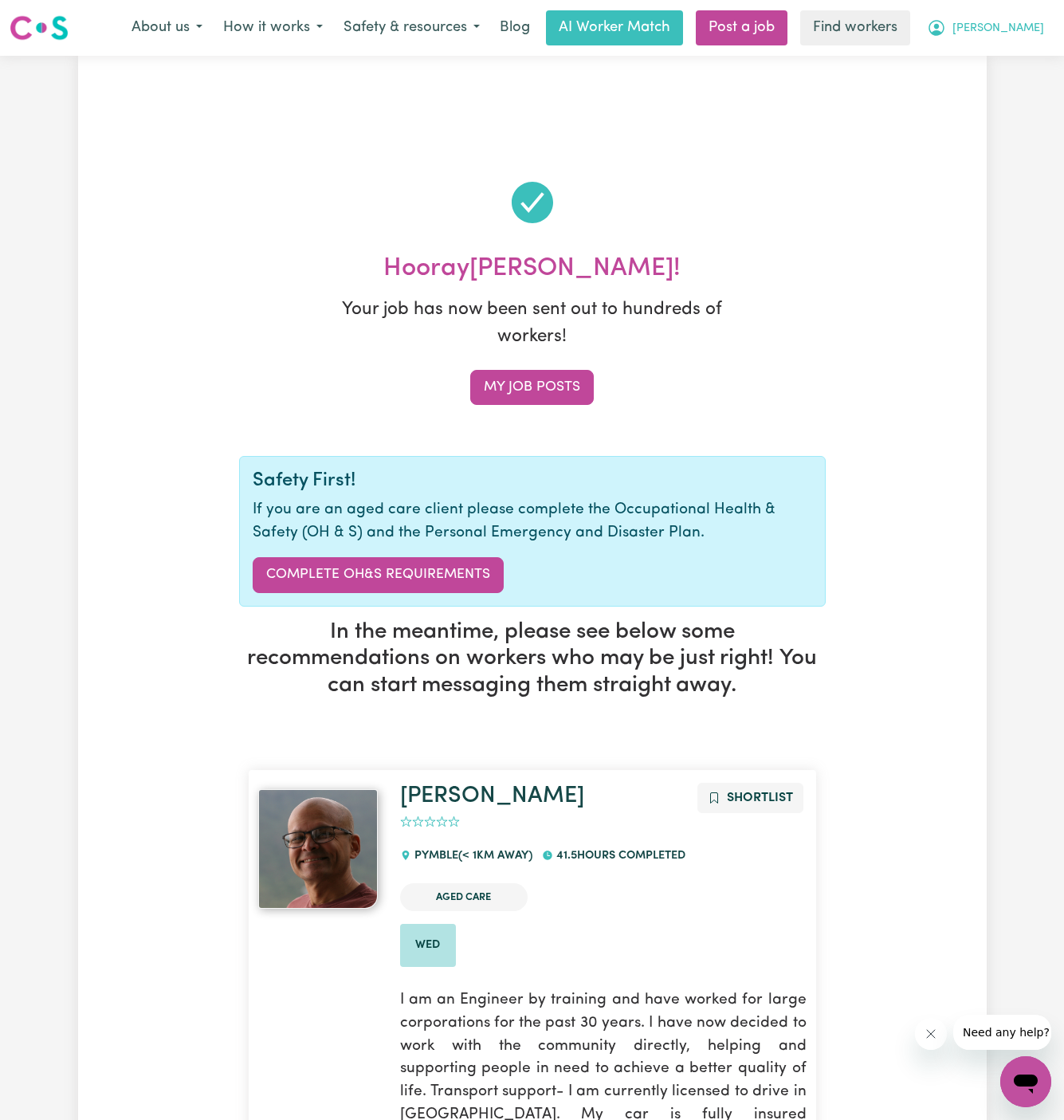
click at [1038, 29] on span "[PERSON_NAME]" at bounding box center [999, 29] width 92 height 18
click at [1037, 47] on link "My Dashboard" at bounding box center [991, 62] width 126 height 30
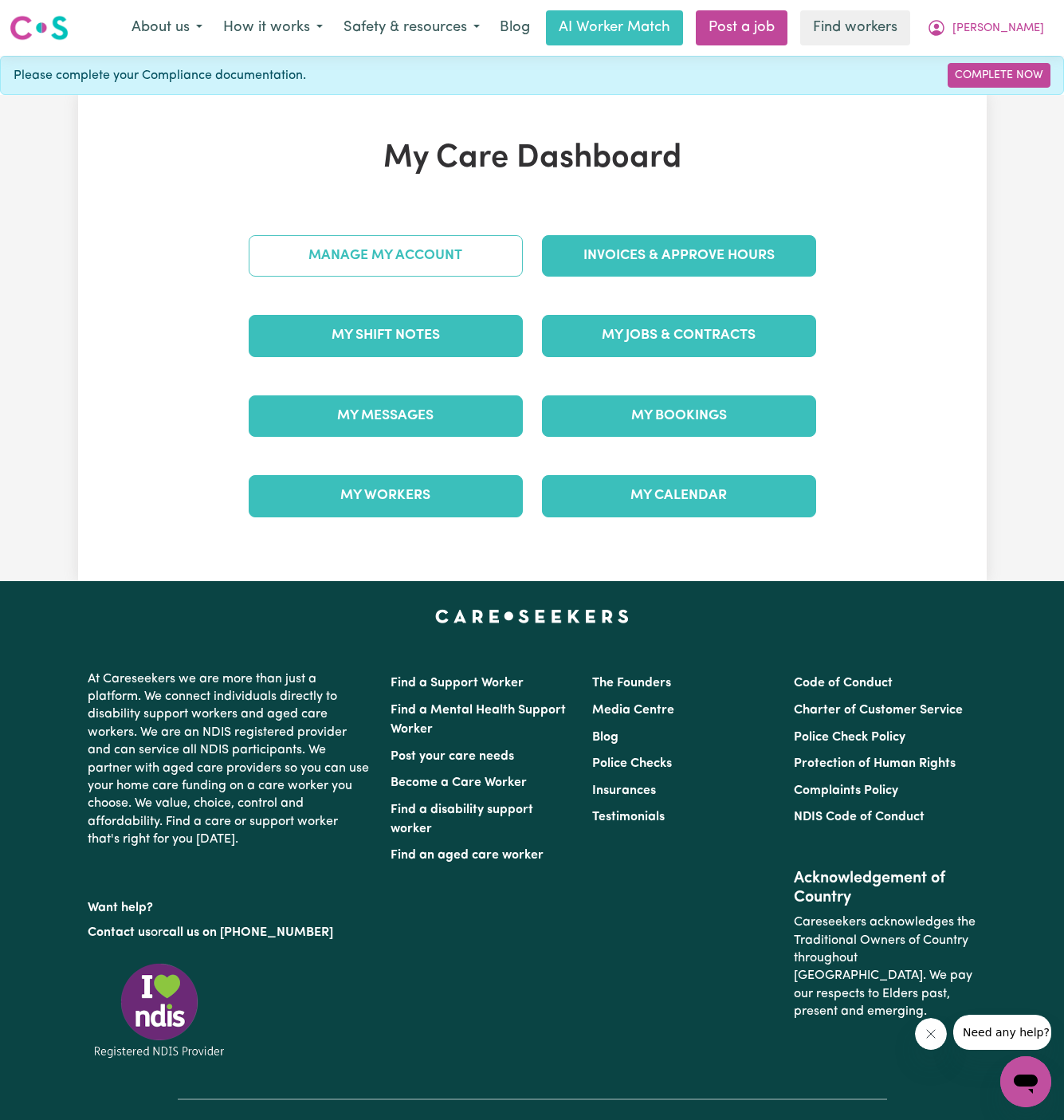
click at [461, 243] on link "Manage My Account" at bounding box center [386, 256] width 274 height 41
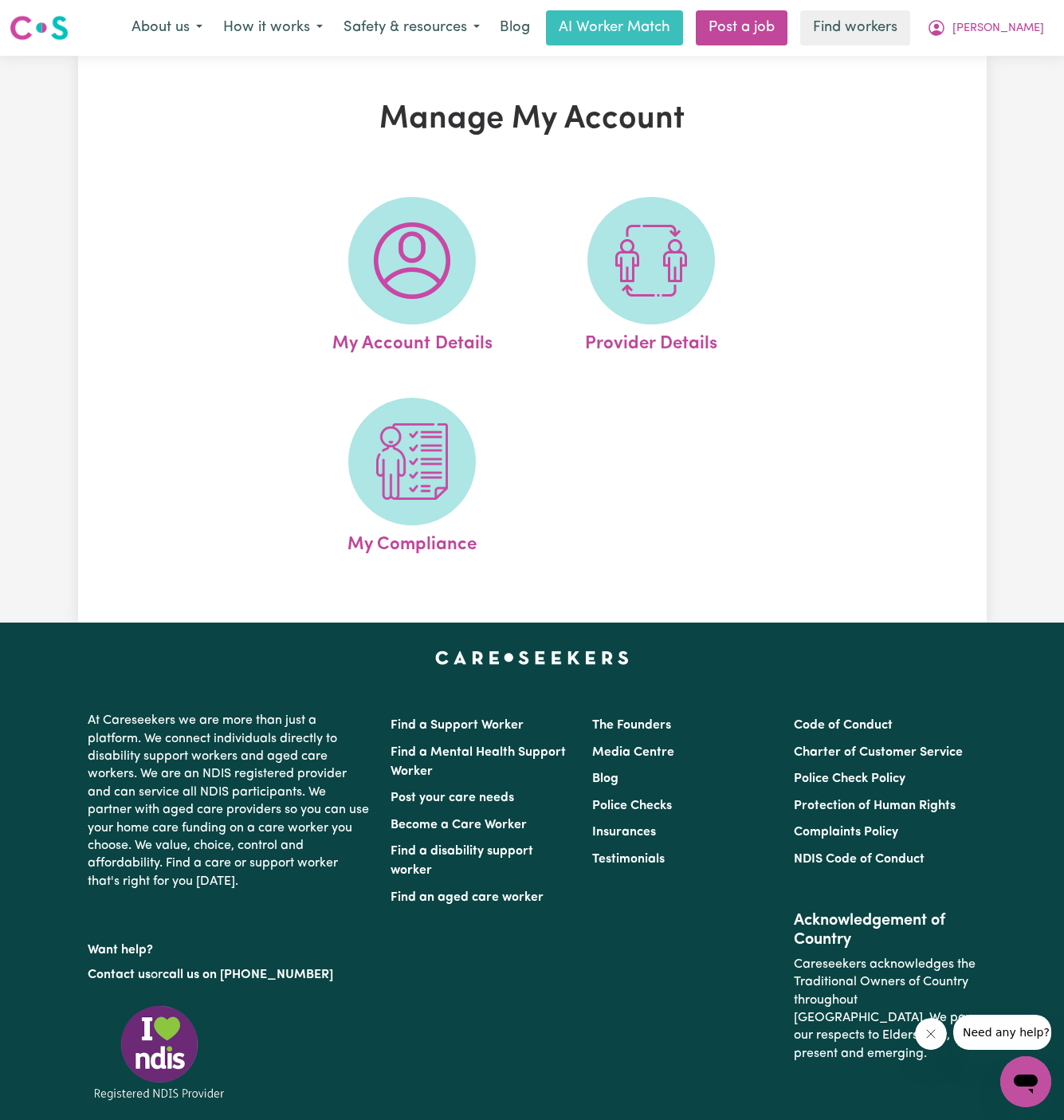
click at [461, 257] on span at bounding box center [412, 260] width 128 height 128
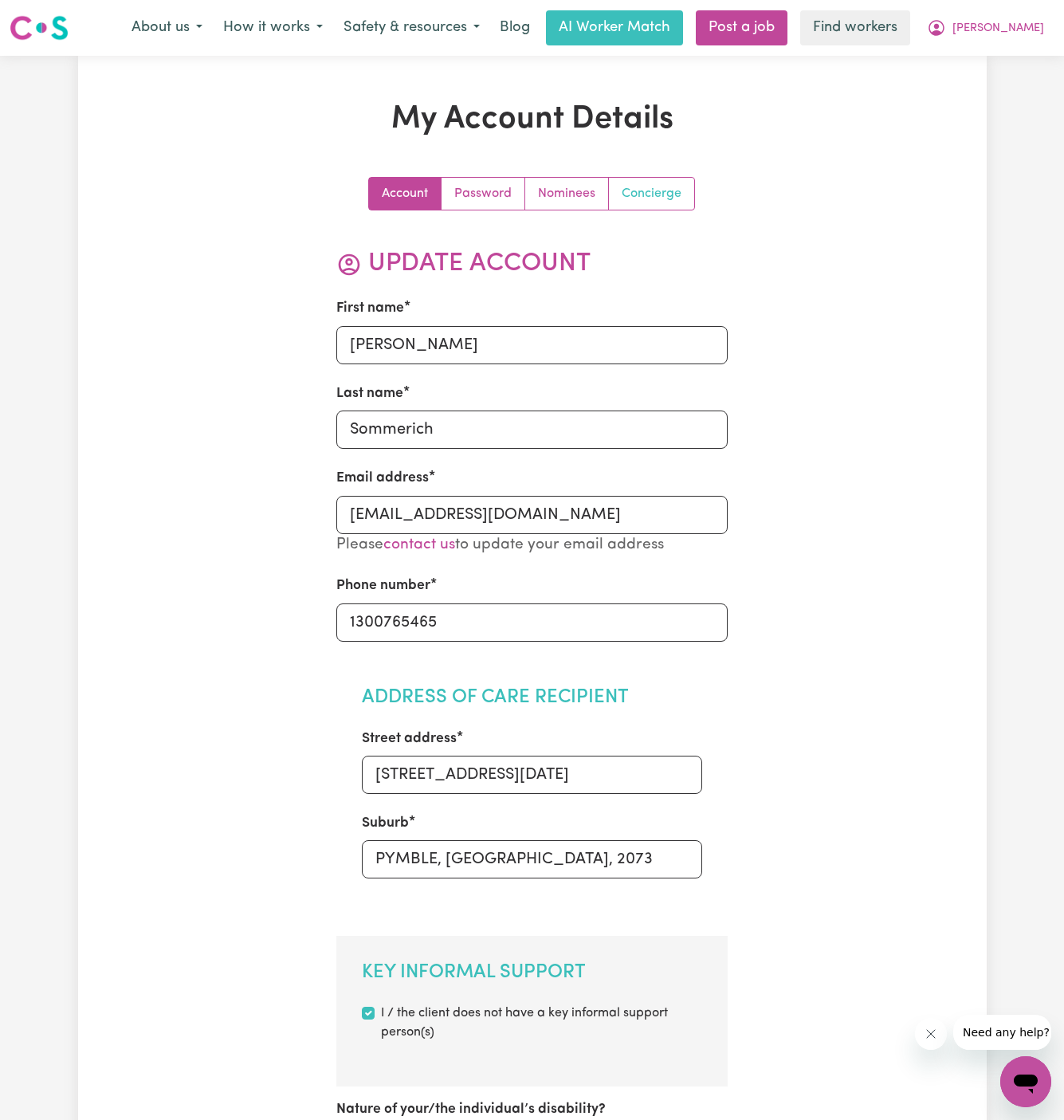
click at [653, 191] on link "Concierge" at bounding box center [651, 194] width 86 height 32
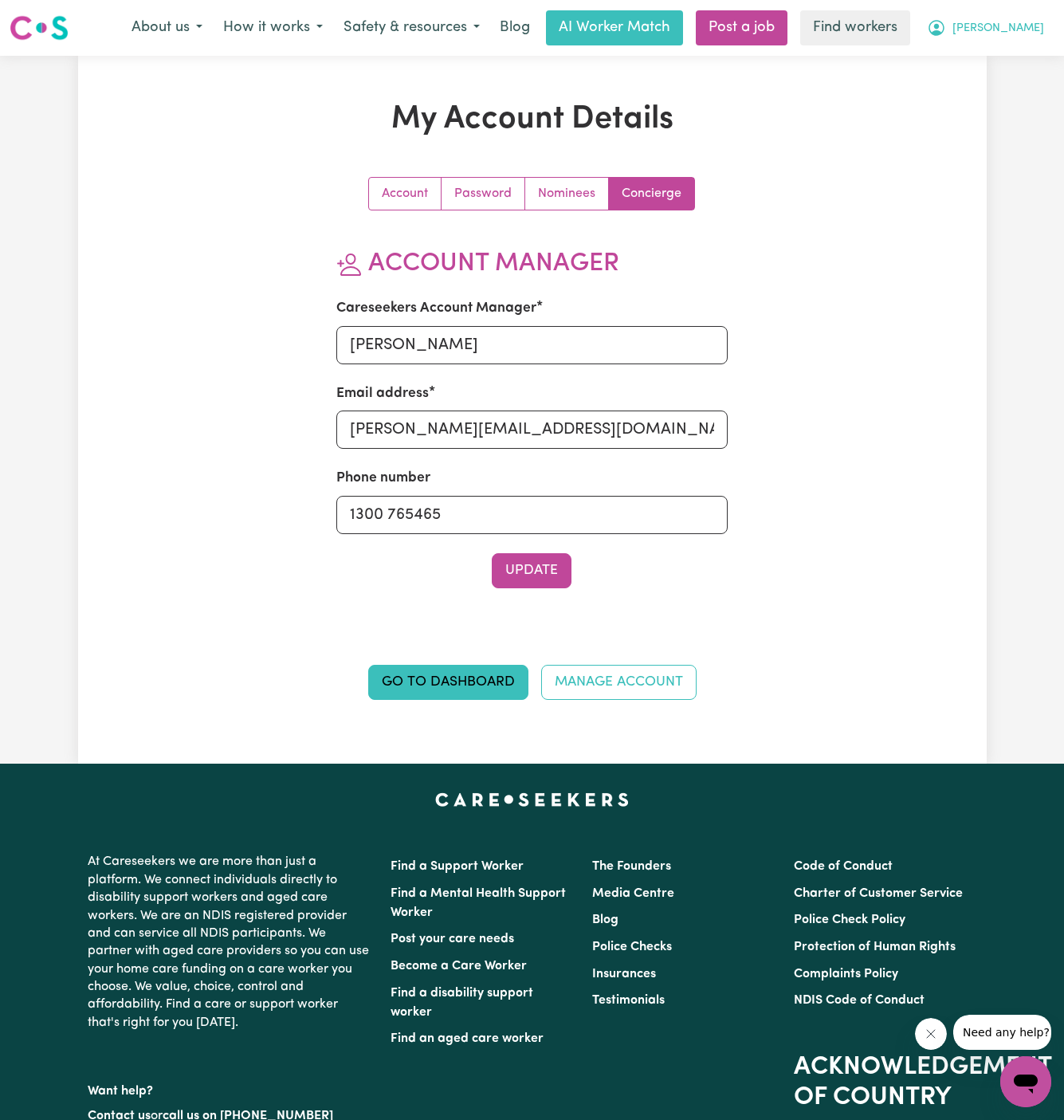
click at [1038, 29] on button "[PERSON_NAME]" at bounding box center [985, 28] width 138 height 34
click at [1038, 56] on link "My Dashboard" at bounding box center [991, 62] width 126 height 30
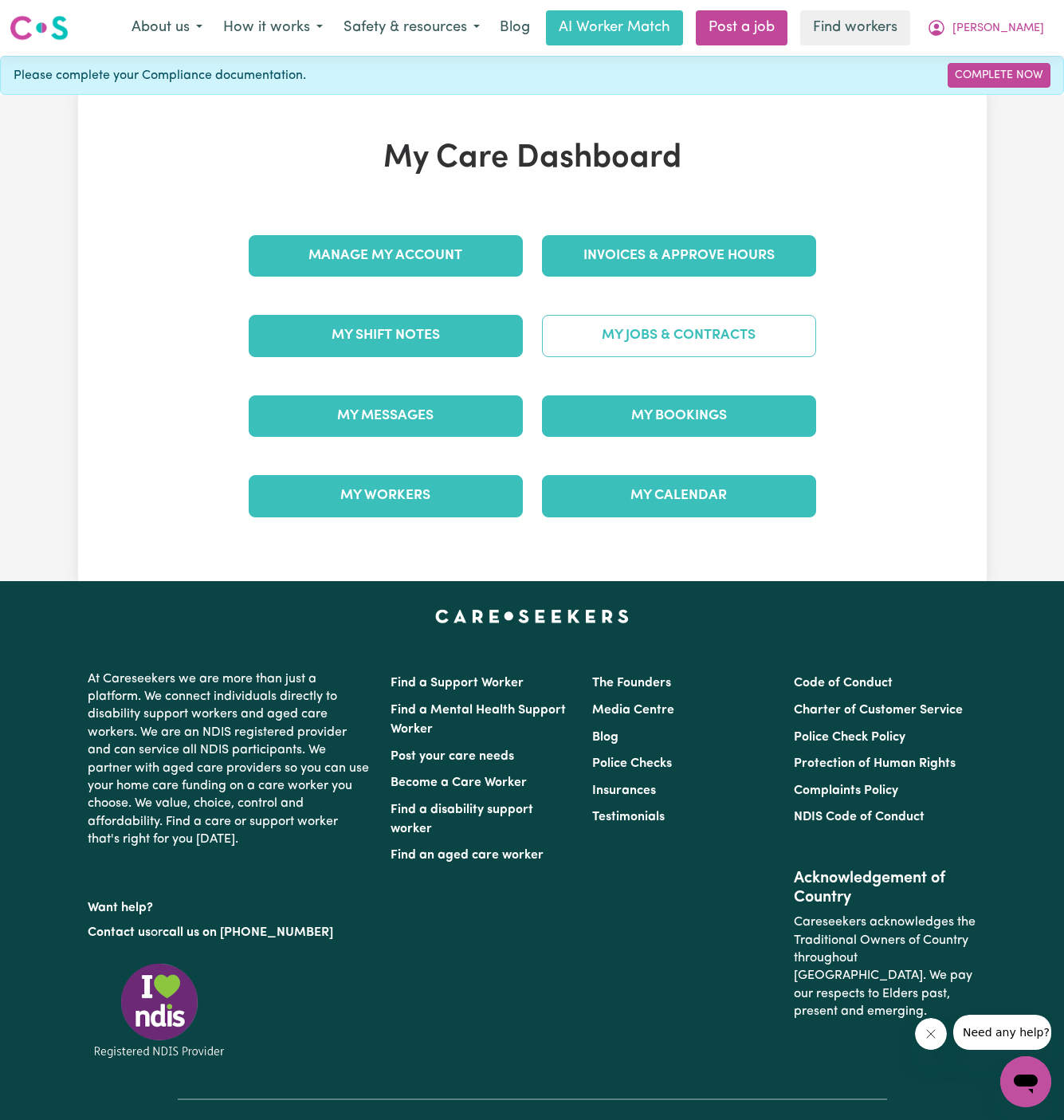
click at [708, 334] on link "My Jobs & Contracts" at bounding box center [678, 335] width 274 height 41
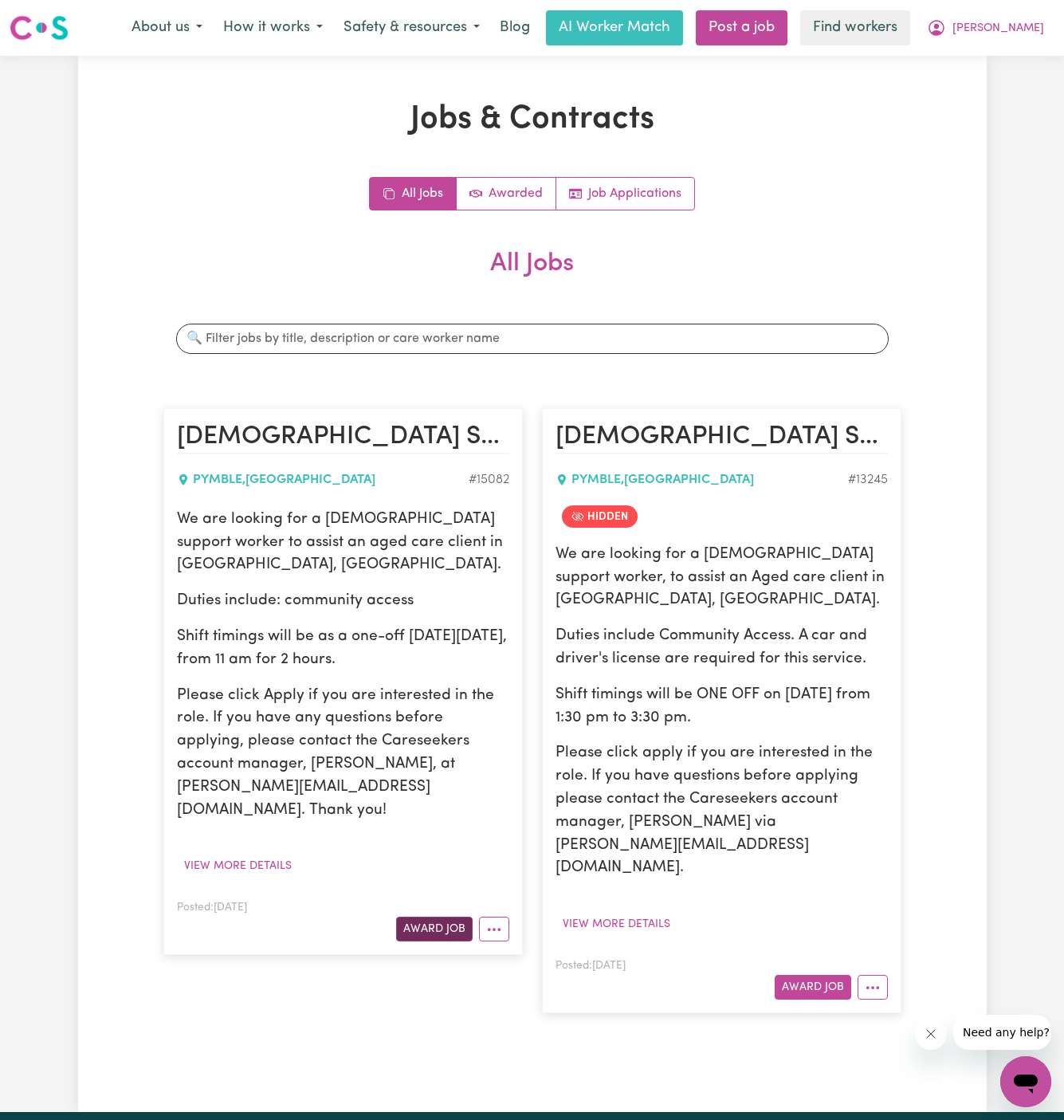
click at [422, 916] on button "Award Job" at bounding box center [434, 929] width 77 height 25
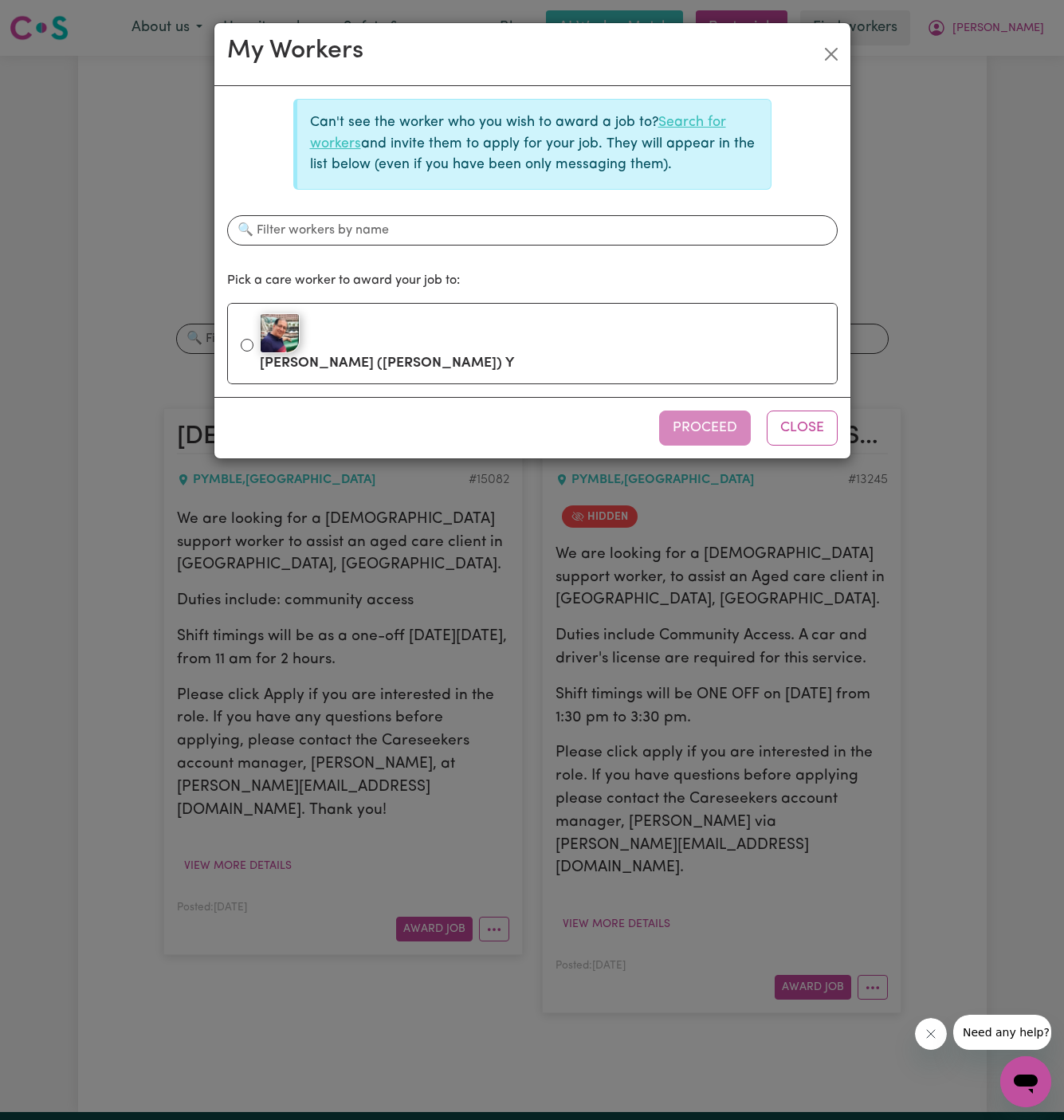
click at [693, 123] on link "Search for workers" at bounding box center [519, 132] width 416 height 34
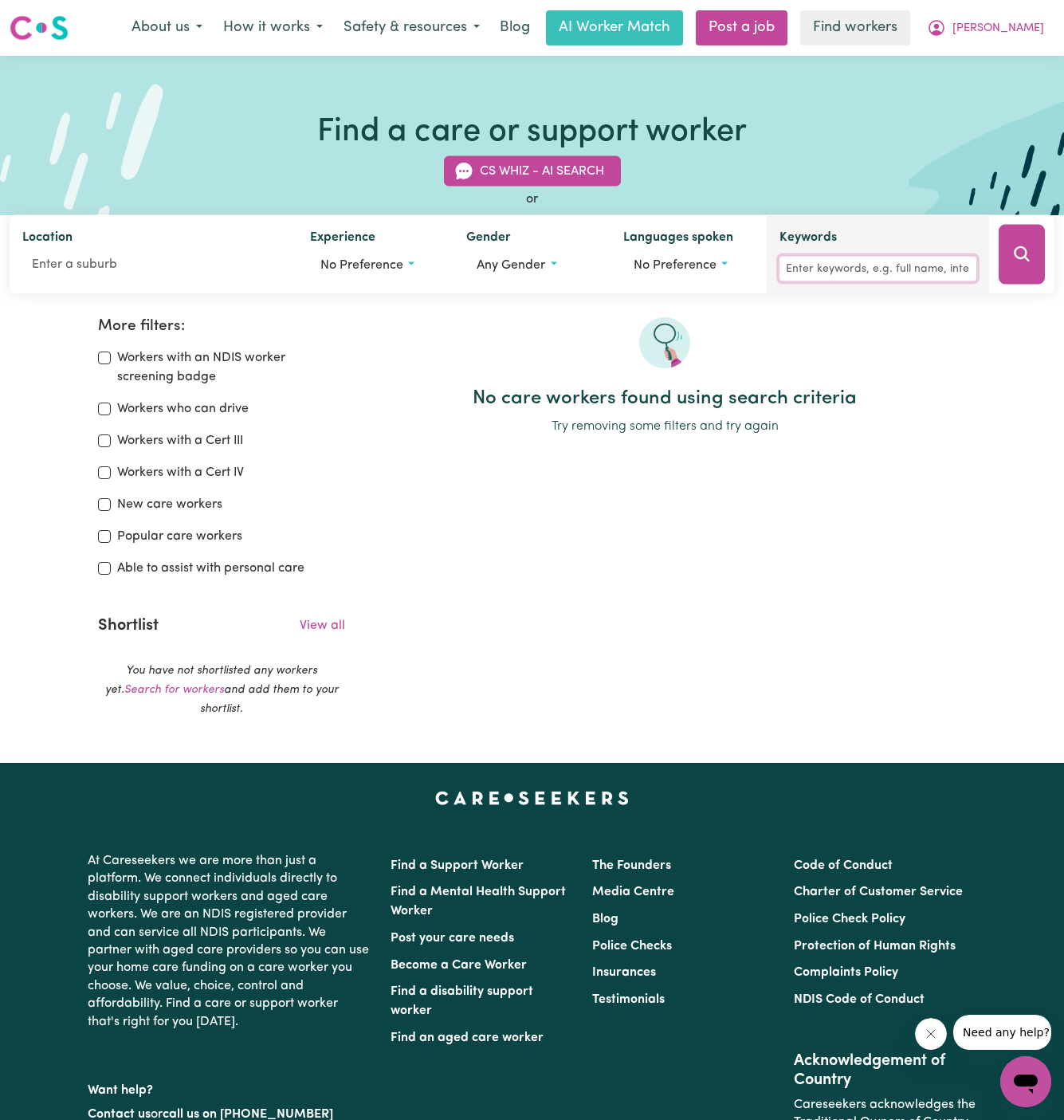
click at [865, 272] on input "Keywords" at bounding box center [878, 269] width 197 height 25
type input "jabbar"
click at [1030, 265] on button "Search" at bounding box center [1022, 255] width 46 height 60
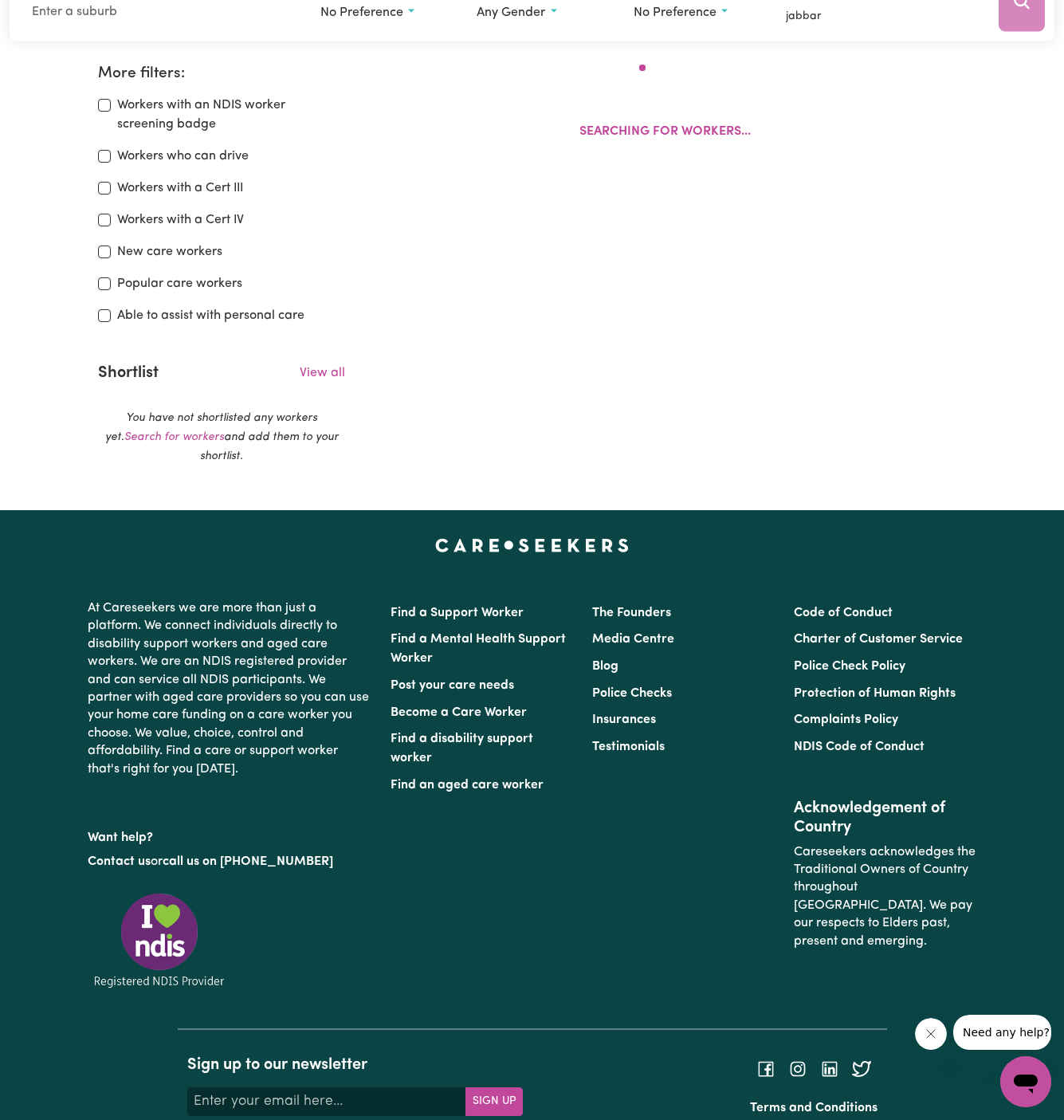
scroll to position [265, 0]
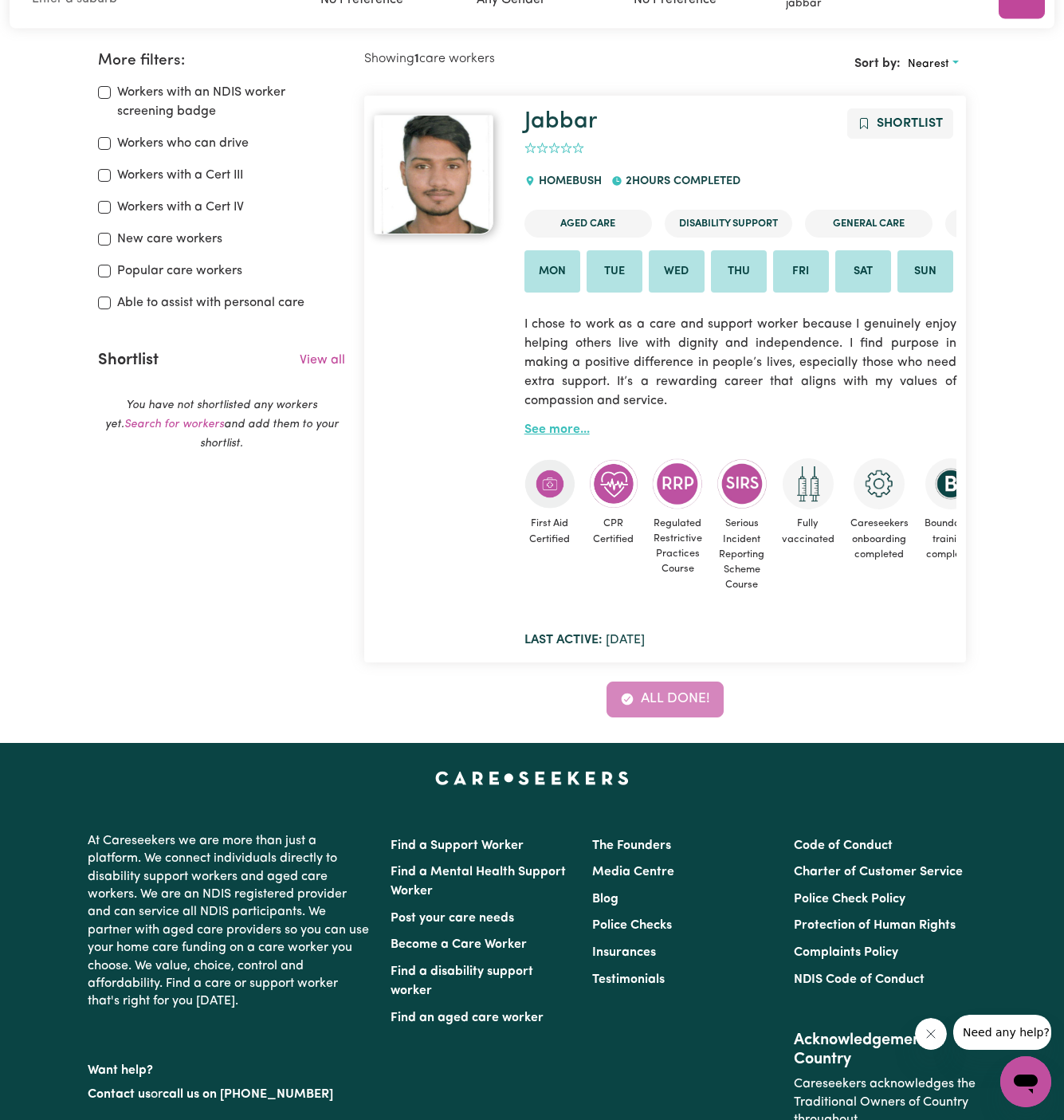
click at [555, 429] on link "See more..." at bounding box center [558, 429] width 65 height 12
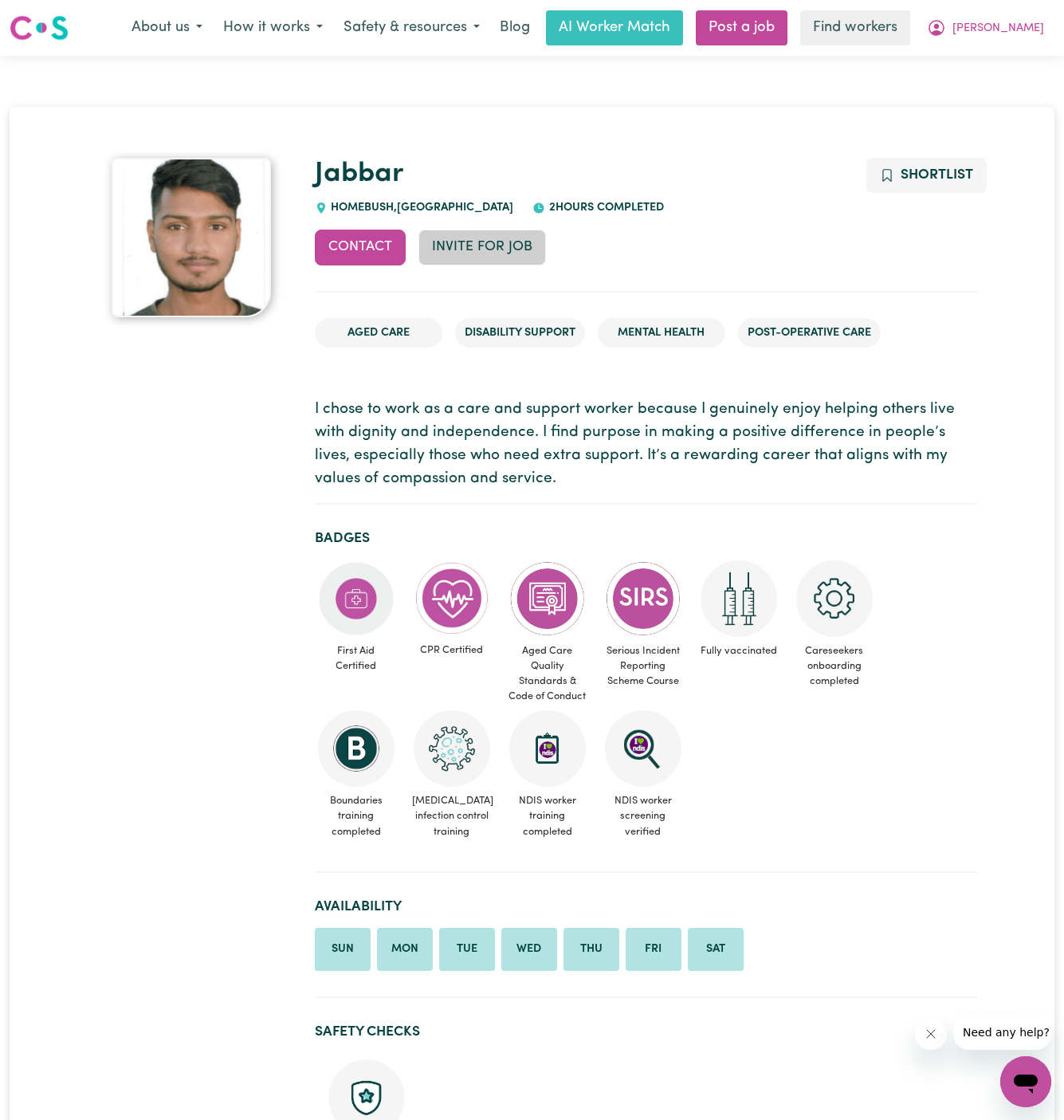
click at [506, 250] on button "Invite for Job" at bounding box center [482, 247] width 128 height 35
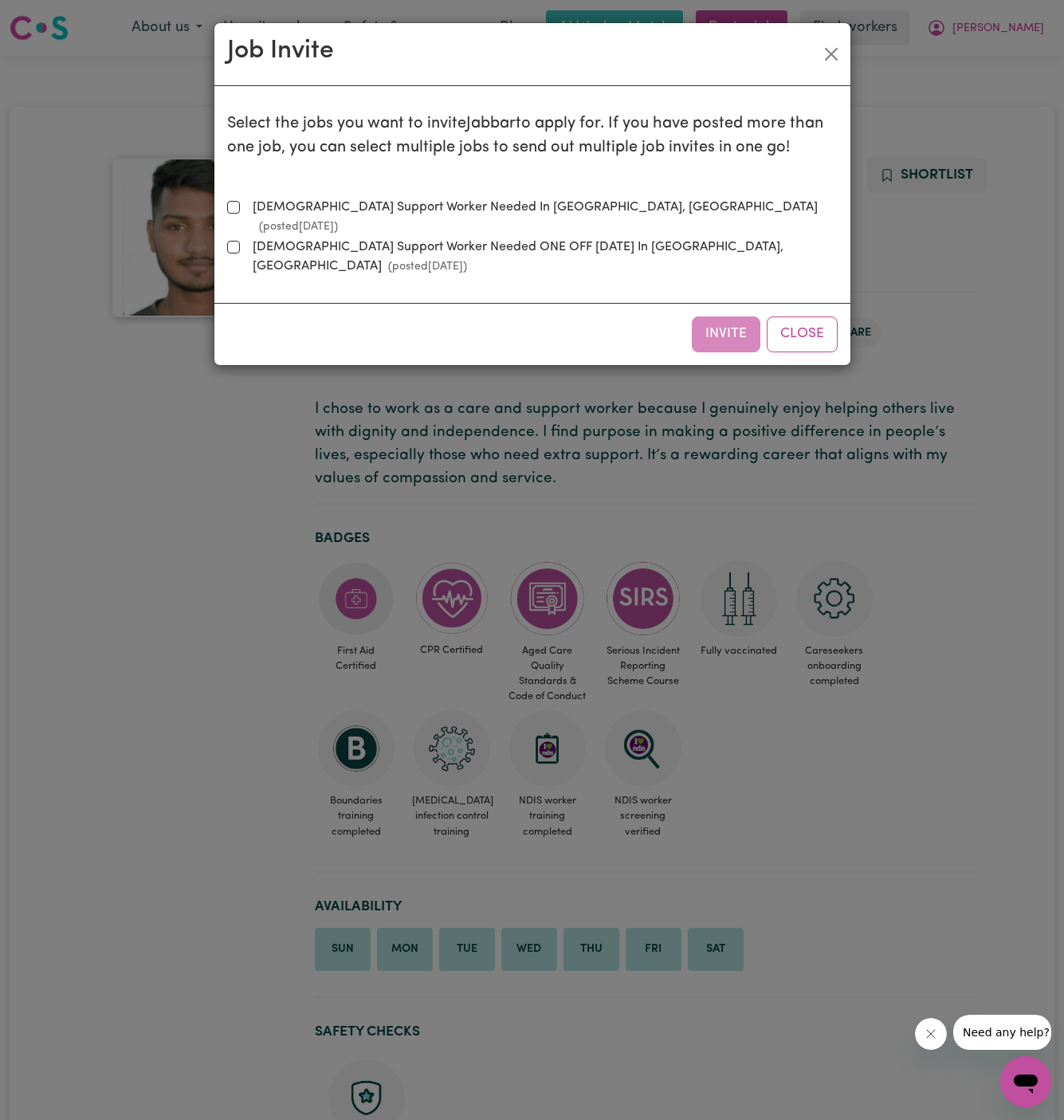
click at [434, 206] on label "[DEMOGRAPHIC_DATA] Support Worker Needed In Pymble, [GEOGRAPHIC_DATA] (posted […" at bounding box center [542, 216] width 592 height 38
click at [240, 206] on input "[DEMOGRAPHIC_DATA] Support Worker Needed In Pymble, [GEOGRAPHIC_DATA] (posted […" at bounding box center [234, 207] width 12 height 12
checkbox input "true"
click at [801, 317] on button "Close" at bounding box center [802, 334] width 71 height 35
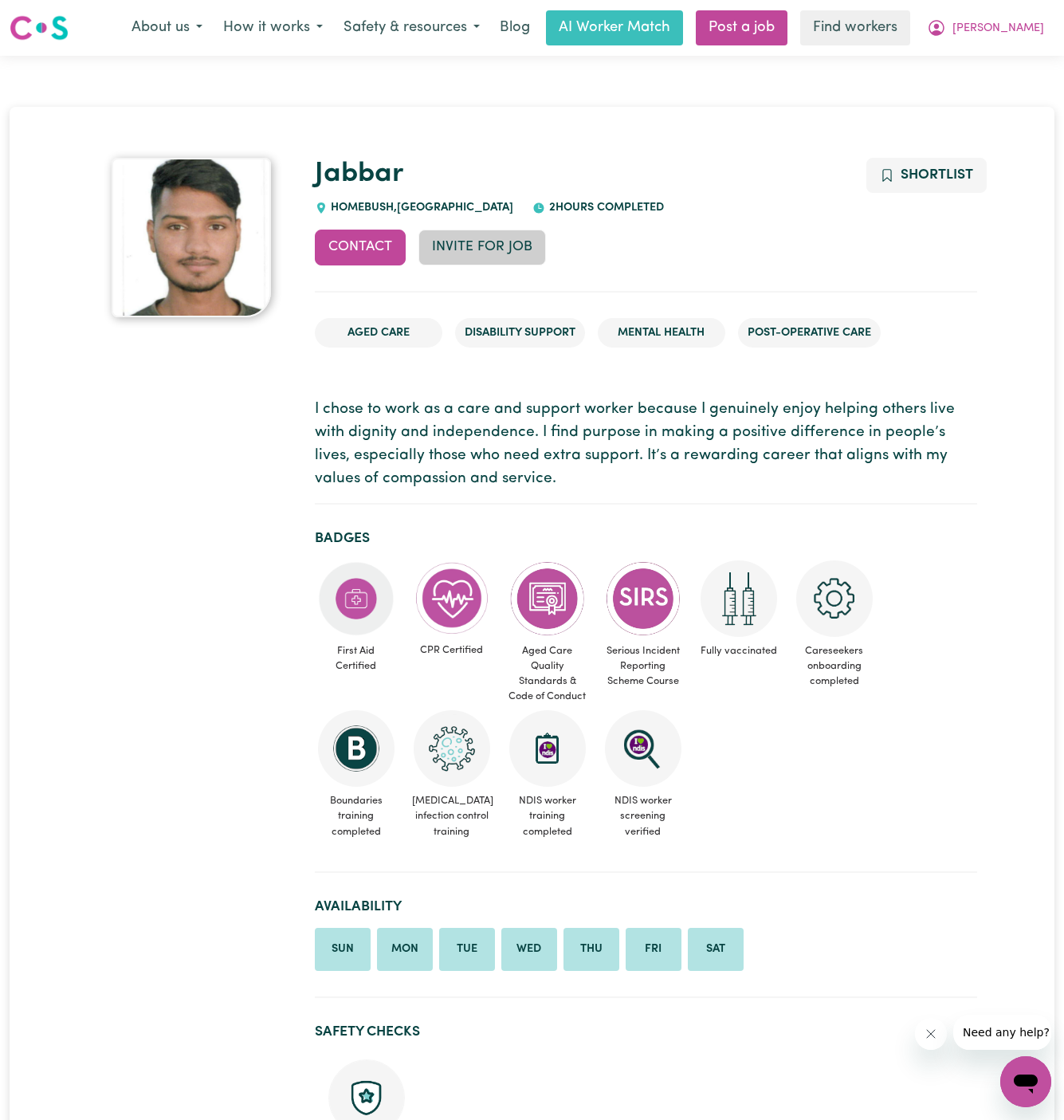
click at [494, 250] on button "Invite for Job" at bounding box center [482, 247] width 128 height 35
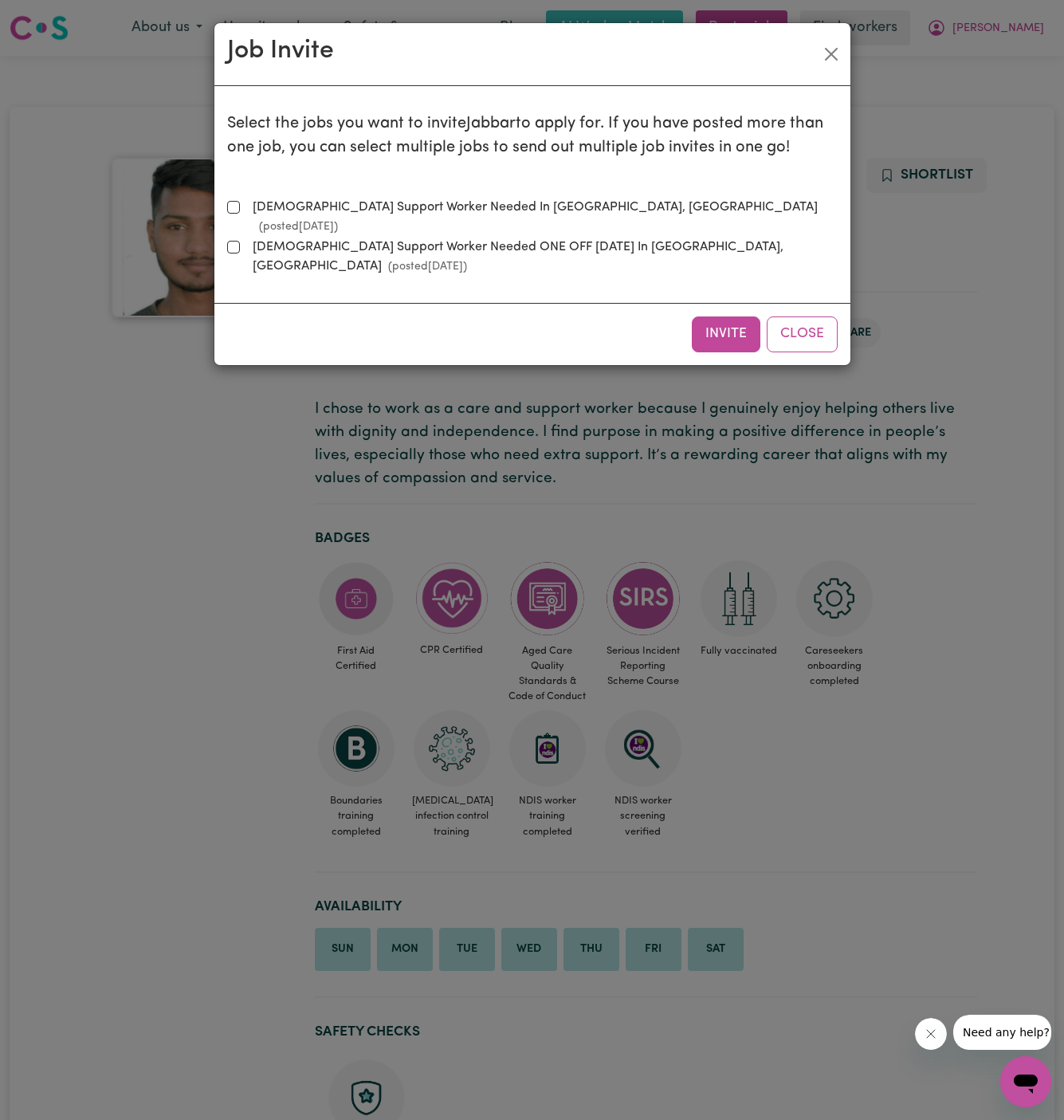
drag, startPoint x: 348, startPoint y: 187, endPoint x: 377, endPoint y: 192, distance: 29.4
click at [349, 187] on div "Select the jobs you want to invite [PERSON_NAME] to apply for. If you have post…" at bounding box center [533, 194] width 611 height 191
click at [377, 192] on div "Select the jobs you want to invite [PERSON_NAME] to apply for. If you have post…" at bounding box center [533, 194] width 611 height 191
click at [377, 212] on label "[DEMOGRAPHIC_DATA] Support Worker Needed In Pymble, [GEOGRAPHIC_DATA] (posted […" at bounding box center [542, 216] width 592 height 38
click at [240, 212] on input "[DEMOGRAPHIC_DATA] Support Worker Needed In Pymble, [GEOGRAPHIC_DATA] (posted […" at bounding box center [234, 207] width 12 height 12
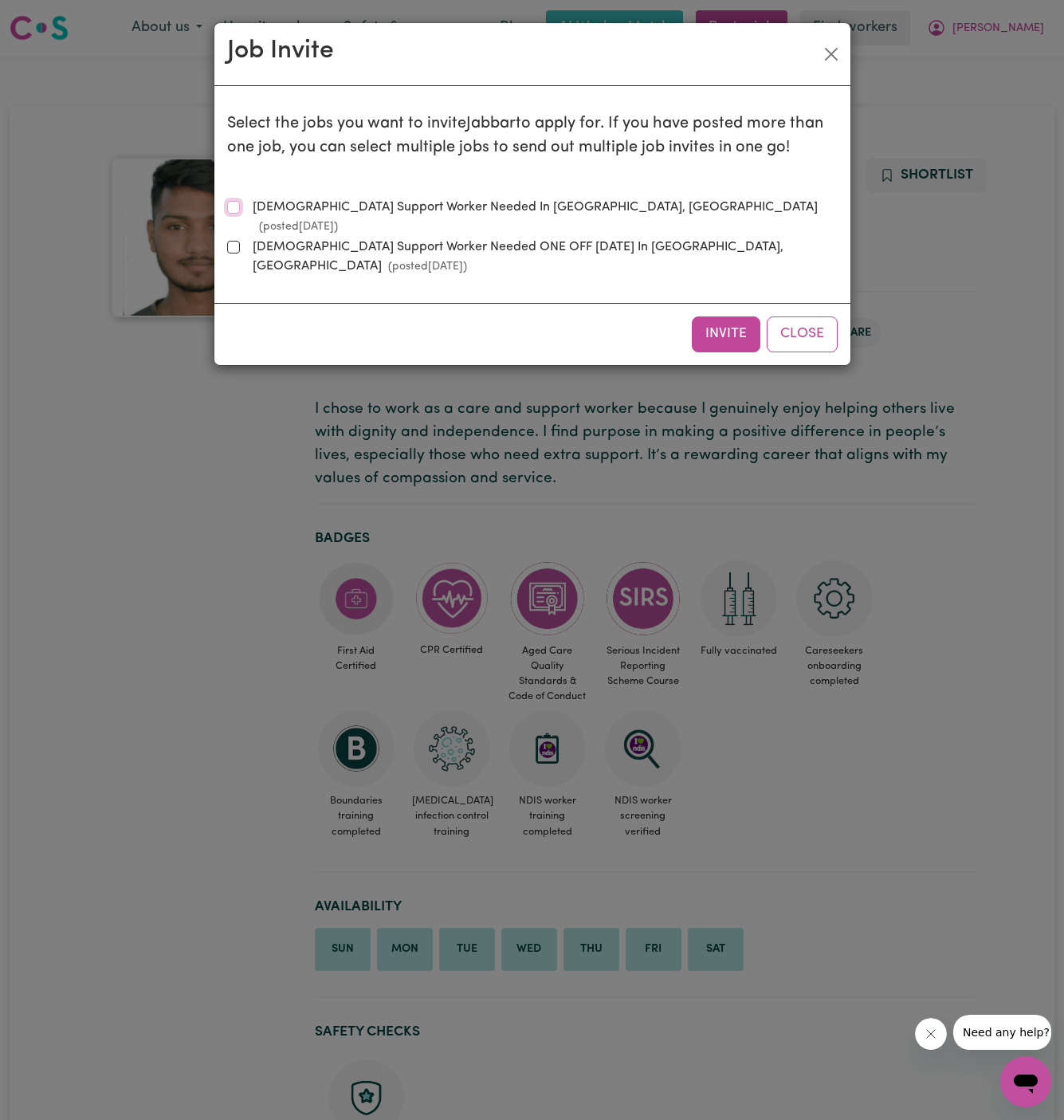
checkbox input "true"
click at [740, 307] on div "Invite Close" at bounding box center [532, 333] width 636 height 62
click at [721, 302] on div "Invite Close" at bounding box center [532, 333] width 636 height 62
click at [718, 302] on div "Invite Close" at bounding box center [532, 333] width 636 height 62
click at [808, 317] on button "Close" at bounding box center [802, 334] width 71 height 35
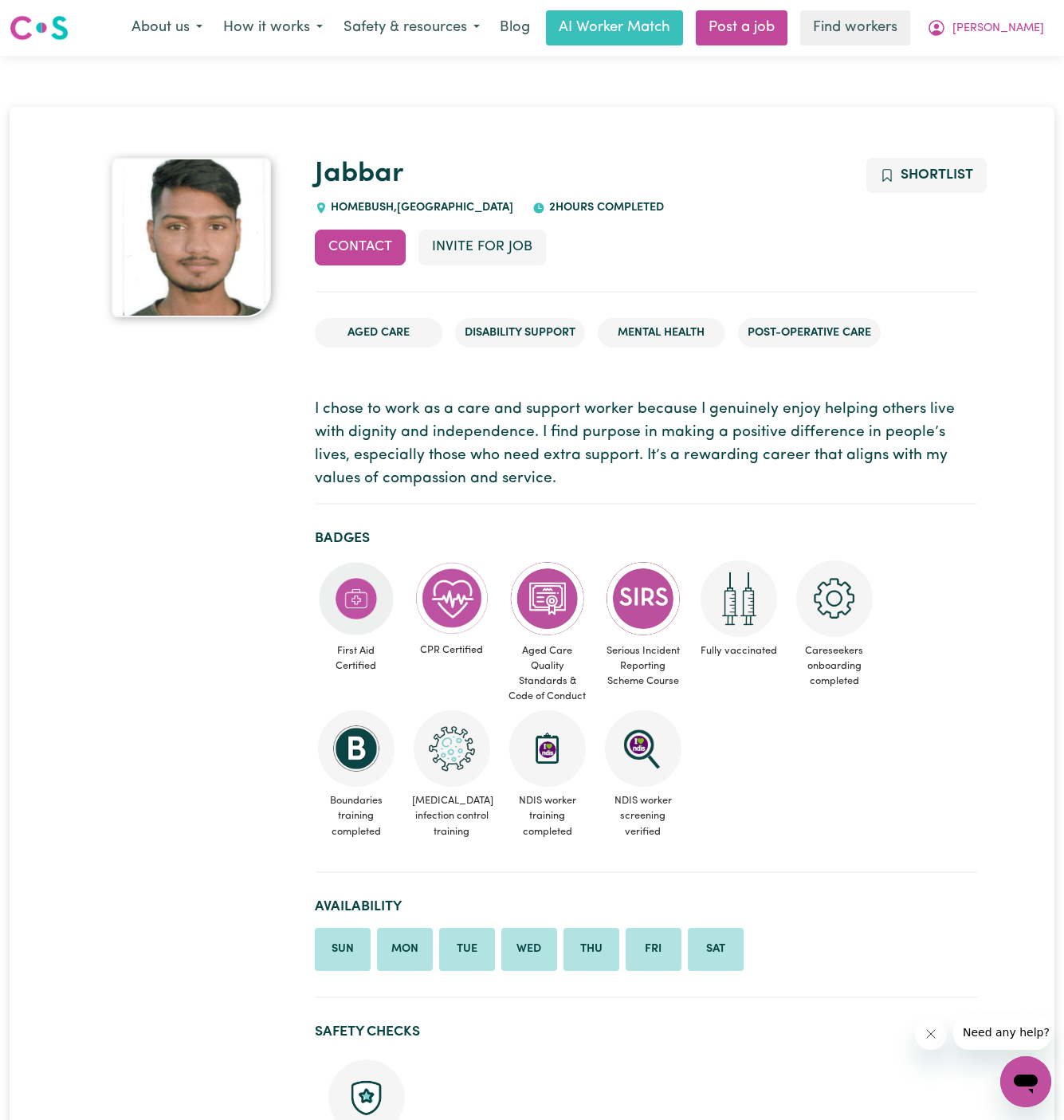
click at [1032, 48] on nav "Menu About us How it works Safety & resources Blog AI Worker Match Post a job F…" at bounding box center [532, 27] width 1064 height 56
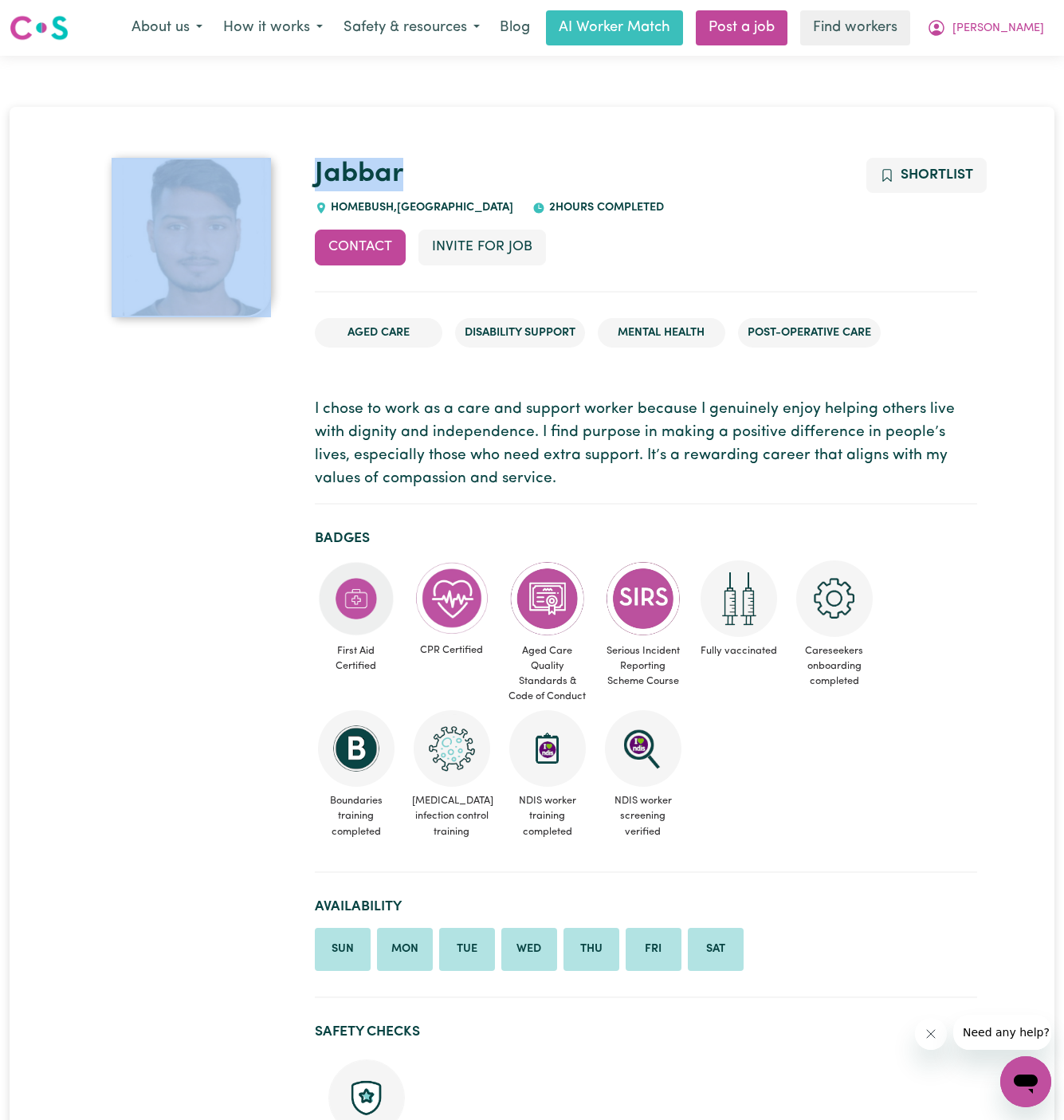
click at [1032, 47] on nav "Menu About us How it works Safety & resources Blog AI Worker Match Post a job F…" at bounding box center [532, 27] width 1064 height 56
click at [1036, 20] on span "[PERSON_NAME]" at bounding box center [999, 29] width 92 height 18
click at [1031, 48] on link "My Dashboard" at bounding box center [991, 62] width 126 height 30
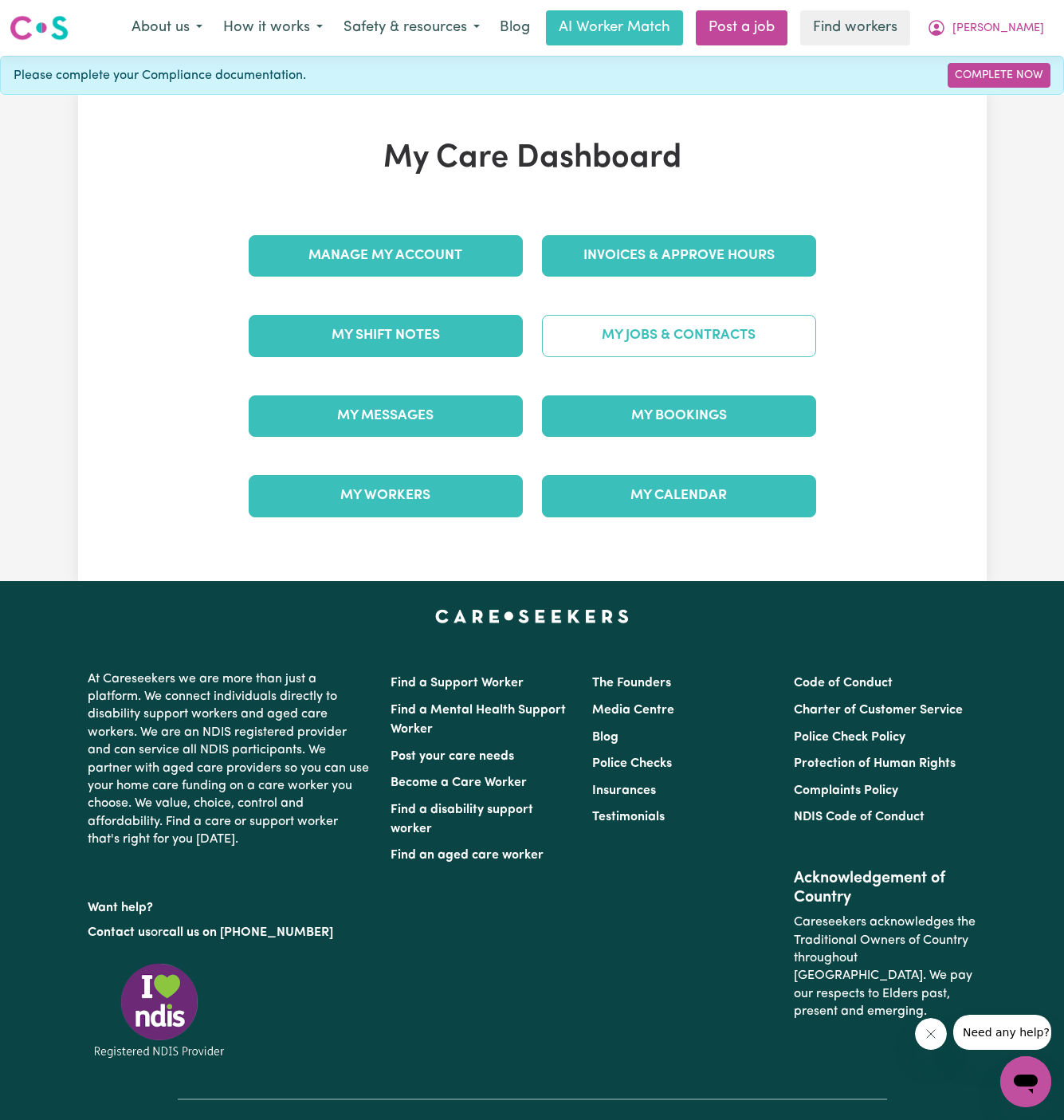
click at [699, 352] on link "My Jobs & Contracts" at bounding box center [678, 335] width 274 height 41
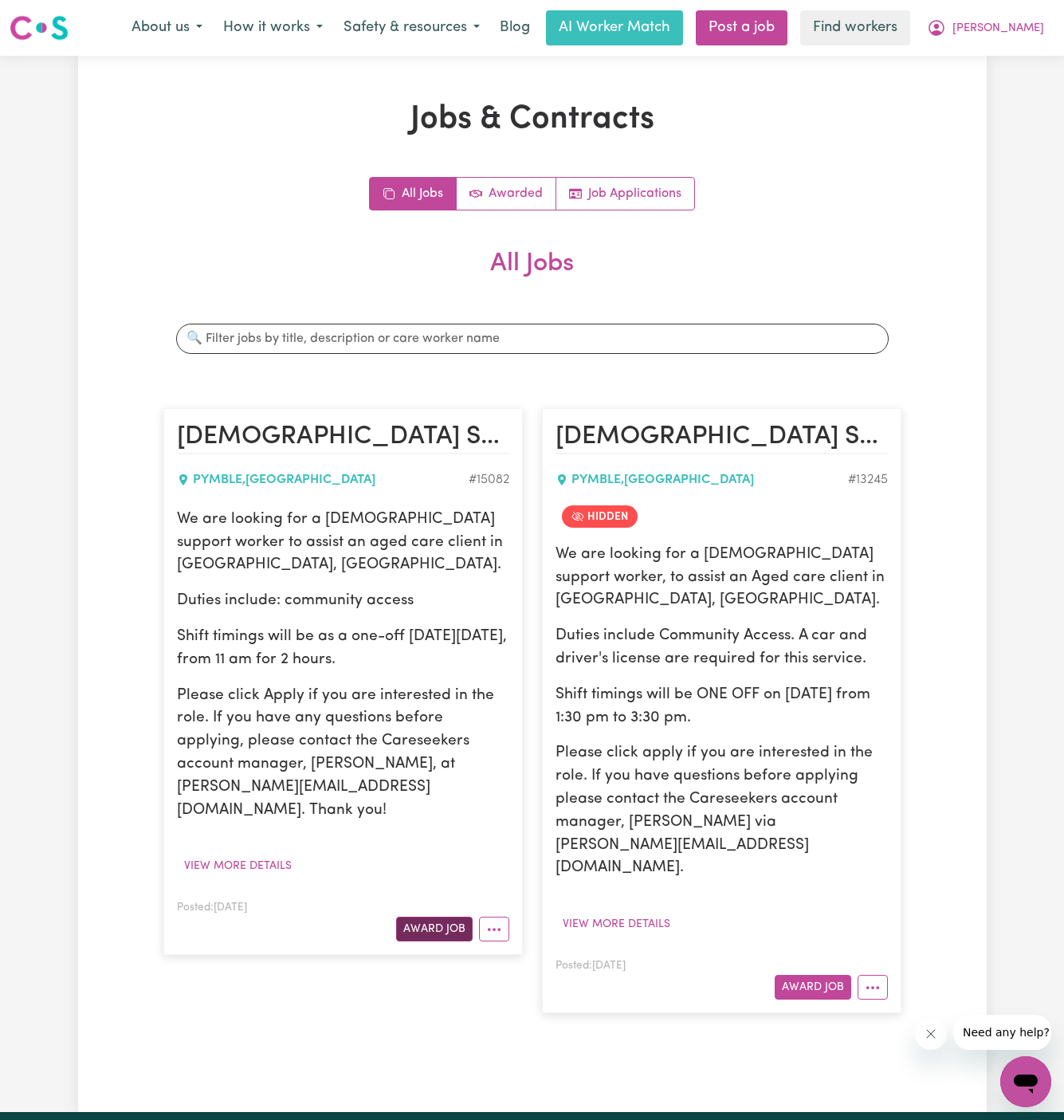
click at [446, 916] on button "Award Job" at bounding box center [434, 929] width 77 height 25
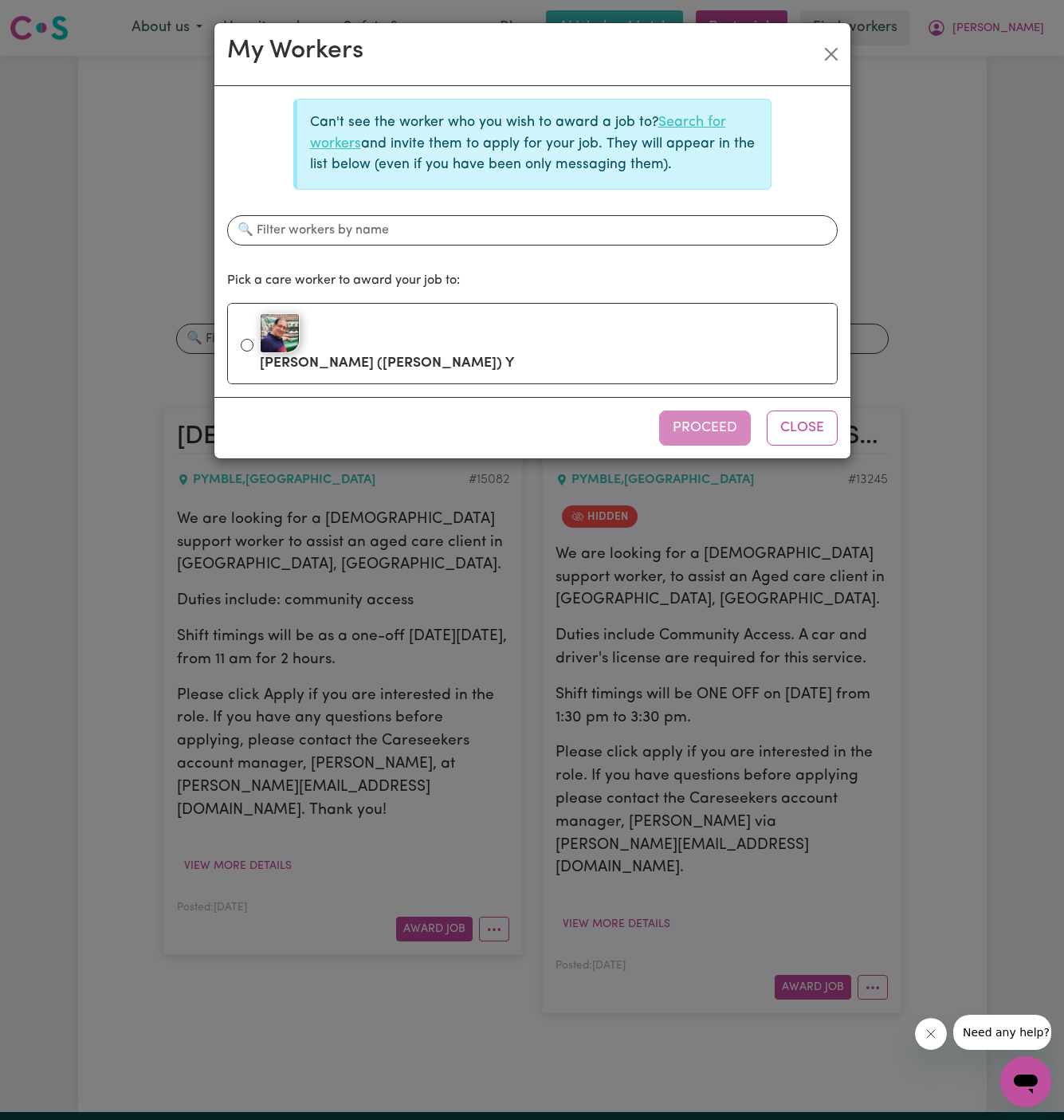
click at [694, 118] on link "Search for workers" at bounding box center [519, 132] width 416 height 34
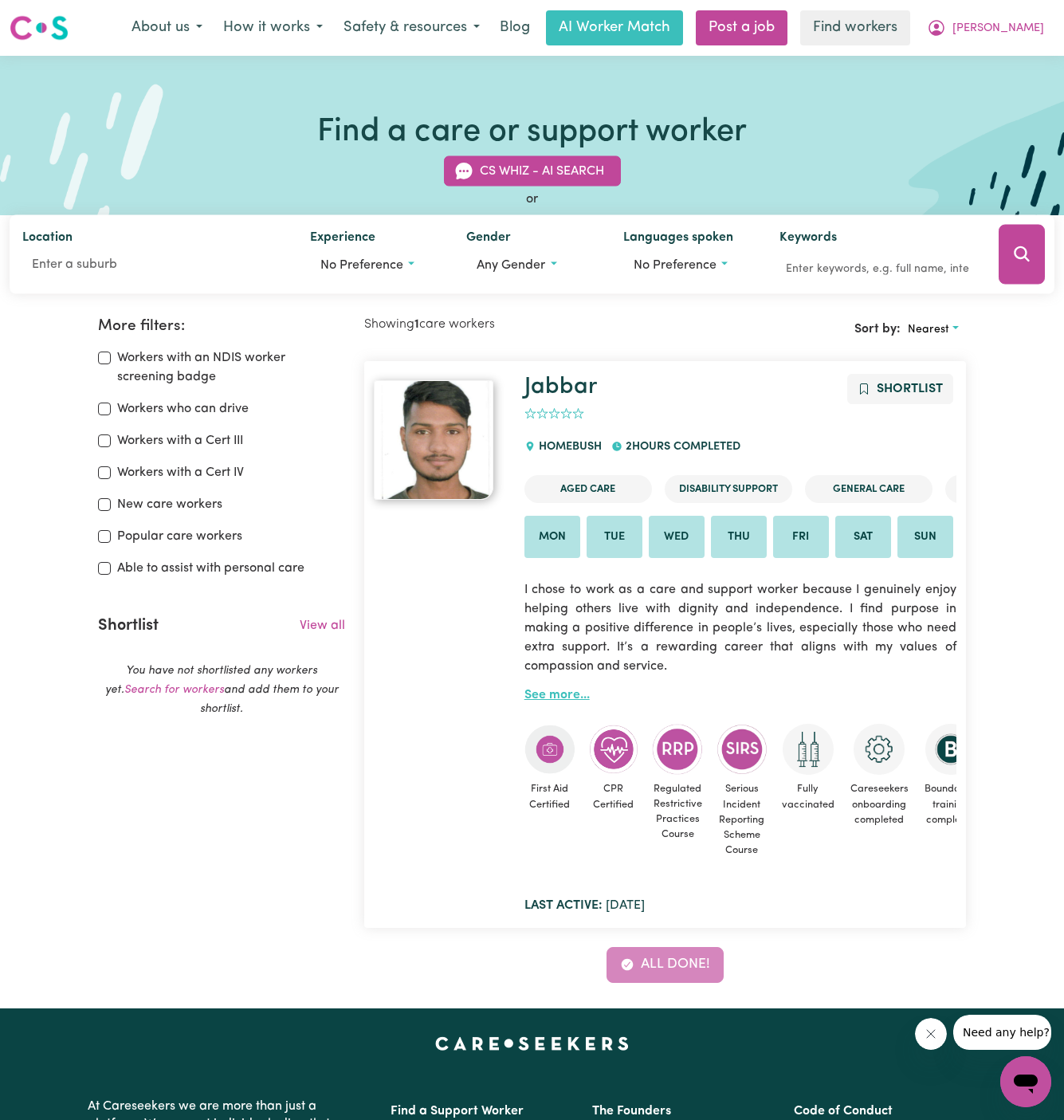
click at [559, 691] on link "See more..." at bounding box center [558, 695] width 65 height 12
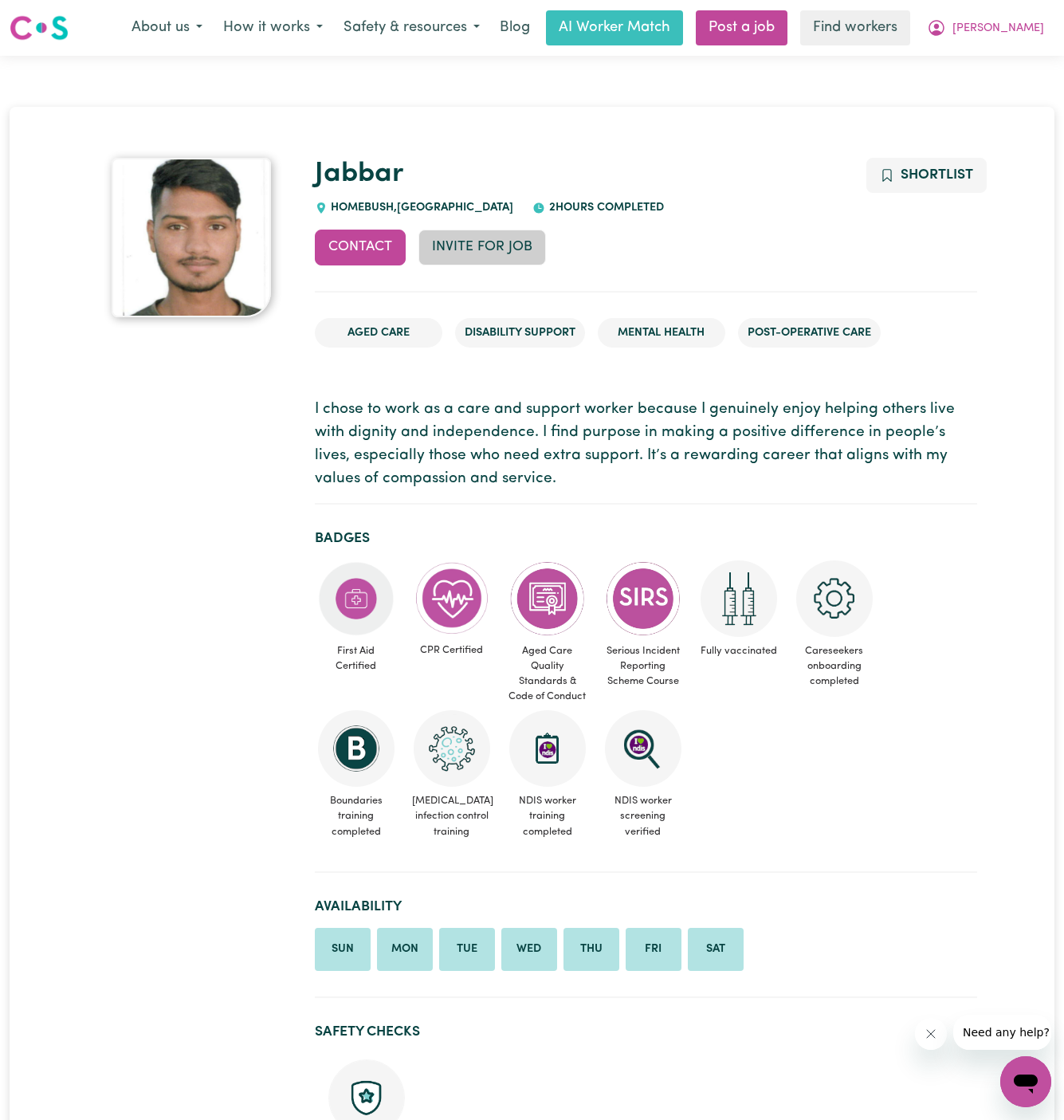
click at [509, 253] on button "Invite for Job" at bounding box center [482, 247] width 128 height 35
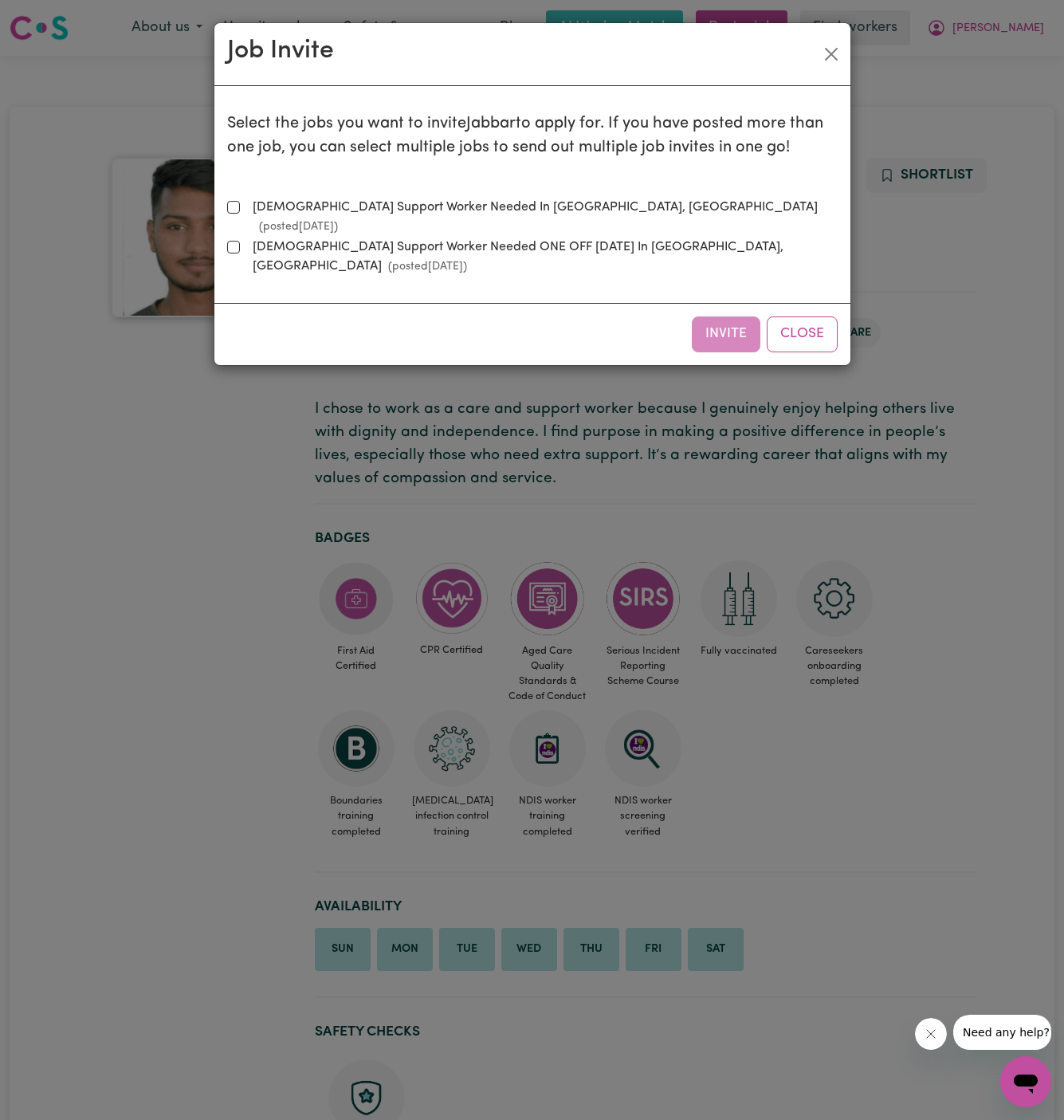
click at [384, 199] on label "[DEMOGRAPHIC_DATA] Support Worker Needed In Pymble, [GEOGRAPHIC_DATA] (posted […" at bounding box center [542, 216] width 592 height 38
click at [240, 201] on input "[DEMOGRAPHIC_DATA] Support Worker Needed In Pymble, [GEOGRAPHIC_DATA] (posted […" at bounding box center [234, 207] width 12 height 12
checkbox input "true"
click at [727, 317] on button "Invite" at bounding box center [726, 334] width 69 height 35
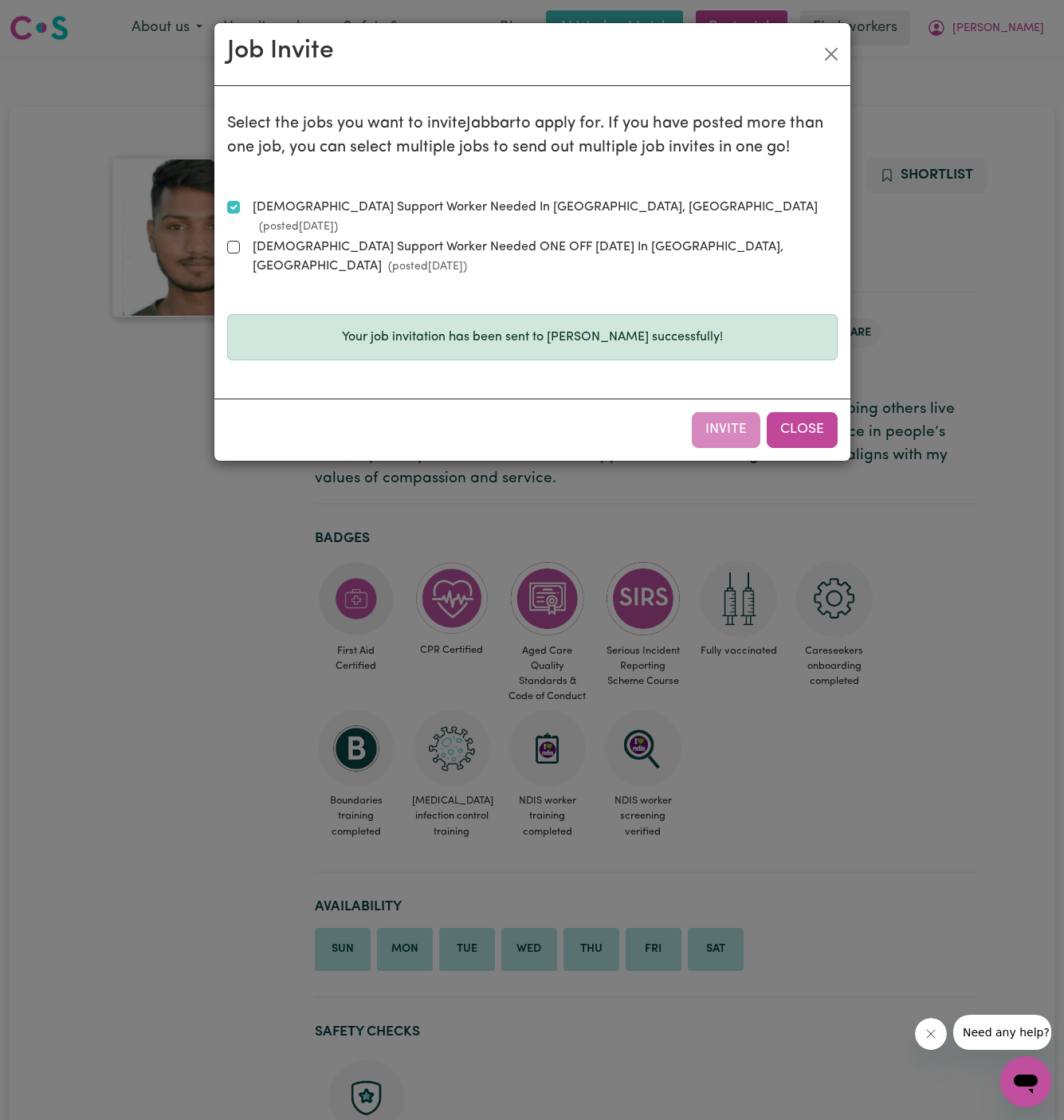
click at [791, 412] on button "Close" at bounding box center [802, 429] width 71 height 35
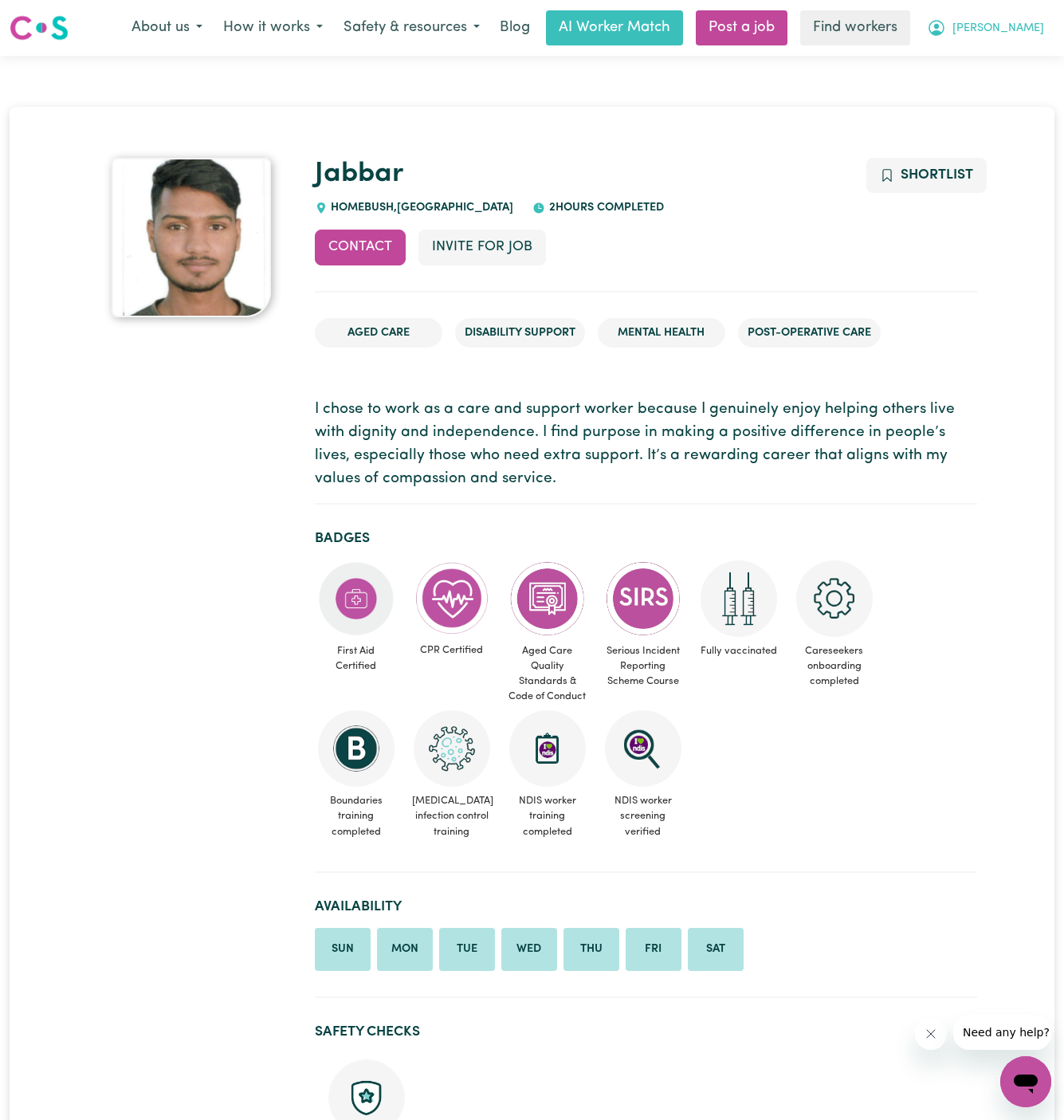
click at [1038, 28] on span "[PERSON_NAME]" at bounding box center [999, 29] width 92 height 18
click at [1038, 58] on link "My Dashboard" at bounding box center [991, 62] width 126 height 30
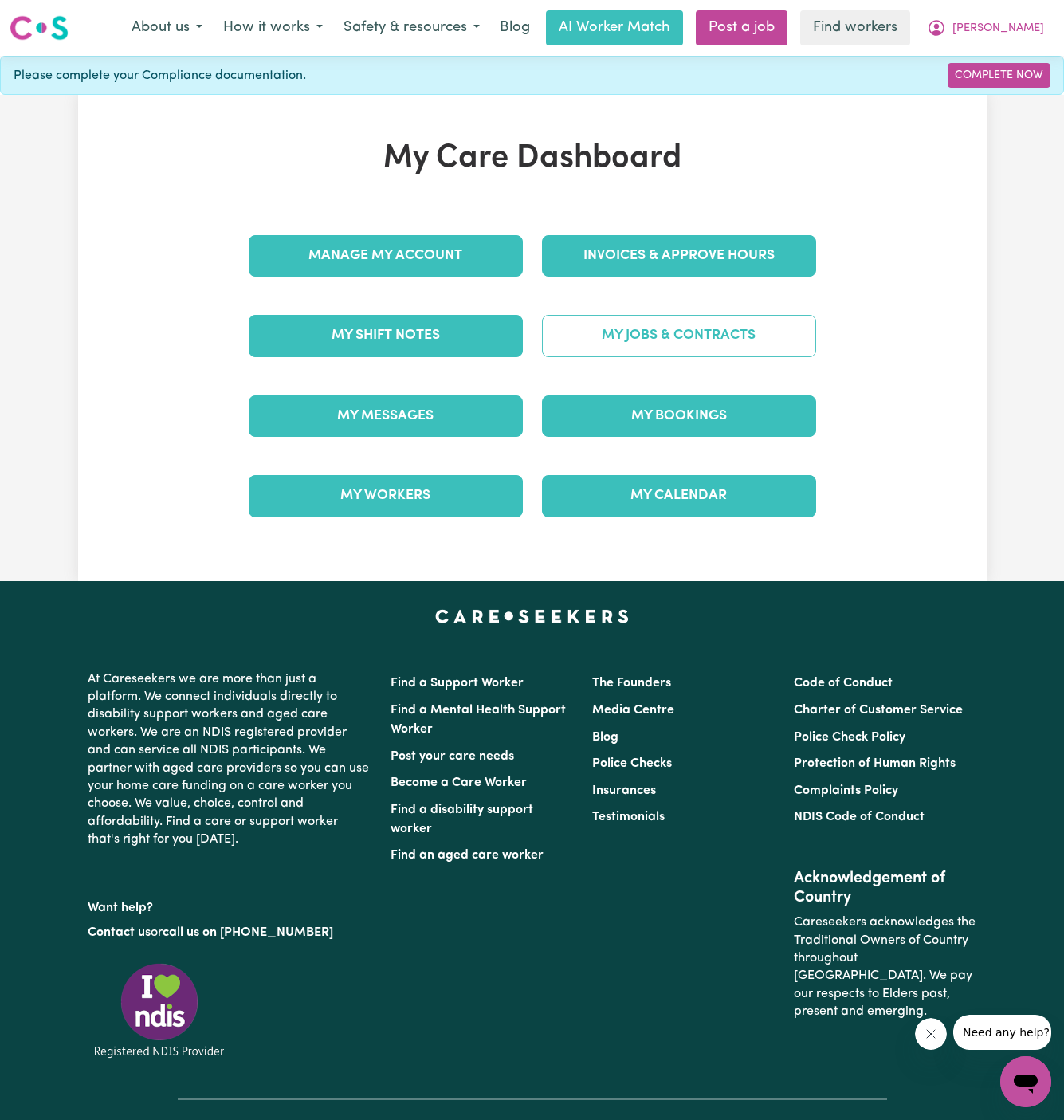
click at [692, 334] on link "My Jobs & Contracts" at bounding box center [678, 335] width 274 height 41
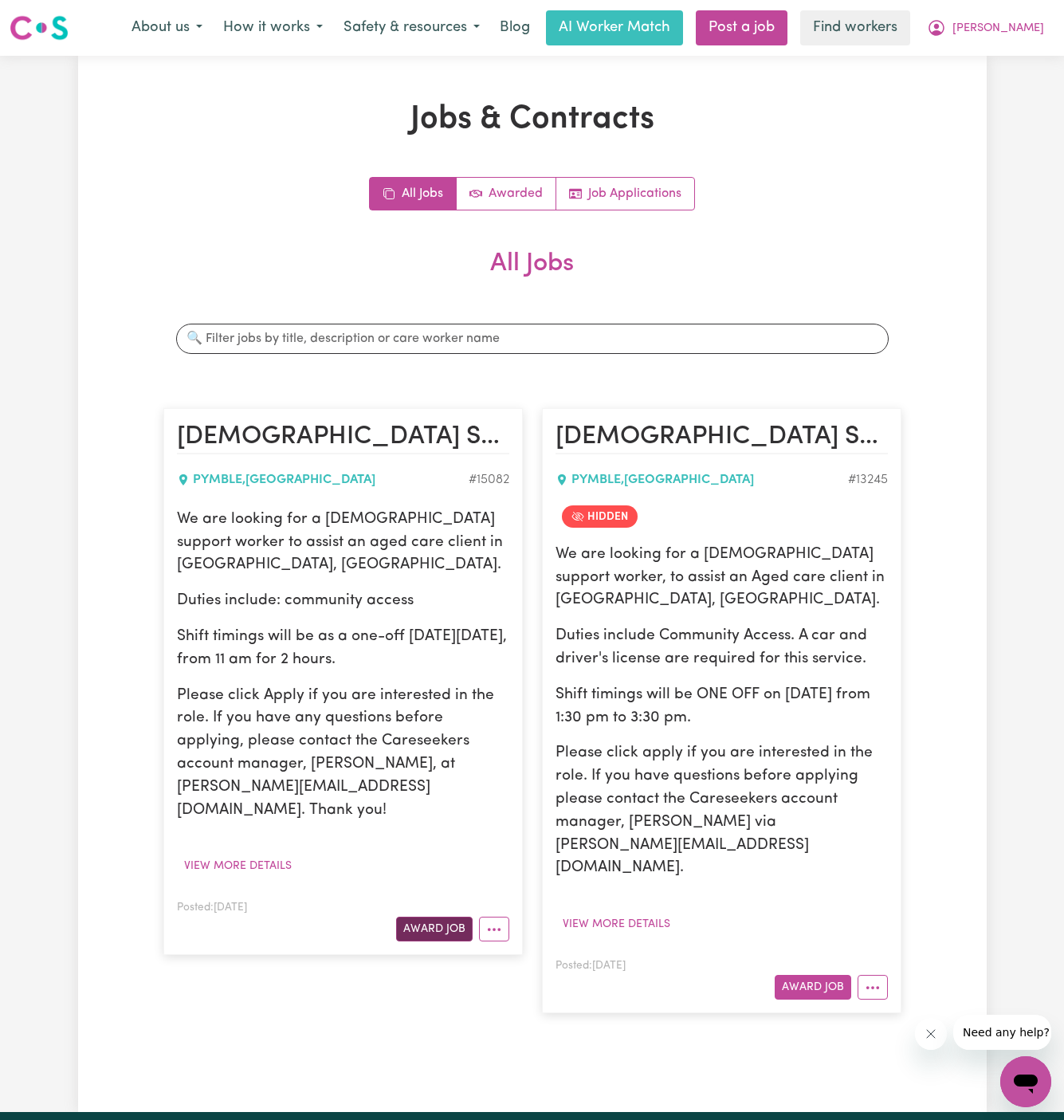
click at [430, 916] on button "Award Job" at bounding box center [434, 929] width 77 height 25
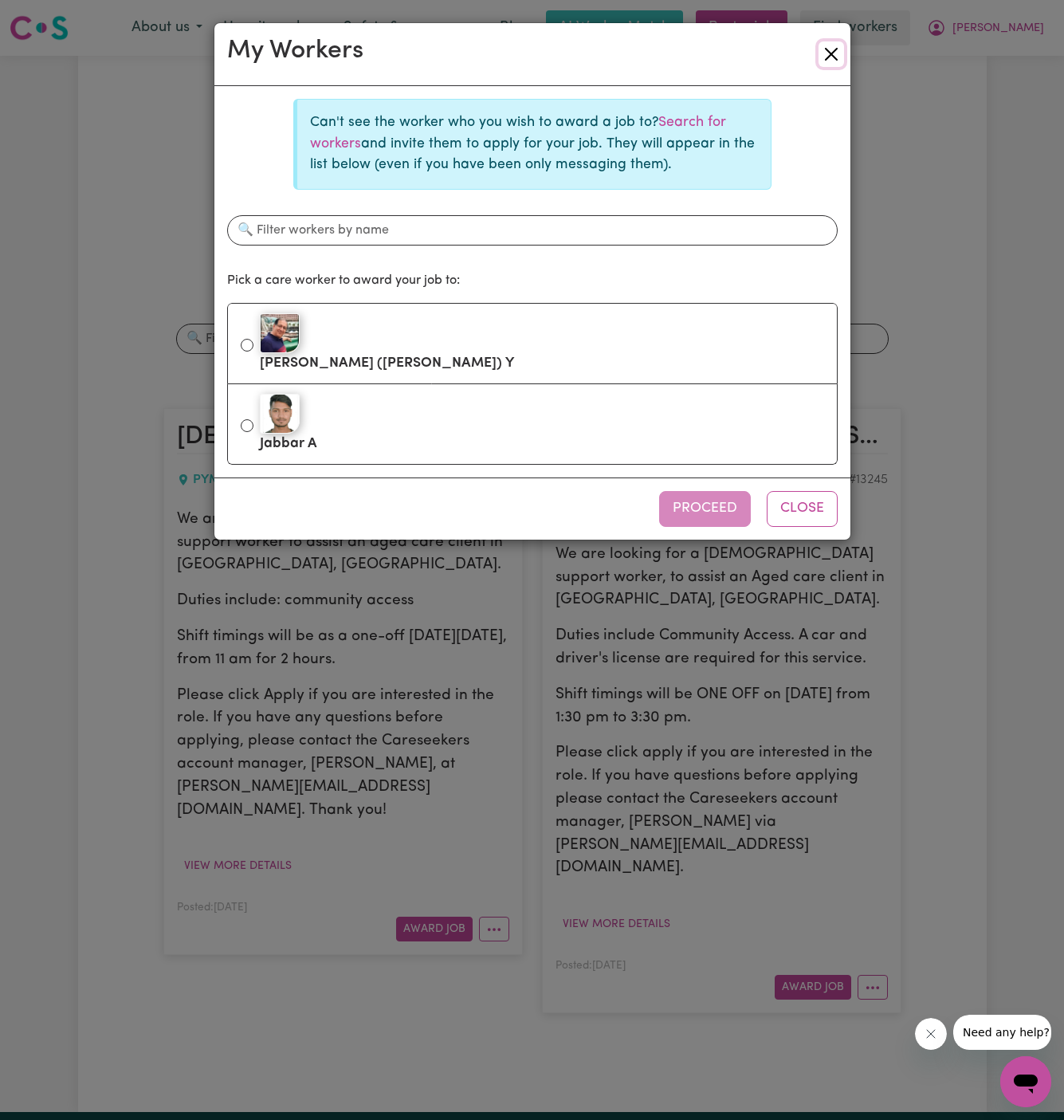
click at [841, 54] on button "Close" at bounding box center [831, 54] width 26 height 26
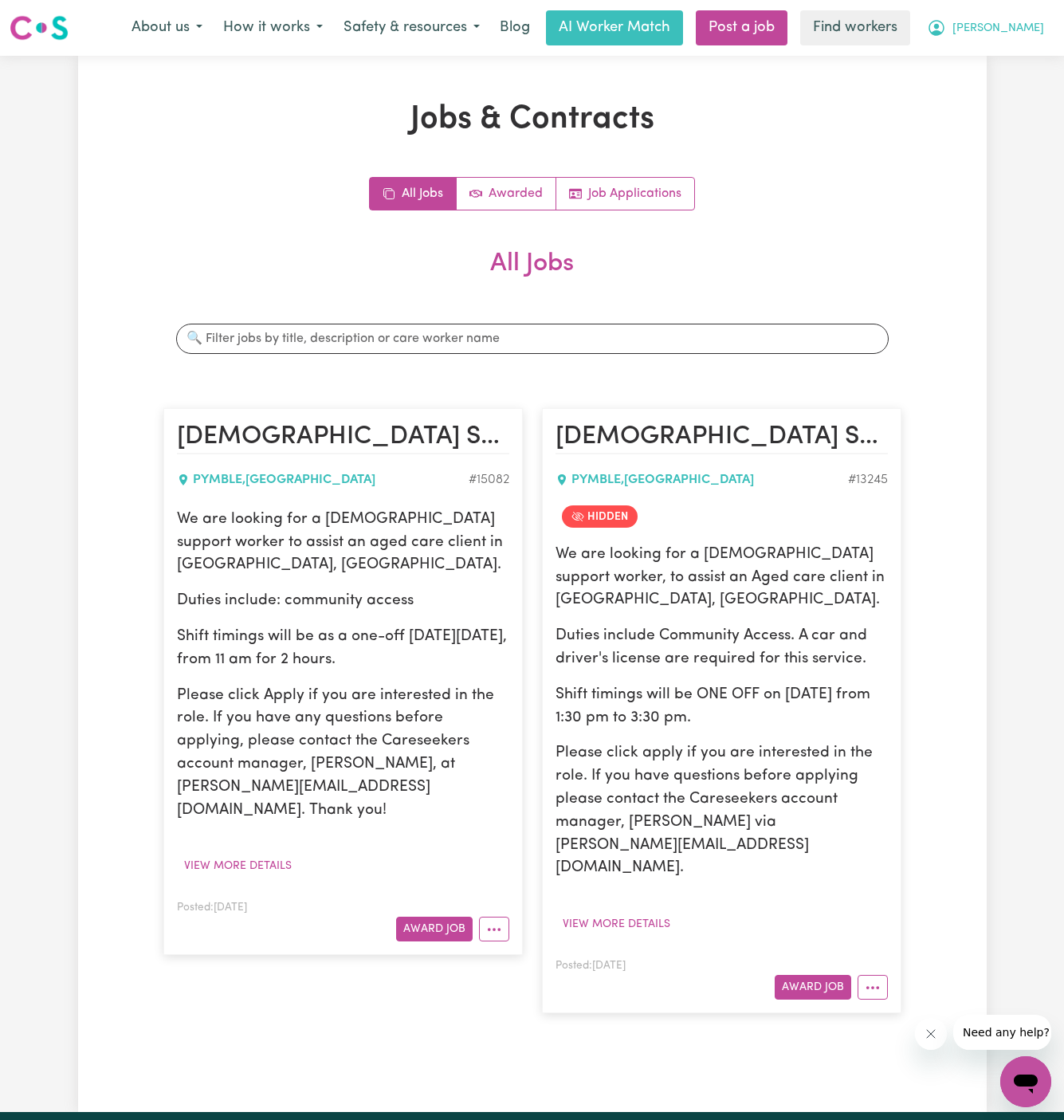
click at [1042, 24] on span "[PERSON_NAME]" at bounding box center [999, 29] width 92 height 18
click at [1028, 62] on link "My Dashboard" at bounding box center [991, 62] width 126 height 30
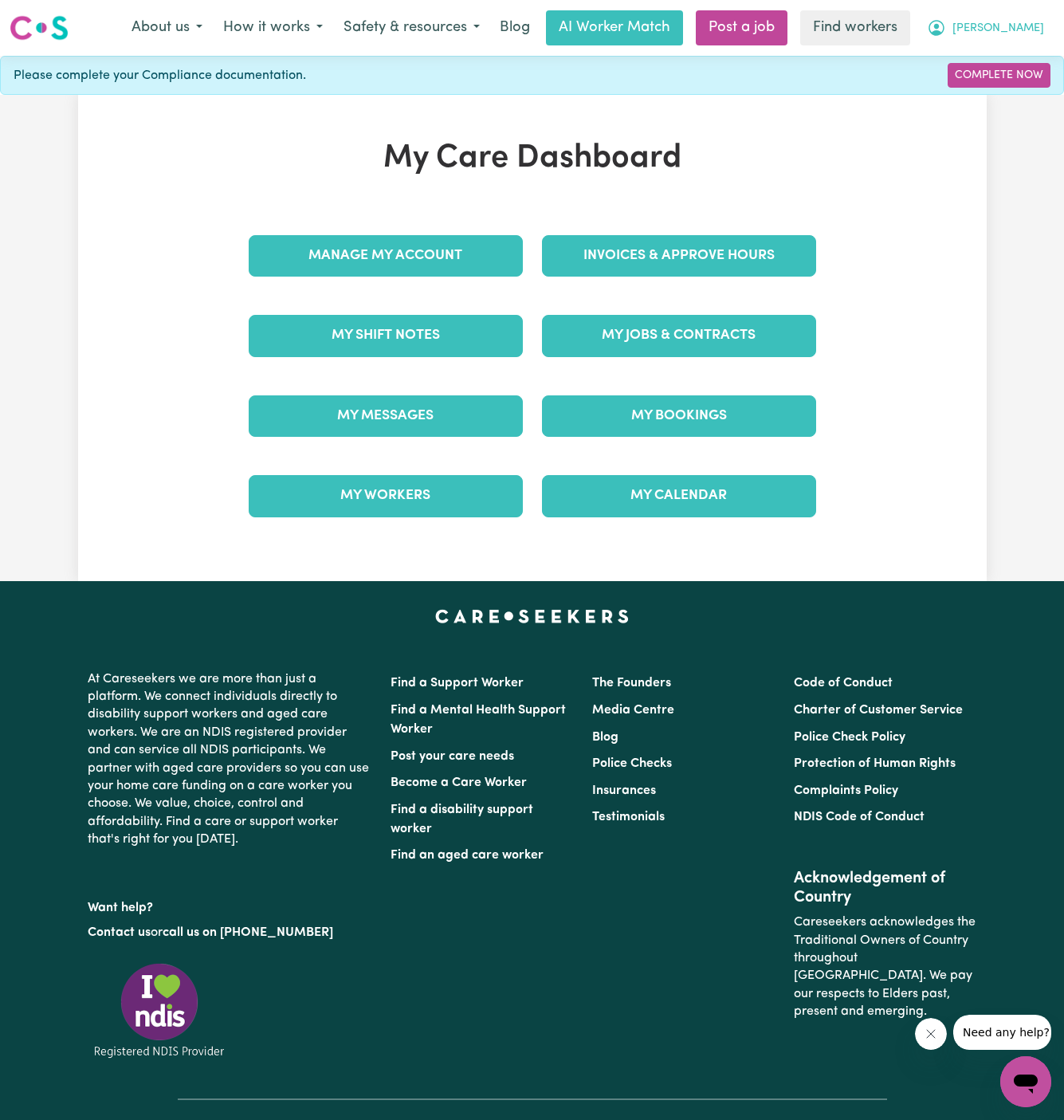
click at [1030, 26] on span "[PERSON_NAME]" at bounding box center [999, 29] width 92 height 18
click at [1026, 93] on link "Logout" at bounding box center [991, 92] width 126 height 30
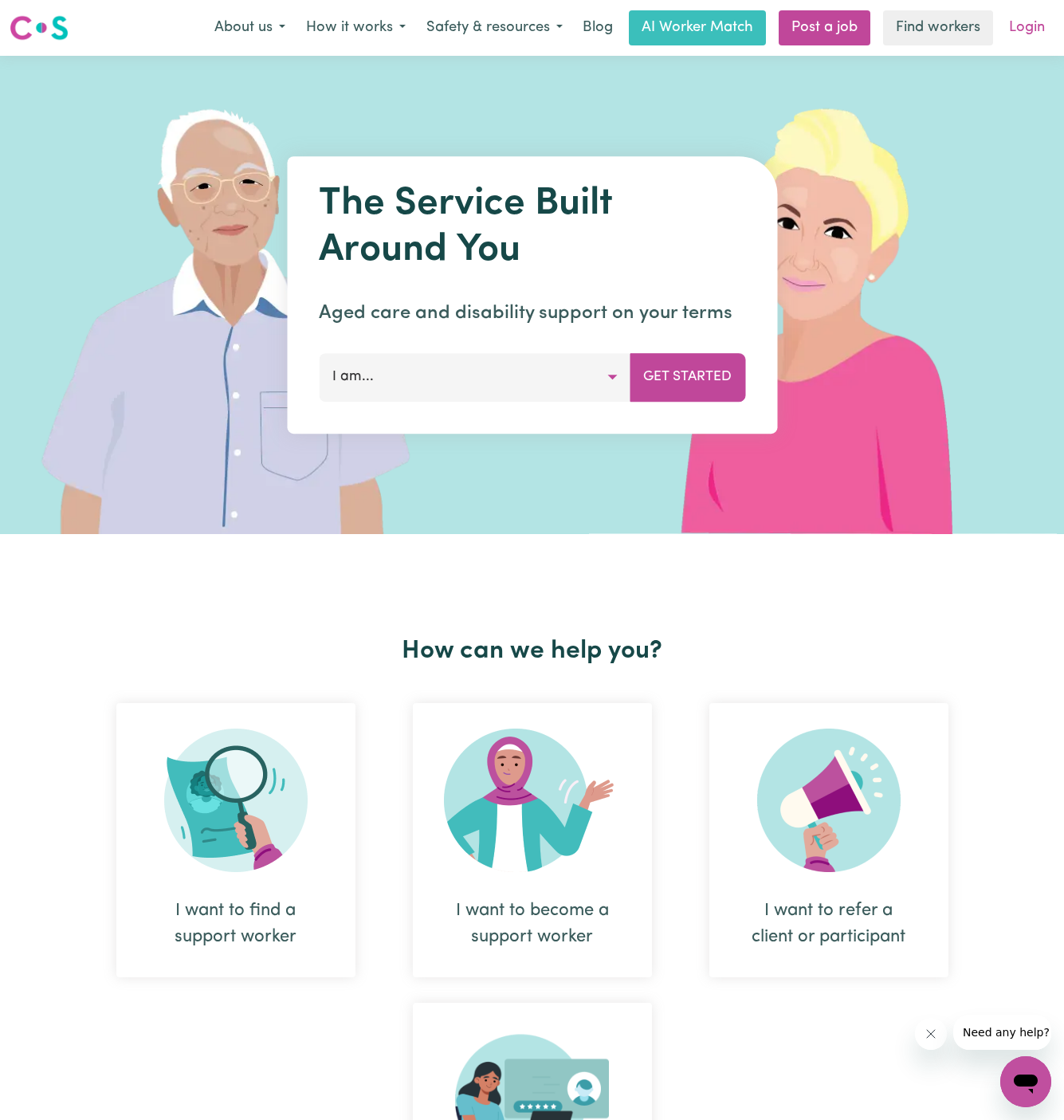
click at [1045, 23] on link "Login" at bounding box center [1027, 28] width 55 height 35
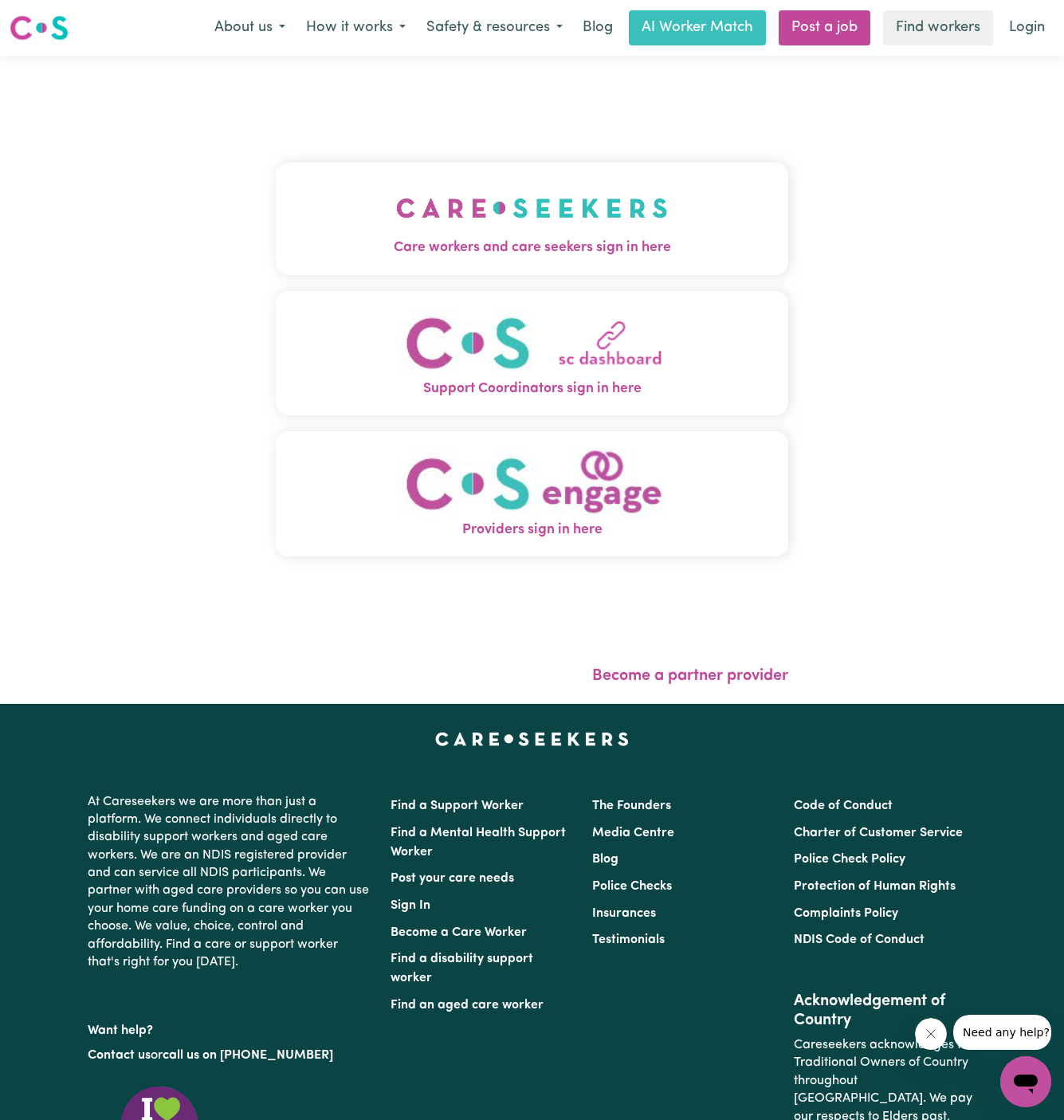
click at [532, 198] on img "Care workers and care seekers sign in here" at bounding box center [532, 207] width 272 height 59
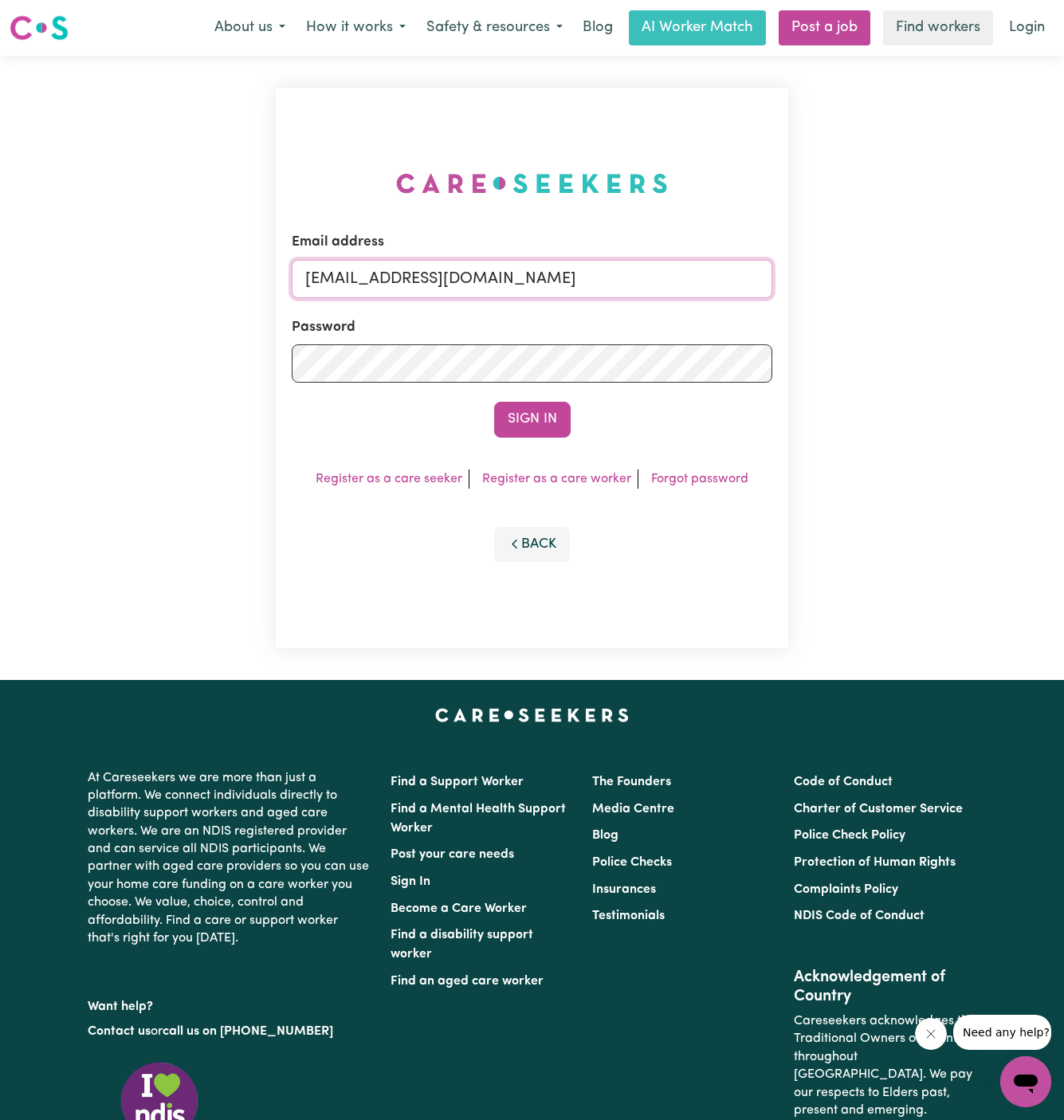
drag, startPoint x: 386, startPoint y: 277, endPoint x: 823, endPoint y: 277, distance: 437.0
click at [823, 277] on div "Email address [EMAIL_ADDRESS][DOMAIN_NAME] Password Sign In Register as a care …" at bounding box center [532, 368] width 1064 height 624
paste input "[PERSON_NAME]"
type input "[EMAIL_ADDRESS][DOMAIN_NAME]"
click at [494, 401] on button "Sign In" at bounding box center [532, 419] width 77 height 35
